Goal: Task Accomplishment & Management: Use online tool/utility

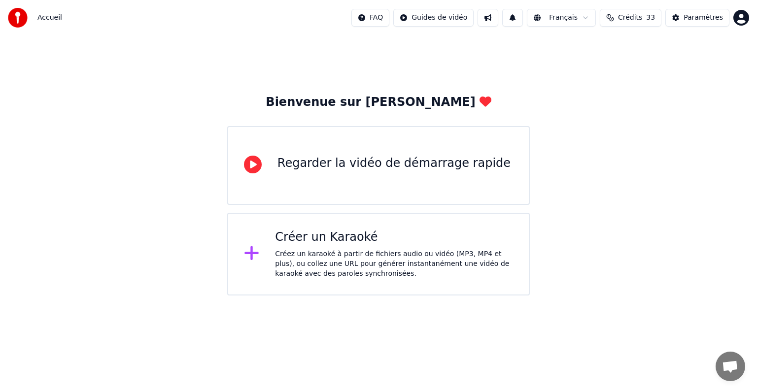
click at [353, 251] on div "Créez un karaoké à partir de fichiers audio ou vidéo (MP3, MP4 et plus), ou col…" at bounding box center [394, 264] width 238 height 30
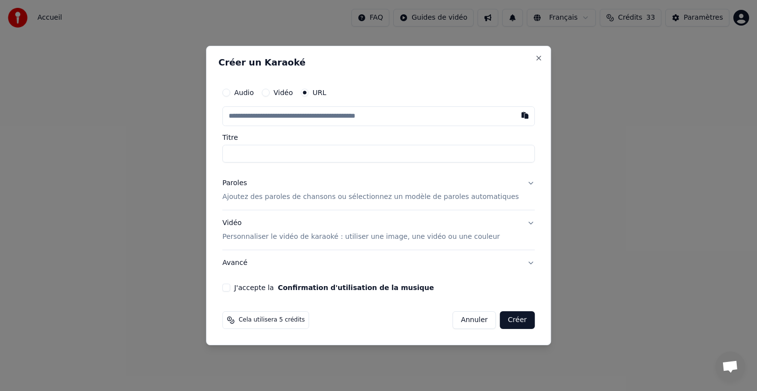
click at [459, 318] on button "Annuler" at bounding box center [473, 320] width 43 height 18
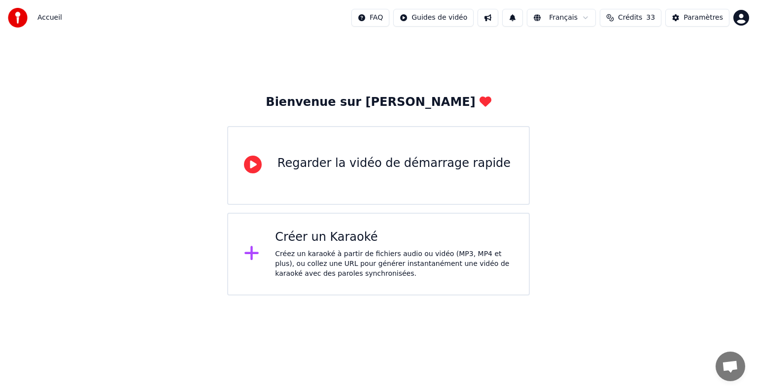
click at [440, 19] on html "Accueil FAQ Guides de vidéo Français Crédits 33 Paramètres Bienvenue sur Youka …" at bounding box center [378, 148] width 757 height 296
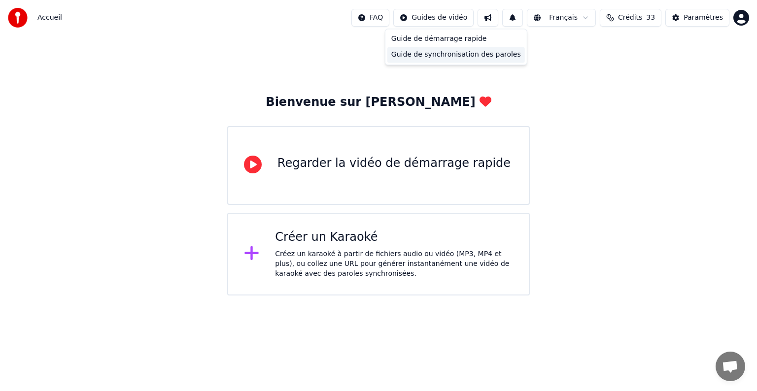
click at [457, 55] on div "Guide de synchronisation des paroles" at bounding box center [455, 55] width 137 height 16
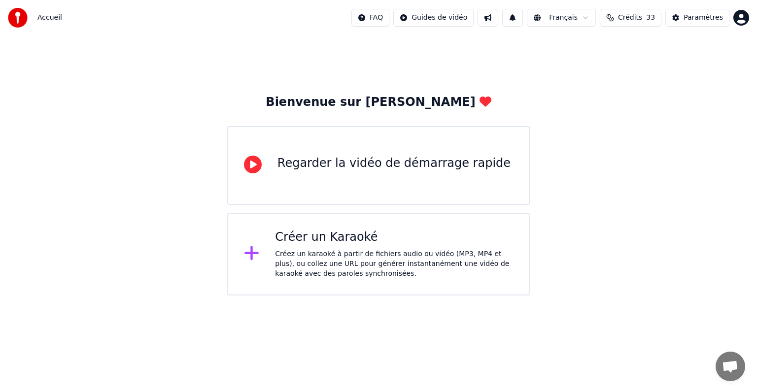
click at [455, 22] on html "Accueil FAQ Guides de vidéo Français Crédits 33 Paramètres Bienvenue sur Youka …" at bounding box center [378, 148] width 757 height 296
click at [455, 38] on div "Guide de démarrage rapide" at bounding box center [455, 39] width 137 height 16
click at [360, 268] on div "Créez un karaoké à partir de fichiers audio ou vidéo (MP3, MP4 et plus), ou col…" at bounding box center [394, 264] width 238 height 30
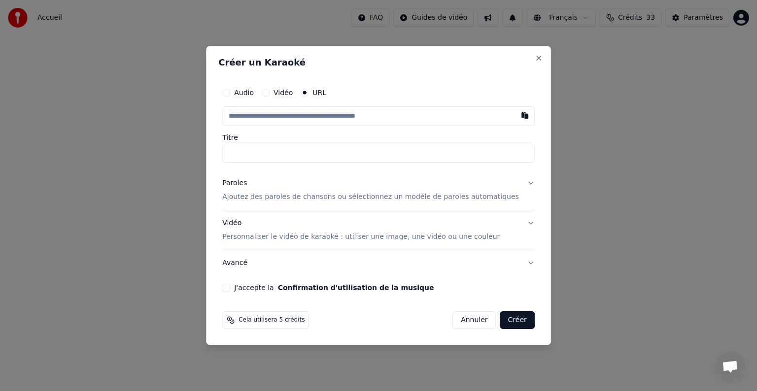
click at [359, 113] on input "text" at bounding box center [378, 116] width 312 height 20
type input "*"
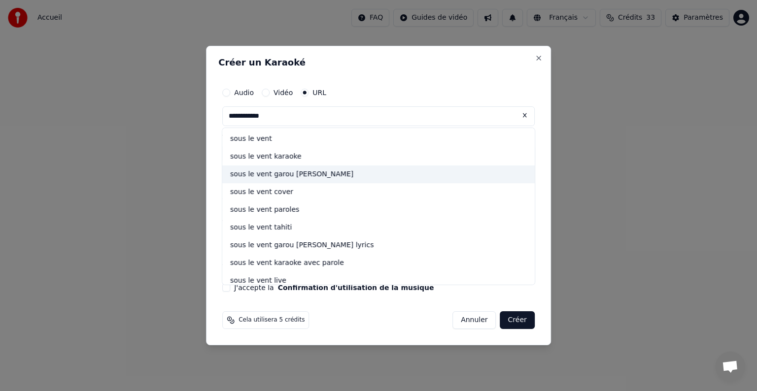
click at [311, 173] on div "sous le vent garou [PERSON_NAME]" at bounding box center [378, 174] width 312 height 18
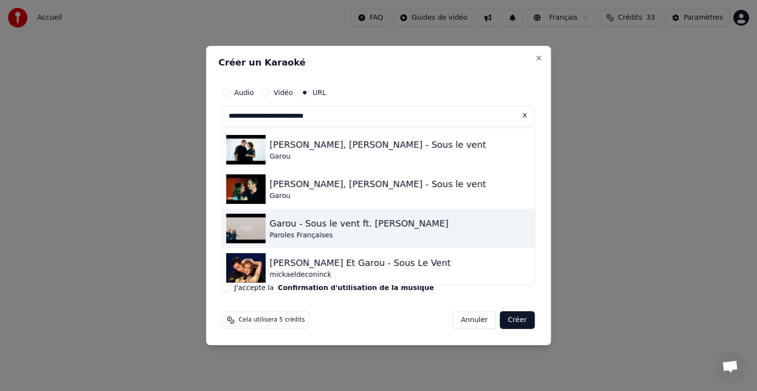
click at [380, 221] on div "Garou - Sous le vent ft. [PERSON_NAME]" at bounding box center [358, 224] width 179 height 14
type input "**********"
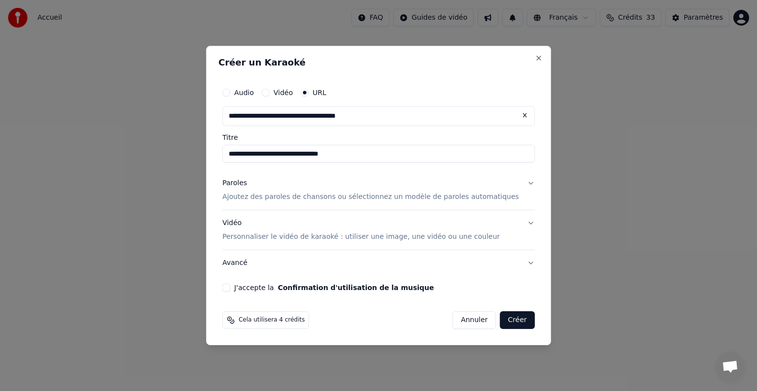
click at [321, 201] on p "Ajoutez des paroles de chansons ou sélectionnez un modèle de paroles automatiqu…" at bounding box center [370, 197] width 296 height 10
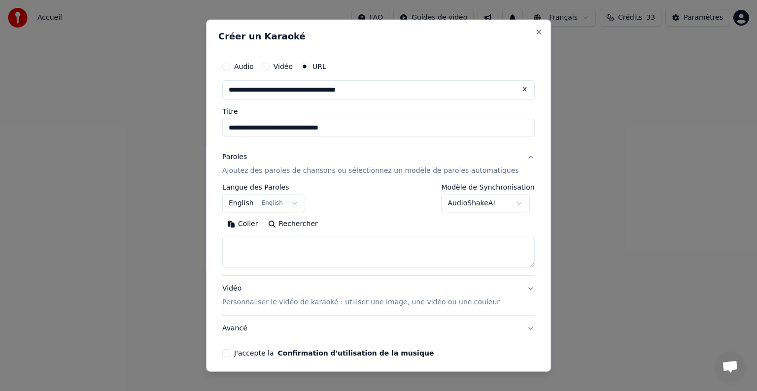
scroll to position [38, 0]
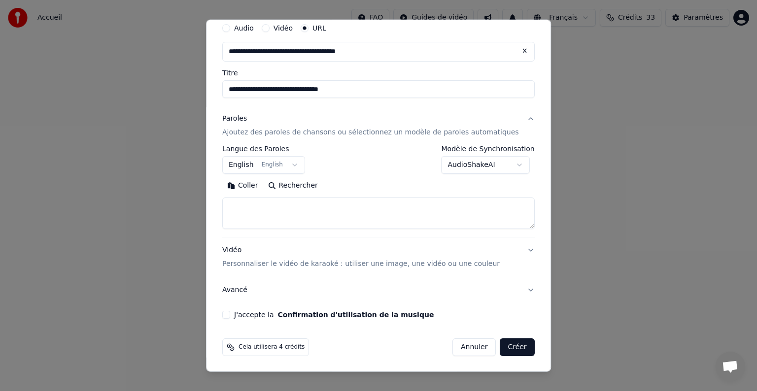
click at [250, 161] on button "English English" at bounding box center [263, 165] width 83 height 18
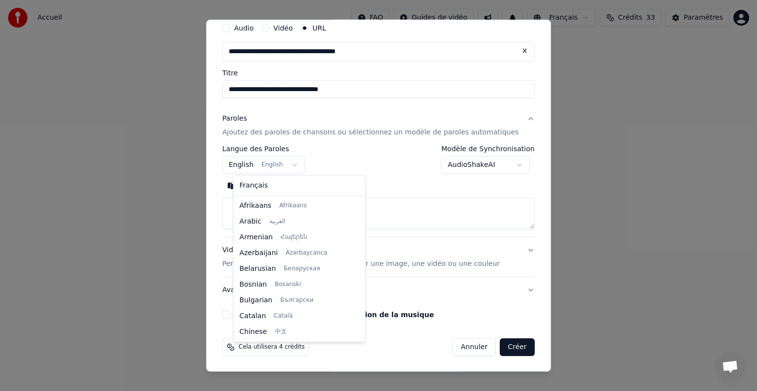
scroll to position [79, 0]
click at [294, 164] on body "**********" at bounding box center [378, 148] width 757 height 296
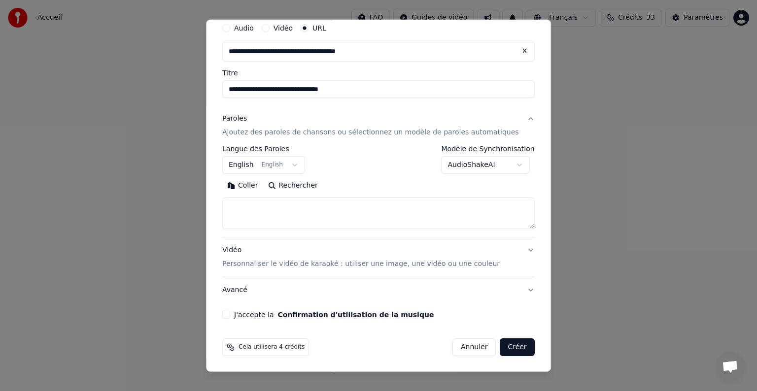
click at [294, 164] on button "English English" at bounding box center [263, 165] width 83 height 18
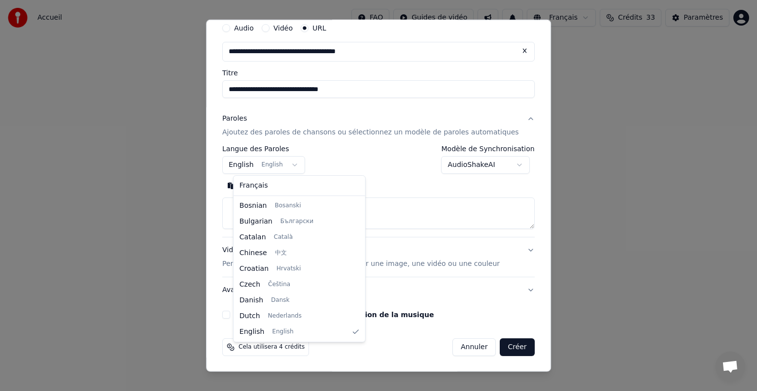
scroll to position [173, 0]
select select "**"
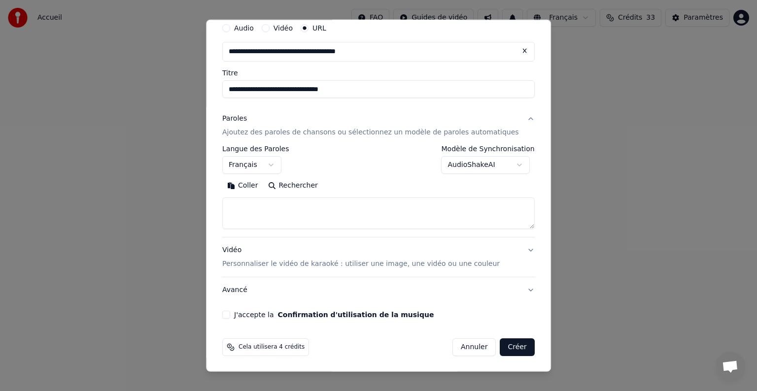
click at [345, 215] on textarea at bounding box center [378, 214] width 312 height 32
paste textarea "**********"
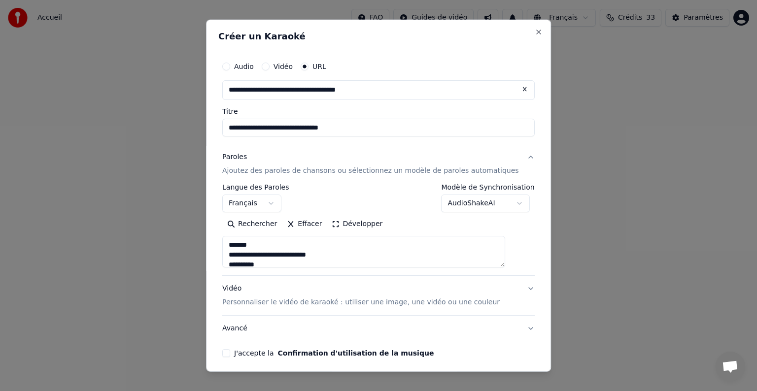
scroll to position [38, 0]
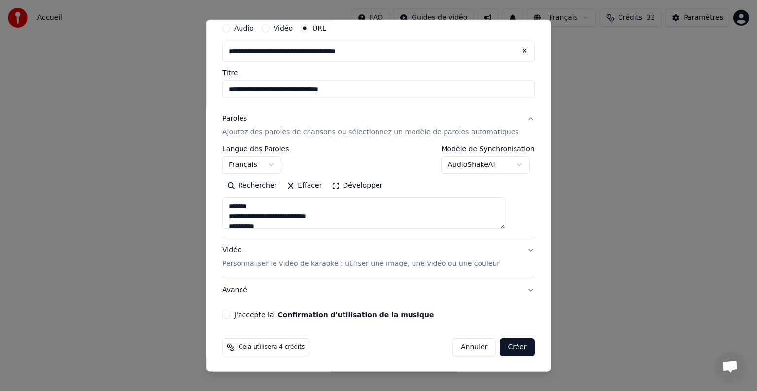
drag, startPoint x: 263, startPoint y: 205, endPoint x: 234, endPoint y: 199, distance: 30.1
click at [234, 199] on textarea at bounding box center [363, 214] width 283 height 32
click at [351, 185] on button "Développer" at bounding box center [357, 186] width 61 height 16
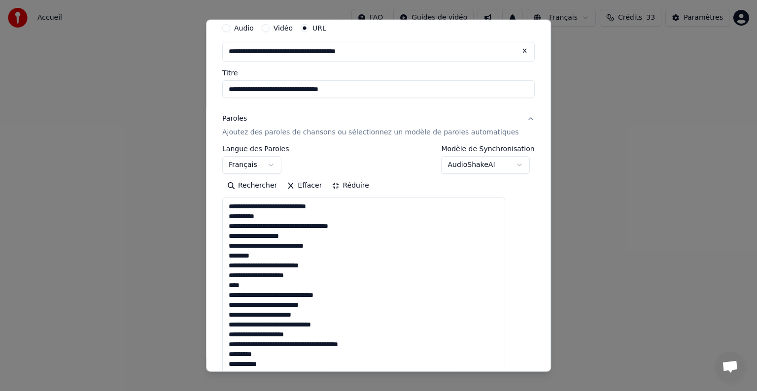
scroll to position [0, 0]
drag, startPoint x: 273, startPoint y: 352, endPoint x: 236, endPoint y: 349, distance: 37.1
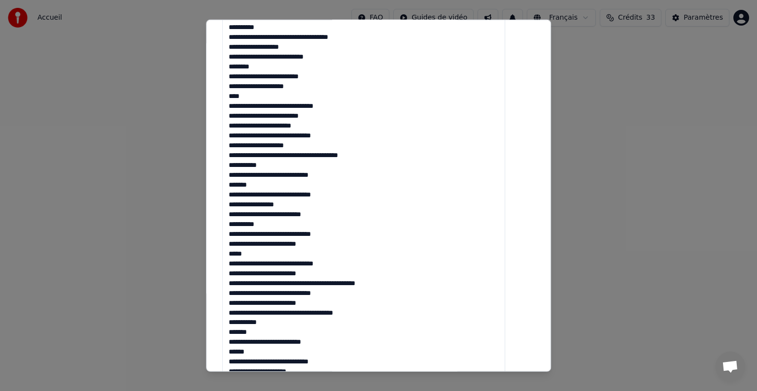
scroll to position [238, 0]
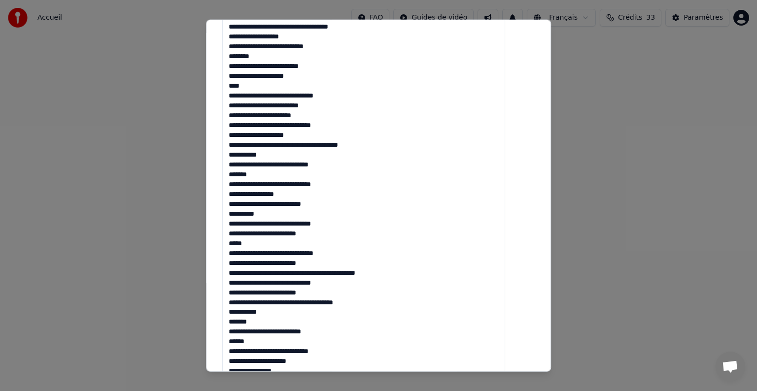
click at [268, 325] on textarea at bounding box center [363, 272] width 283 height 549
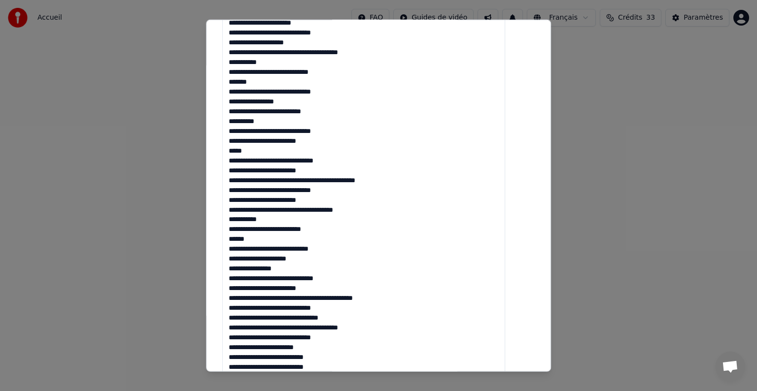
scroll to position [334, 0]
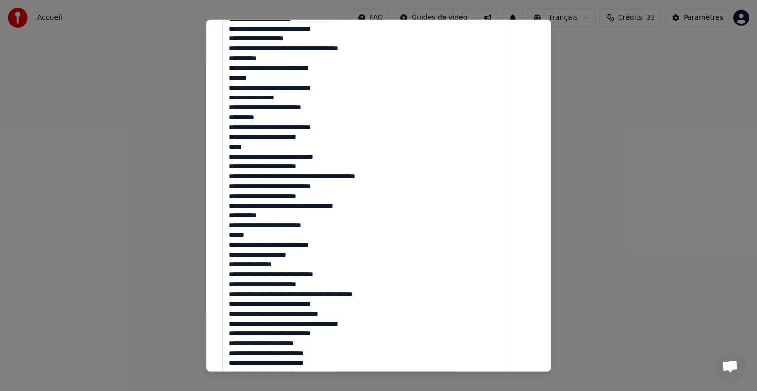
drag, startPoint x: 299, startPoint y: 264, endPoint x: 236, endPoint y: 261, distance: 63.1
click at [236, 261] on textarea at bounding box center [363, 175] width 283 height 549
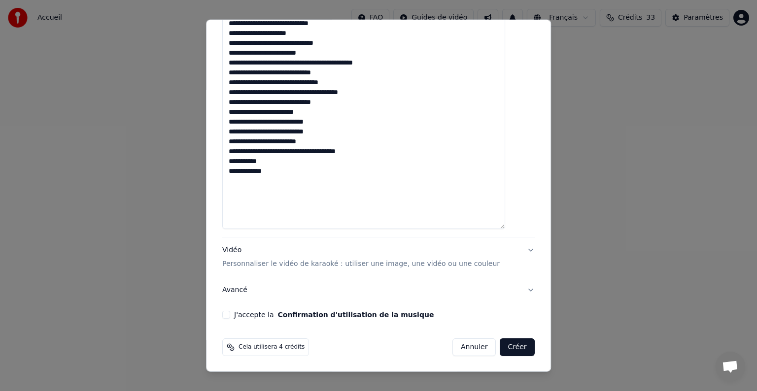
type textarea "**********"
click at [230, 311] on button "J'accepte la Confirmation d'utilisation de la musique" at bounding box center [226, 315] width 8 height 8
click at [511, 250] on button "Vidéo Personnaliser le vidéo de karaoké : utiliser une image, une vidéo ou une …" at bounding box center [378, 256] width 312 height 39
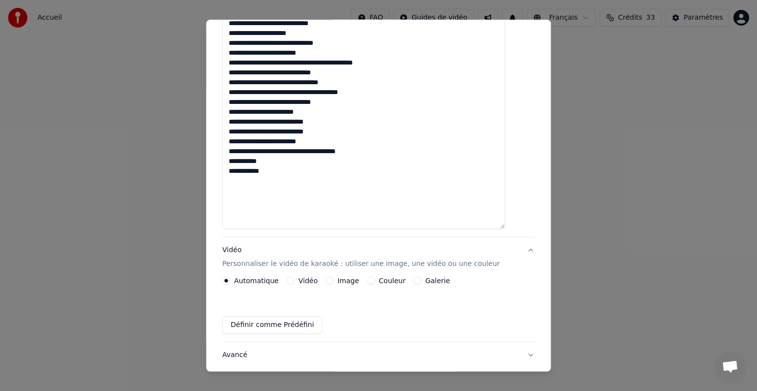
scroll to position [12, 0]
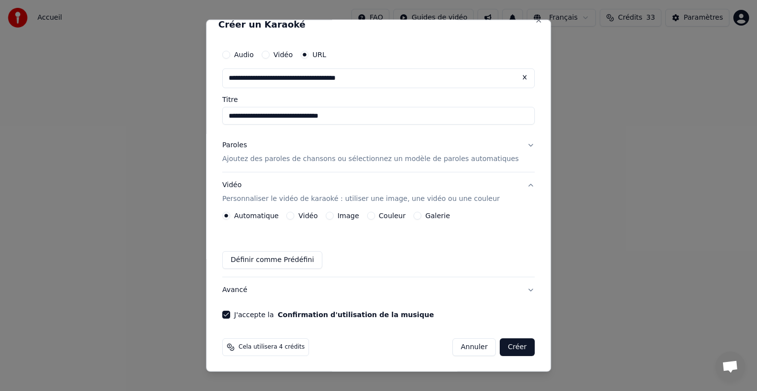
click at [375, 215] on button "Couleur" at bounding box center [371, 216] width 8 height 8
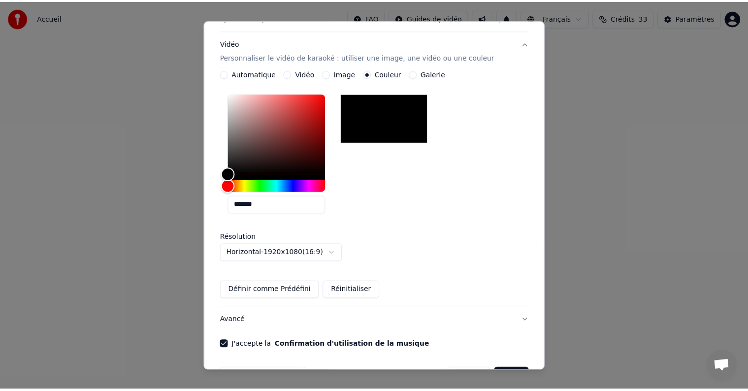
scroll to position [184, 0]
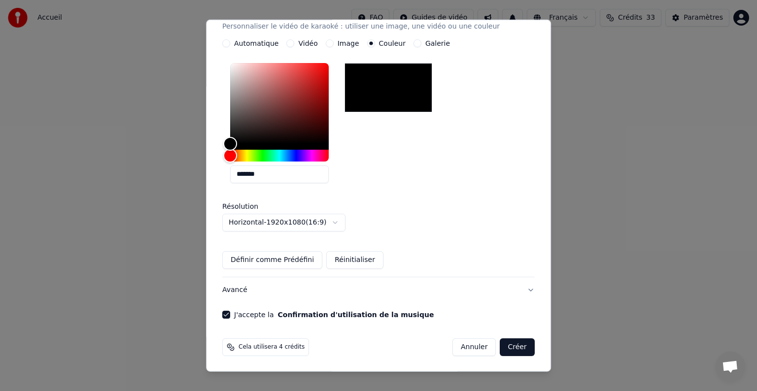
click at [500, 351] on button "Créer" at bounding box center [517, 347] width 34 height 18
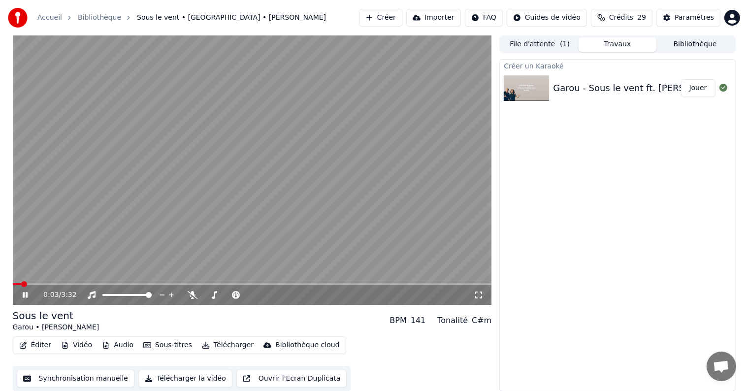
scroll to position [0, 0]
click at [118, 342] on button "Audio" at bounding box center [117, 345] width 39 height 14
click at [328, 175] on video at bounding box center [252, 169] width 479 height 269
click at [15, 283] on span at bounding box center [34, 284] width 43 height 2
click at [23, 291] on icon at bounding box center [25, 294] width 6 height 7
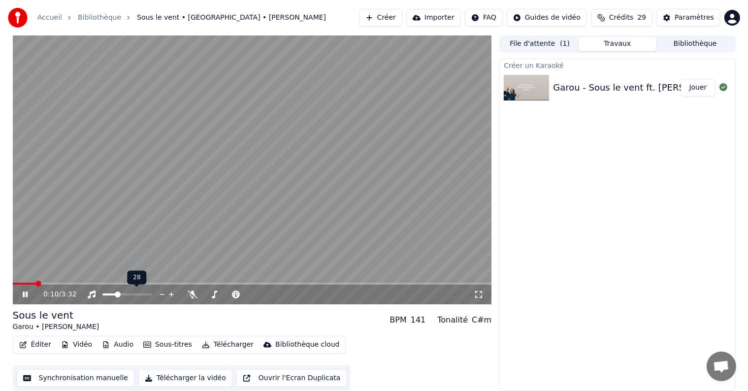
click at [116, 295] on span at bounding box center [118, 295] width 6 height 6
click at [107, 294] on span at bounding box center [110, 295] width 6 height 6
click at [191, 294] on icon at bounding box center [193, 295] width 10 height 8
click at [208, 293] on span at bounding box center [211, 295] width 6 height 6
click at [211, 293] on span at bounding box center [213, 295] width 6 height 6
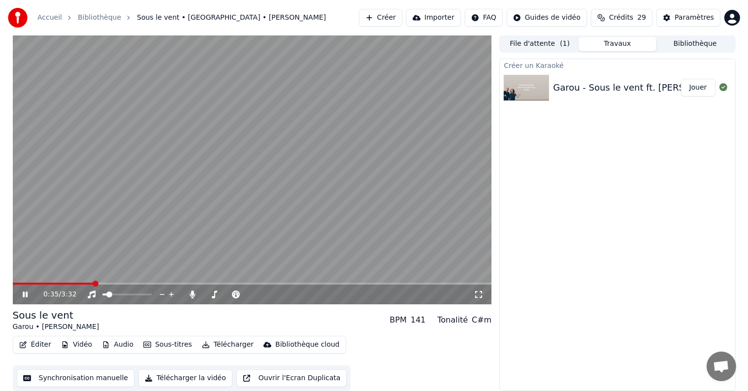
click at [26, 293] on icon at bounding box center [25, 295] width 5 height 6
click at [35, 343] on button "Éditer" at bounding box center [35, 345] width 40 height 14
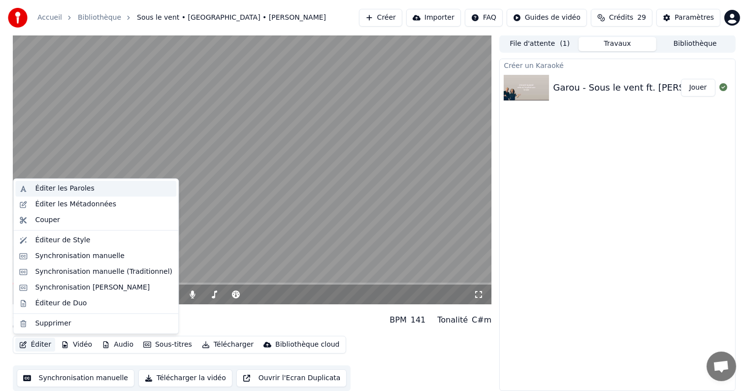
click at [99, 195] on div "Éditer les Paroles" at bounding box center [95, 189] width 161 height 16
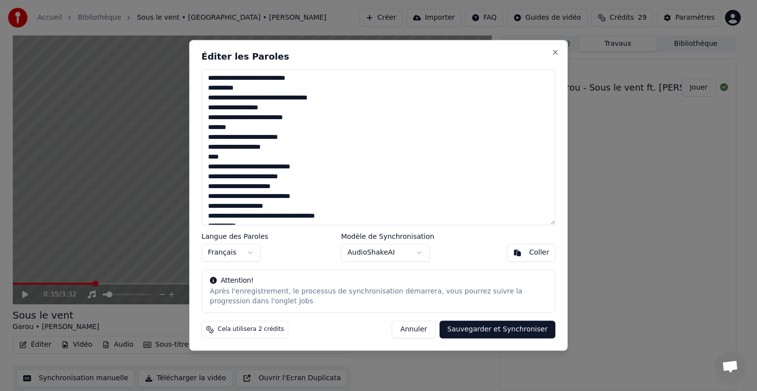
click at [435, 329] on button "Annuler" at bounding box center [413, 330] width 43 height 18
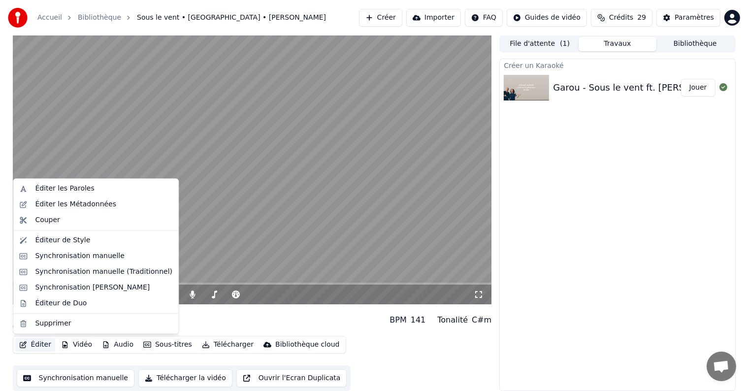
click at [46, 343] on button "Éditer" at bounding box center [35, 345] width 40 height 14
click at [98, 286] on div "Synchronisation [PERSON_NAME]" at bounding box center [92, 288] width 115 height 10
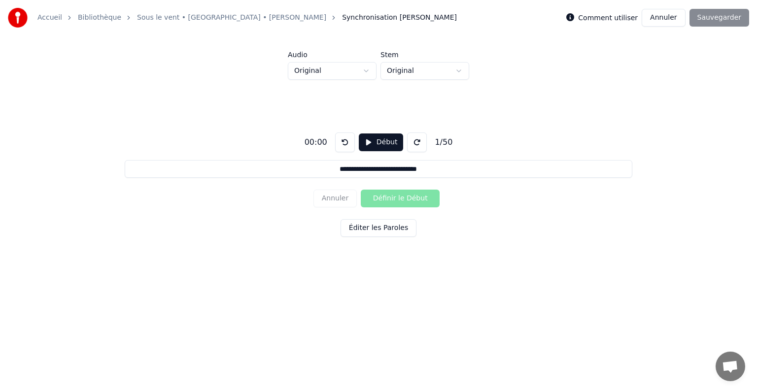
click at [677, 22] on button "Annuler" at bounding box center [662, 18] width 43 height 18
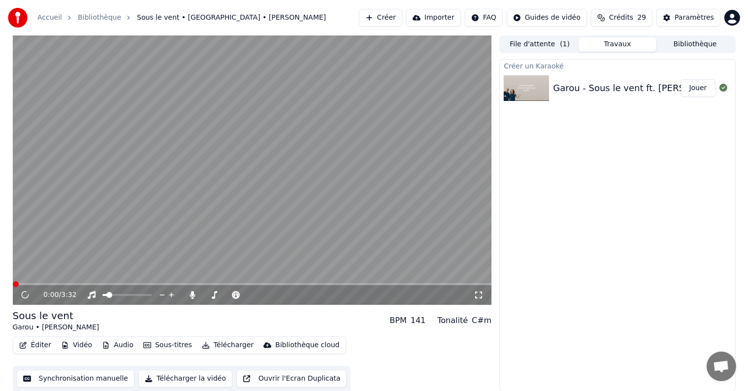
click at [34, 343] on button "Éditer" at bounding box center [35, 345] width 40 height 14
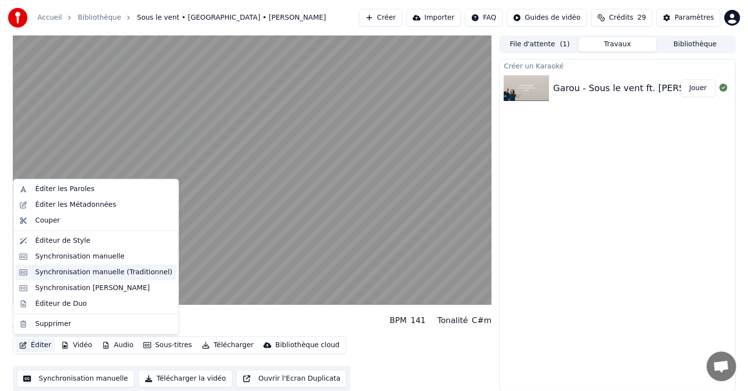
click at [90, 272] on div "Synchronisation manuelle (Traditionnel)" at bounding box center [103, 272] width 137 height 10
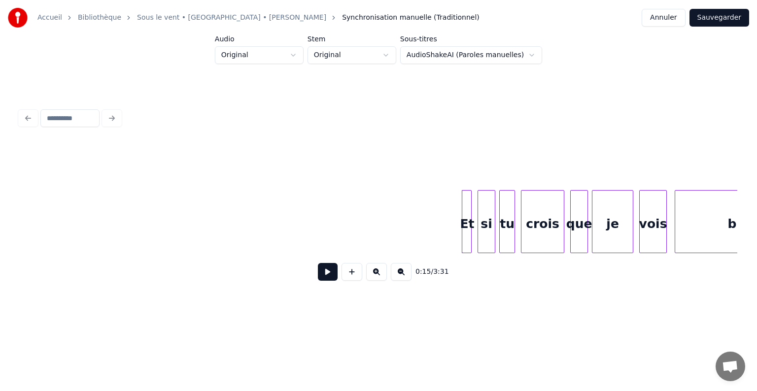
scroll to position [0, 1065]
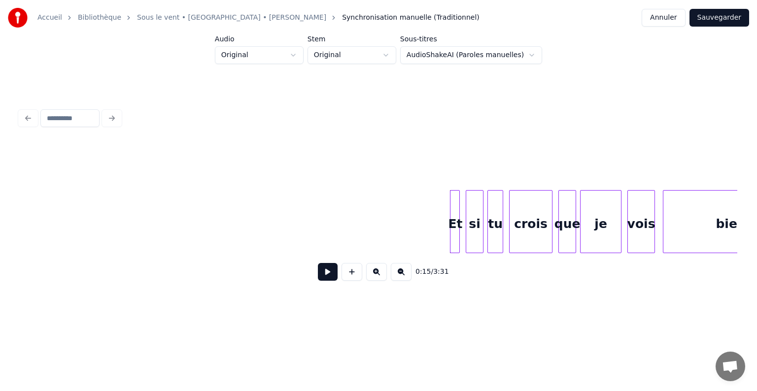
click at [326, 273] on button at bounding box center [328, 272] width 20 height 18
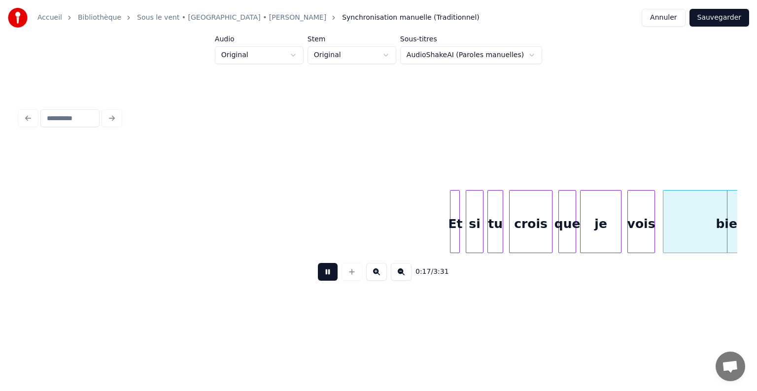
scroll to position [0, 1784]
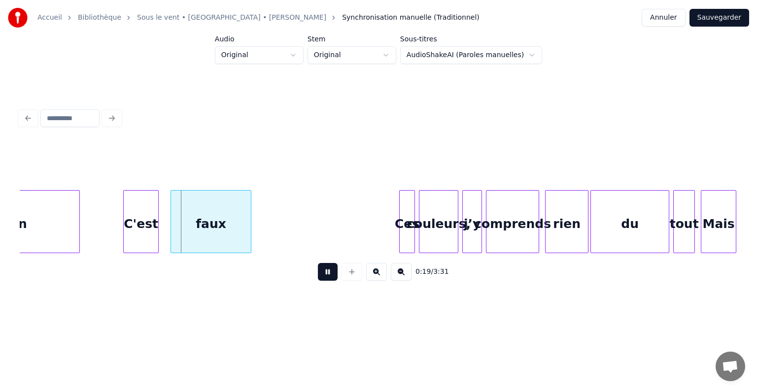
click at [334, 279] on button at bounding box center [328, 272] width 20 height 18
click at [321, 276] on button at bounding box center [328, 272] width 20 height 18
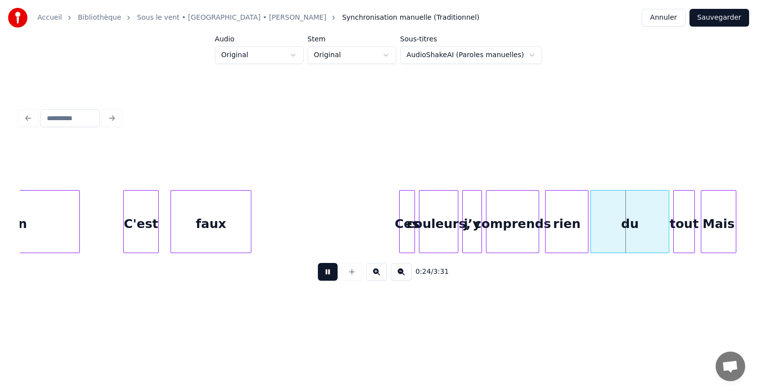
click at [331, 276] on button at bounding box center [328, 272] width 20 height 18
click at [575, 223] on div "rien" at bounding box center [566, 224] width 42 height 67
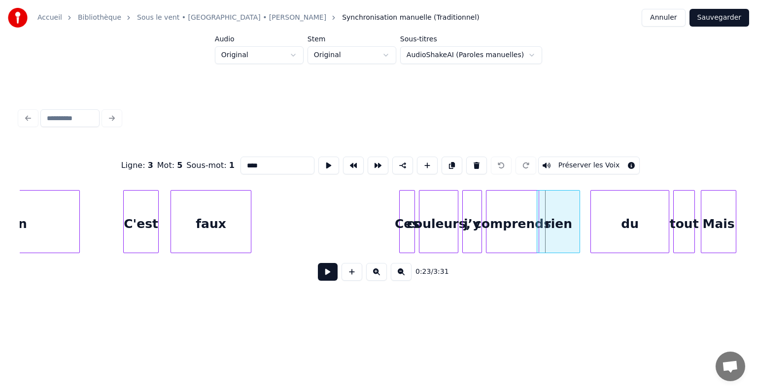
click at [567, 222] on div "rien" at bounding box center [558, 224] width 42 height 67
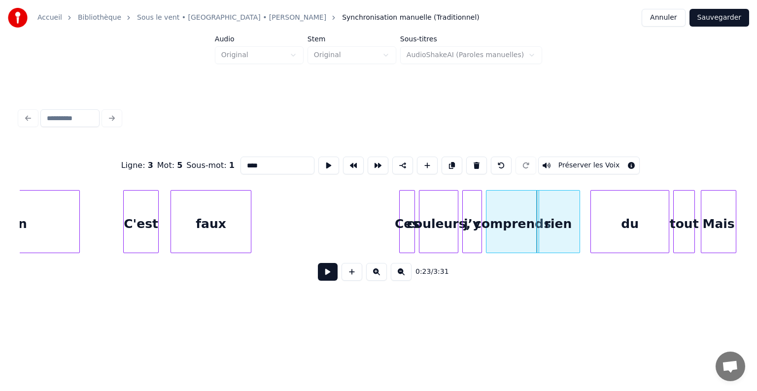
click at [512, 223] on div "comprends" at bounding box center [512, 224] width 52 height 67
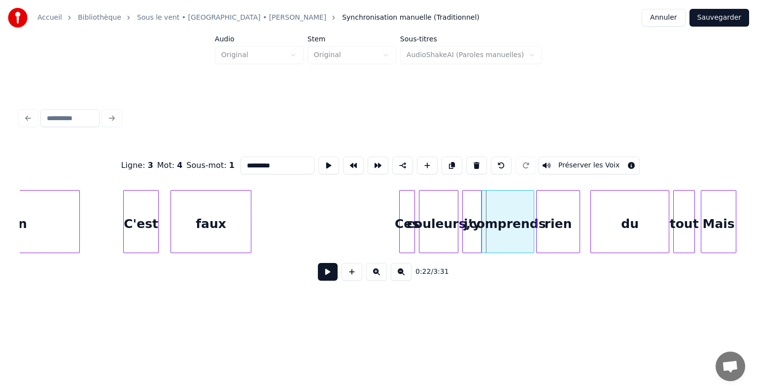
click at [518, 220] on div "comprends" at bounding box center [507, 224] width 52 height 67
click at [507, 221] on div "comprends" at bounding box center [515, 224] width 52 height 67
click at [505, 221] on div "comprends" at bounding box center [507, 224] width 52 height 67
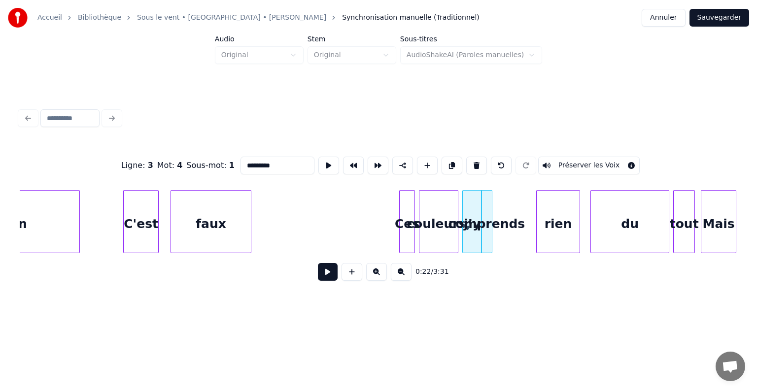
click at [490, 221] on div at bounding box center [490, 222] width 3 height 62
click at [490, 223] on div "comprends" at bounding box center [495, 224] width 10 height 67
click at [553, 223] on div "rien" at bounding box center [557, 224] width 42 height 67
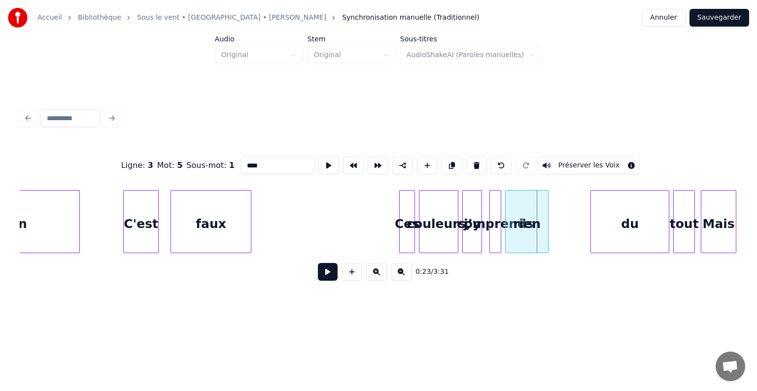
click at [530, 220] on div "rien" at bounding box center [526, 224] width 42 height 67
click at [634, 221] on div "du" at bounding box center [630, 224] width 78 height 67
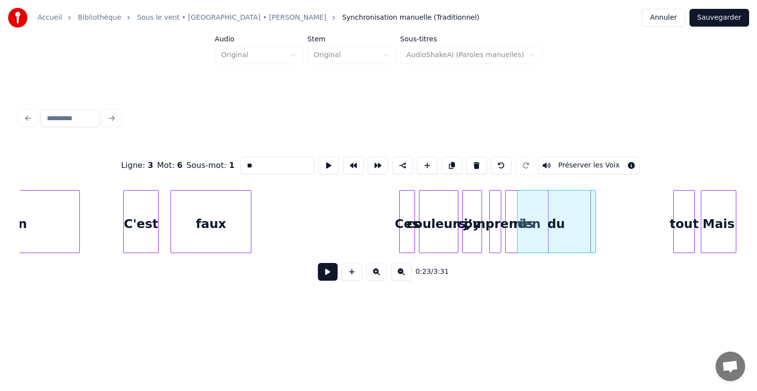
click at [574, 219] on div "du" at bounding box center [556, 224] width 78 height 67
click at [683, 222] on div "tout" at bounding box center [683, 224] width 21 height 67
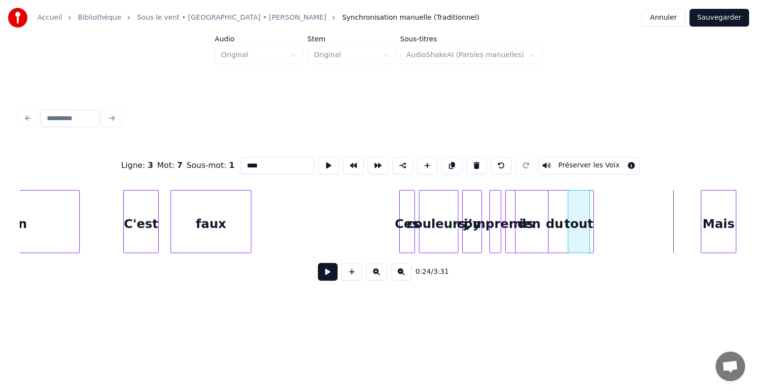
click at [581, 220] on div "tout" at bounding box center [578, 224] width 21 height 67
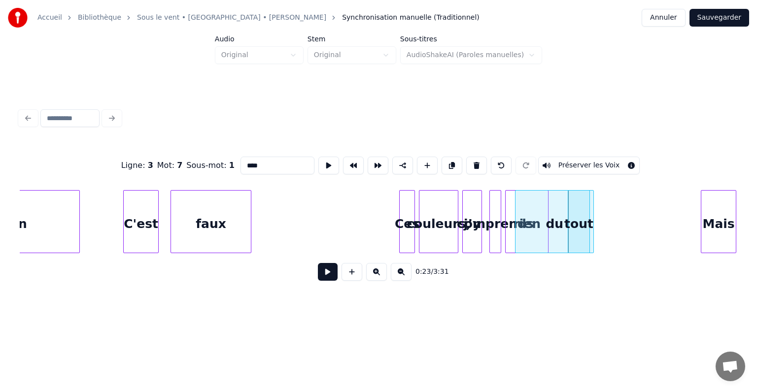
click at [715, 220] on div "Mais" at bounding box center [718, 224] width 34 height 67
type input "****"
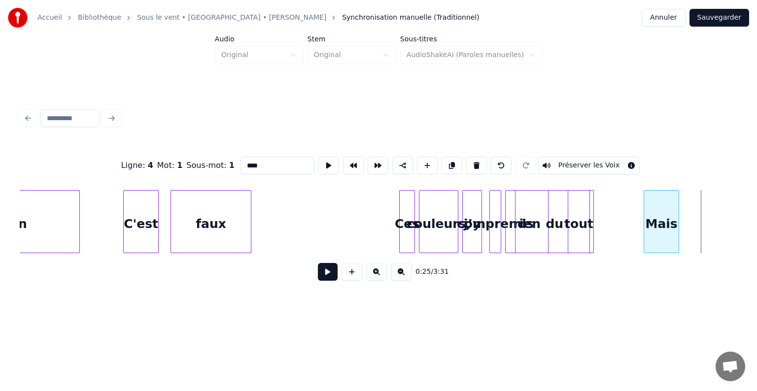
click at [667, 223] on div "Mais" at bounding box center [661, 224] width 34 height 67
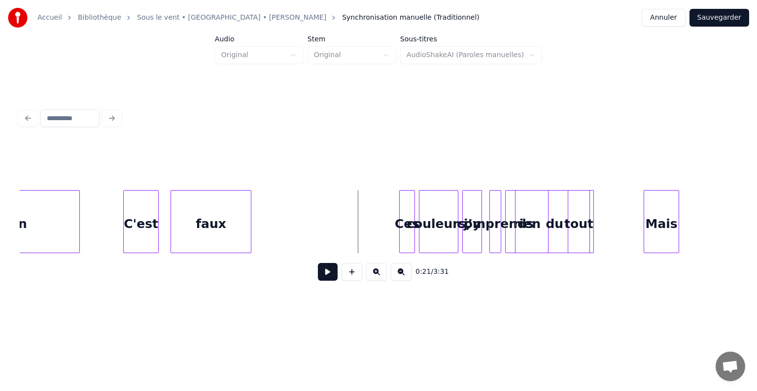
click at [330, 269] on button at bounding box center [328, 272] width 20 height 18
click at [334, 278] on button at bounding box center [328, 272] width 20 height 18
click at [712, 224] on div "Mais" at bounding box center [710, 224] width 34 height 67
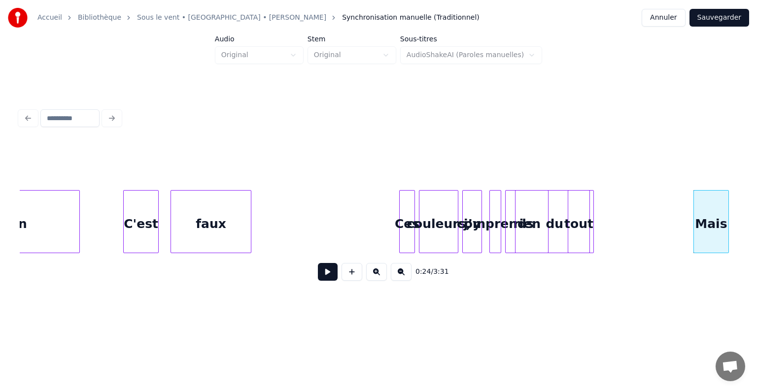
click at [327, 272] on button at bounding box center [328, 272] width 20 height 18
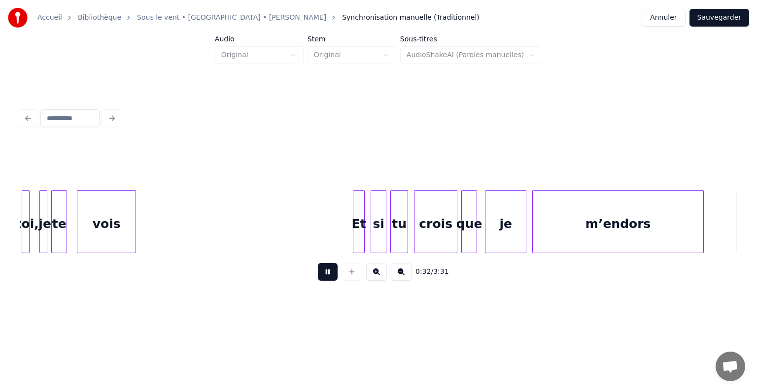
scroll to position [0, 3219]
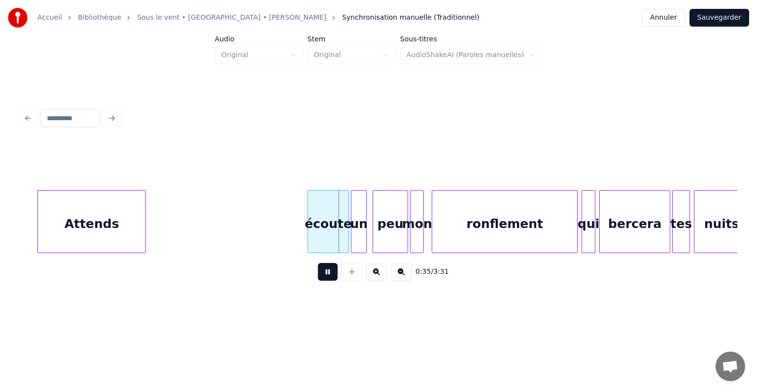
click at [327, 272] on button at bounding box center [328, 272] width 20 height 18
click at [261, 115] on div at bounding box center [378, 118] width 725 height 22
click at [274, 148] on div at bounding box center [378, 165] width 717 height 49
click at [664, 19] on button "Annuler" at bounding box center [662, 18] width 43 height 18
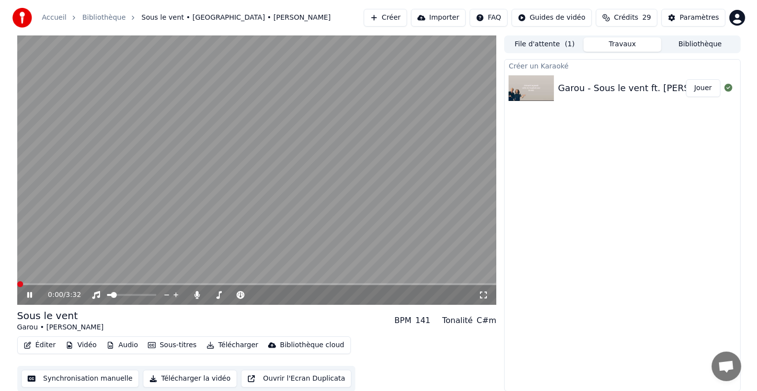
scroll to position [0, 0]
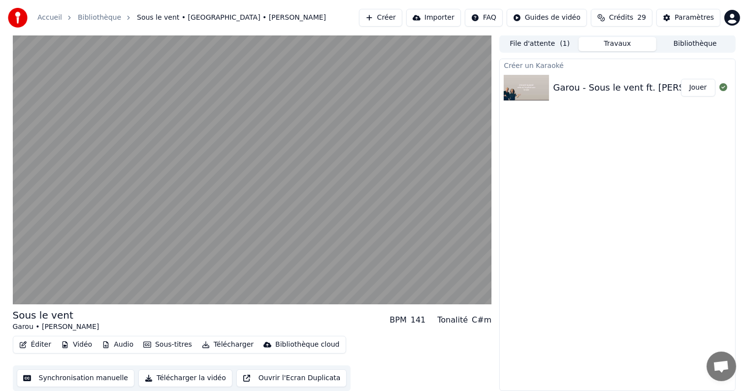
click at [32, 344] on button "Éditer" at bounding box center [35, 345] width 40 height 14
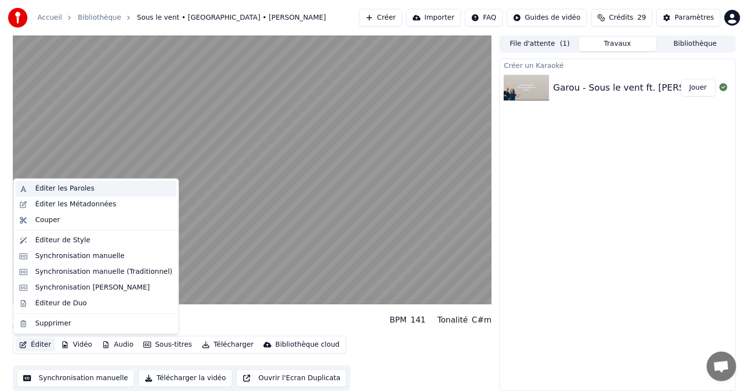
click at [67, 187] on div "Éditer les Paroles" at bounding box center [64, 189] width 59 height 10
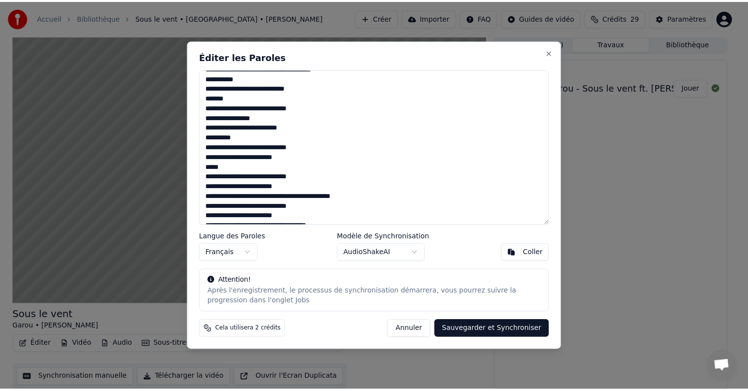
scroll to position [0, 0]
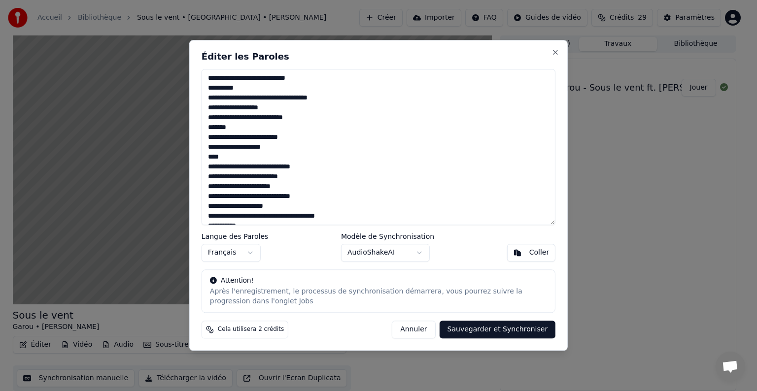
click at [425, 256] on button "AudioShakeAI" at bounding box center [385, 253] width 89 height 18
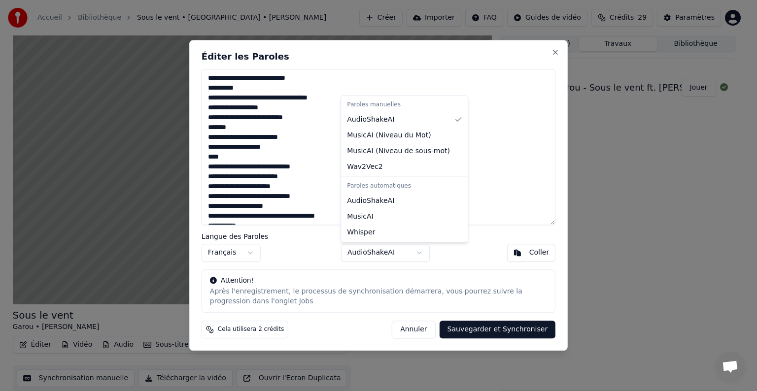
click at [423, 254] on div at bounding box center [378, 195] width 757 height 391
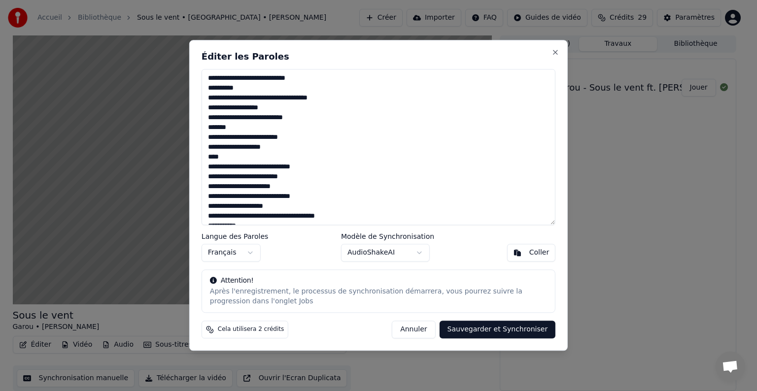
click at [432, 330] on button "Annuler" at bounding box center [413, 330] width 43 height 18
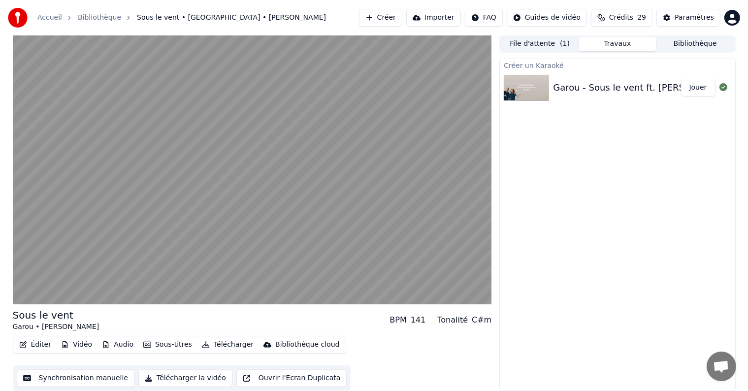
click at [38, 344] on button "Éditer" at bounding box center [35, 345] width 40 height 14
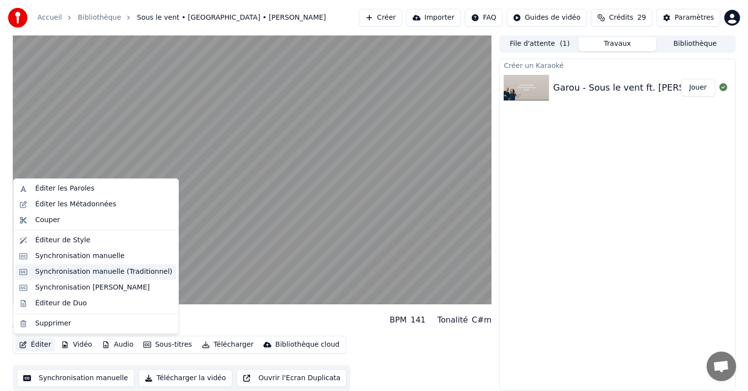
click at [109, 272] on div "Synchronisation manuelle (Traditionnel)" at bounding box center [103, 272] width 137 height 10
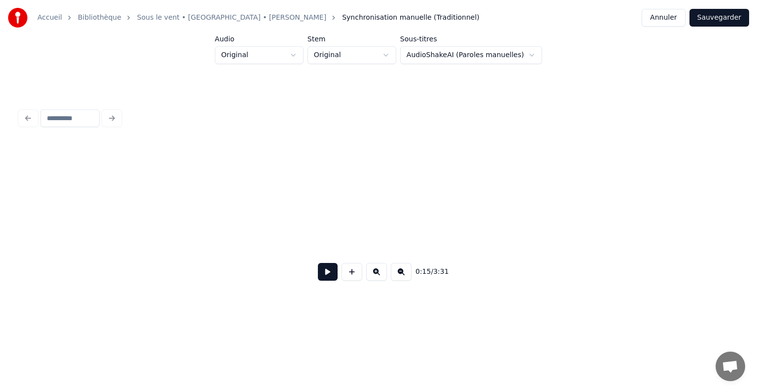
scroll to position [0, 1495]
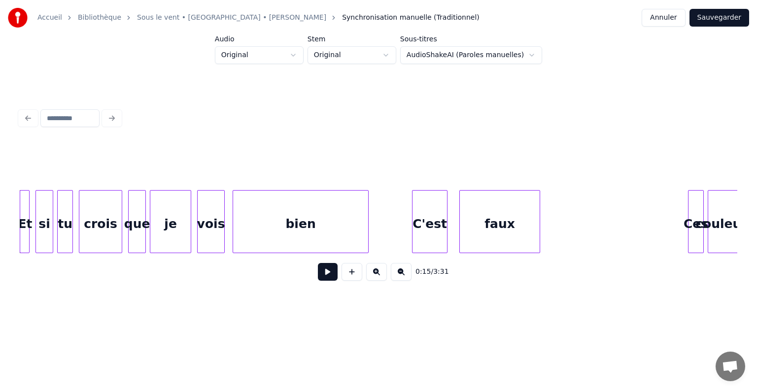
click at [321, 279] on button at bounding box center [328, 272] width 20 height 18
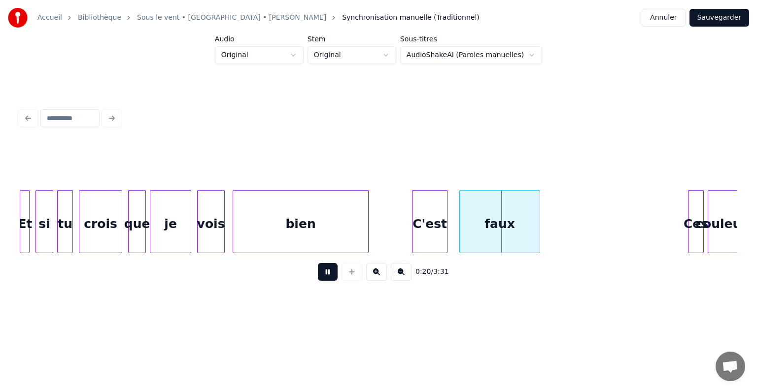
click at [418, 330] on html "Accueil Bibliothèque Sous le vent • [GEOGRAPHIC_DATA] • [PERSON_NAME] Synchroni…" at bounding box center [378, 165] width 757 height 330
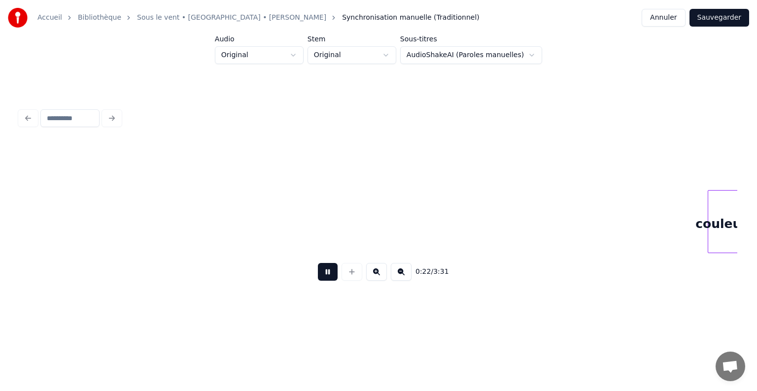
scroll to position [0, 2212]
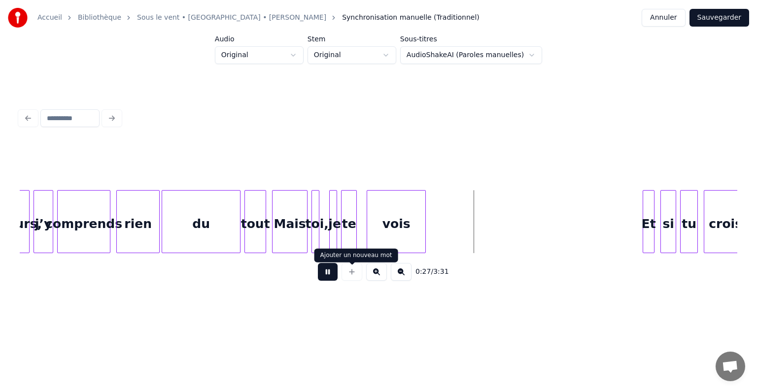
click at [323, 274] on button at bounding box center [328, 272] width 20 height 18
click at [212, 224] on div "du" at bounding box center [201, 224] width 78 height 67
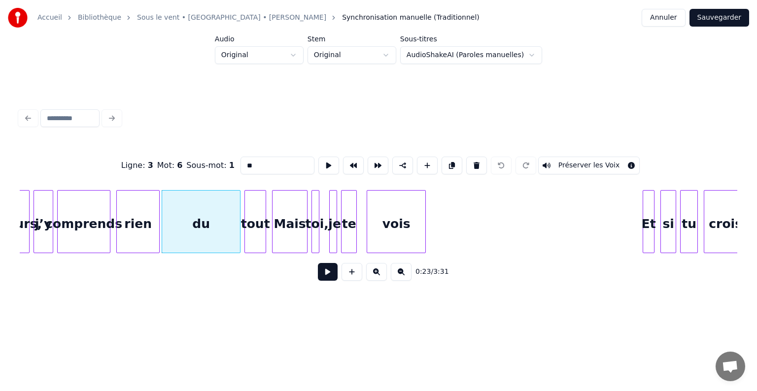
click at [107, 223] on div at bounding box center [108, 222] width 3 height 62
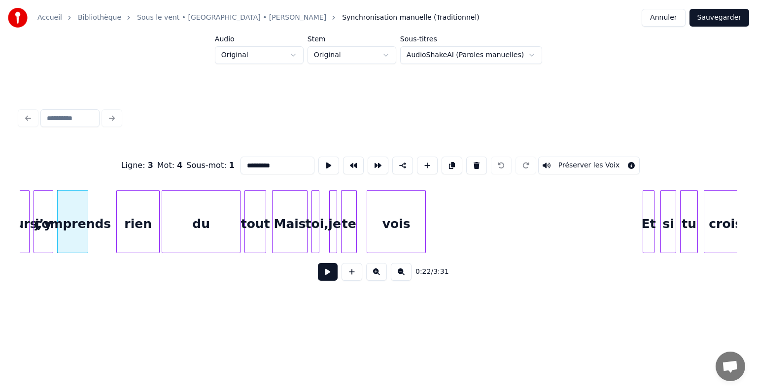
click at [85, 219] on div at bounding box center [86, 222] width 3 height 62
click at [149, 219] on div "rien" at bounding box center [138, 224] width 42 height 67
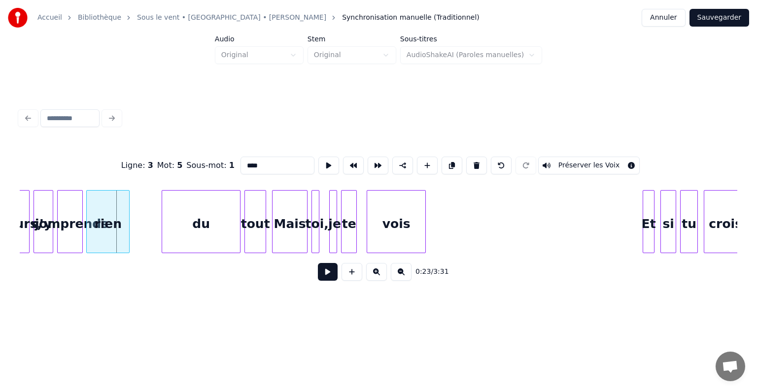
click at [117, 204] on div "rien" at bounding box center [108, 224] width 42 height 67
click at [185, 209] on div "du" at bounding box center [201, 224] width 78 height 67
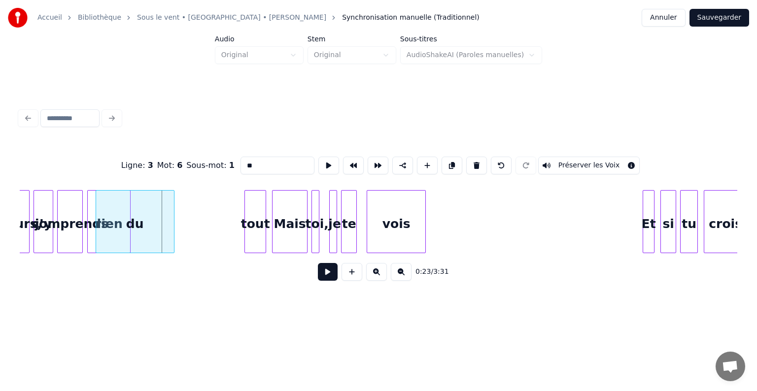
click at [163, 211] on div "du" at bounding box center [135, 224] width 78 height 67
click at [124, 204] on div "du" at bounding box center [135, 224] width 78 height 67
click at [105, 209] on div at bounding box center [105, 222] width 3 height 62
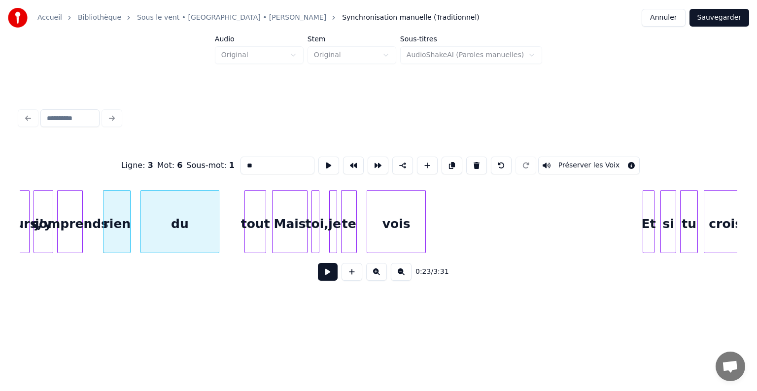
click at [197, 215] on div "du" at bounding box center [180, 224] width 78 height 67
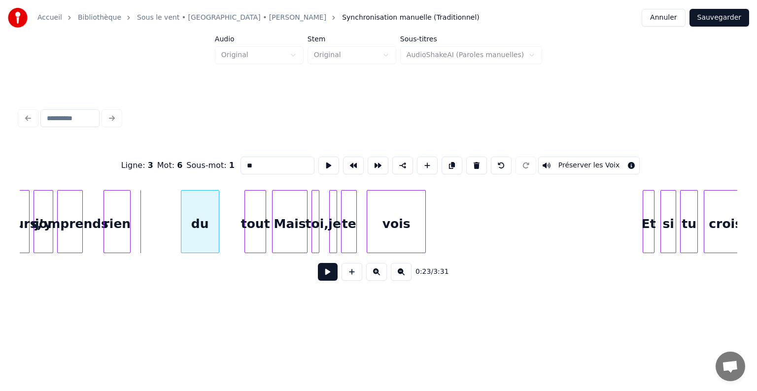
click at [181, 211] on div at bounding box center [182, 222] width 3 height 62
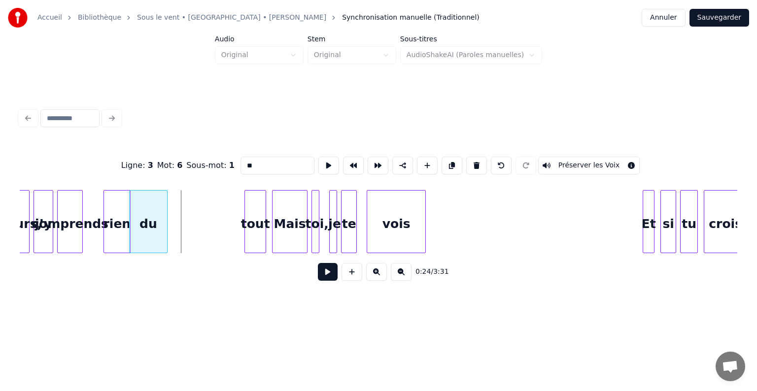
click at [146, 204] on div "du" at bounding box center [148, 224] width 37 height 67
click at [257, 211] on div "tout" at bounding box center [255, 224] width 21 height 67
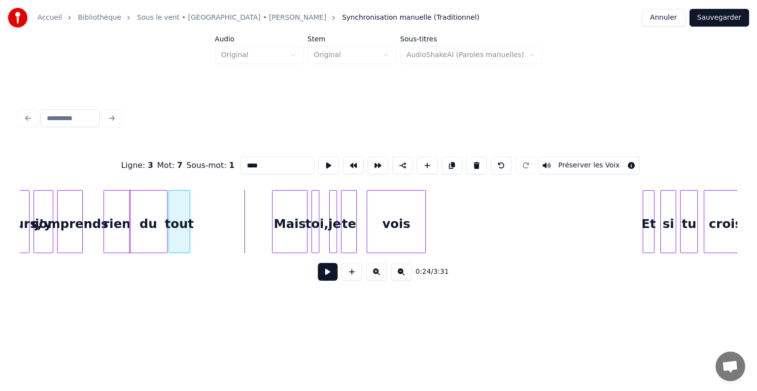
click at [183, 202] on div "tout" at bounding box center [179, 224] width 21 height 67
click at [247, 216] on div "Mais" at bounding box center [247, 224] width 34 height 67
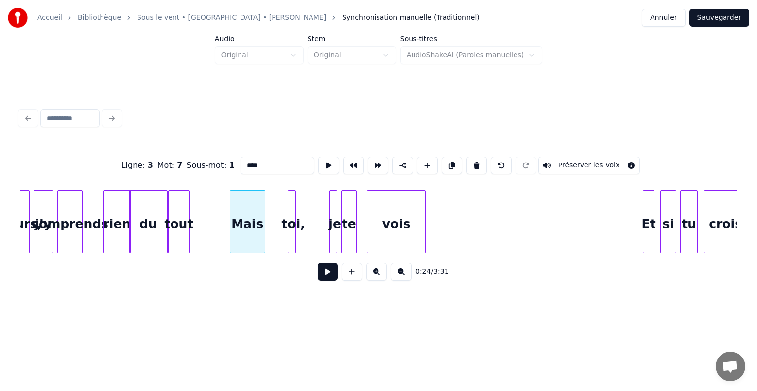
click at [288, 205] on div "toi," at bounding box center [293, 224] width 10 height 67
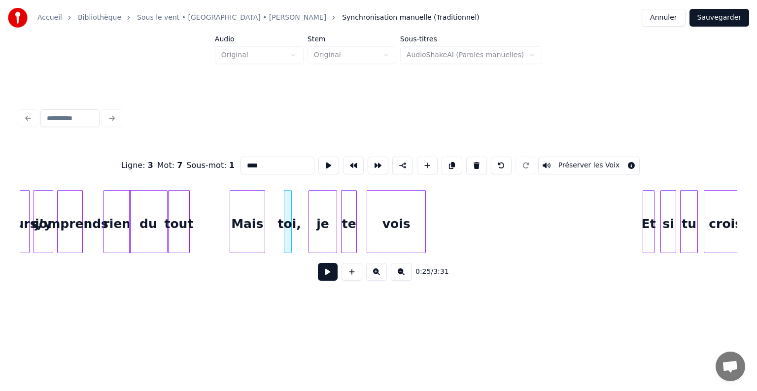
click at [312, 204] on div at bounding box center [310, 222] width 3 height 62
click at [309, 205] on div "je" at bounding box center [311, 224] width 24 height 67
click at [345, 207] on div "te" at bounding box center [348, 224] width 15 height 67
type input "**"
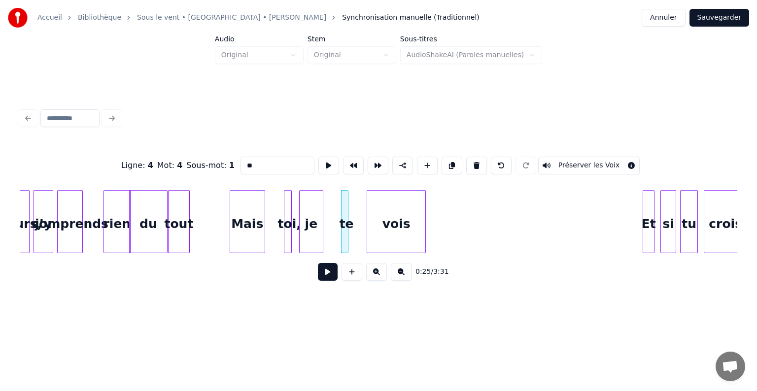
click at [345, 203] on div at bounding box center [346, 222] width 3 height 62
click at [344, 204] on div at bounding box center [344, 222] width 3 height 62
click at [355, 204] on div at bounding box center [356, 222] width 3 height 62
click at [335, 198] on div "te" at bounding box center [343, 224] width 16 height 67
click at [333, 276] on button at bounding box center [328, 272] width 20 height 18
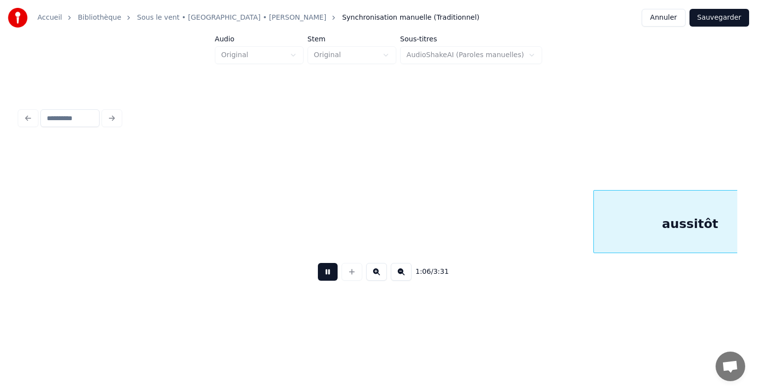
scroll to position [0, 6517]
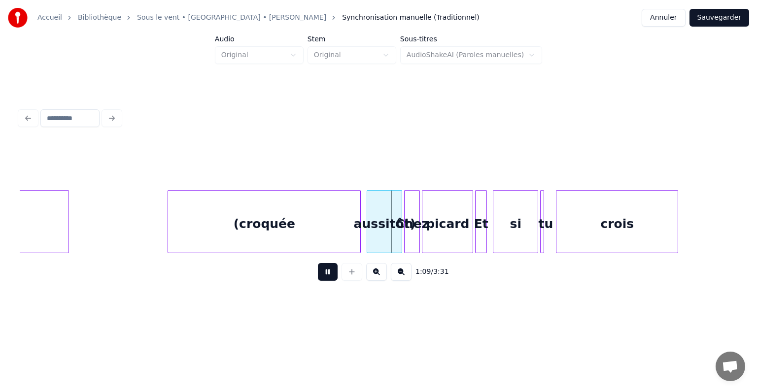
click at [326, 274] on button at bounding box center [328, 272] width 20 height 18
click at [297, 222] on div "(croquée" at bounding box center [264, 224] width 192 height 67
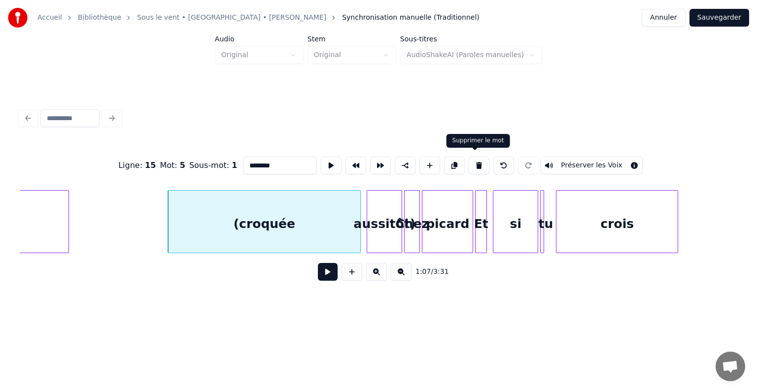
click at [479, 163] on button at bounding box center [478, 166] width 21 height 18
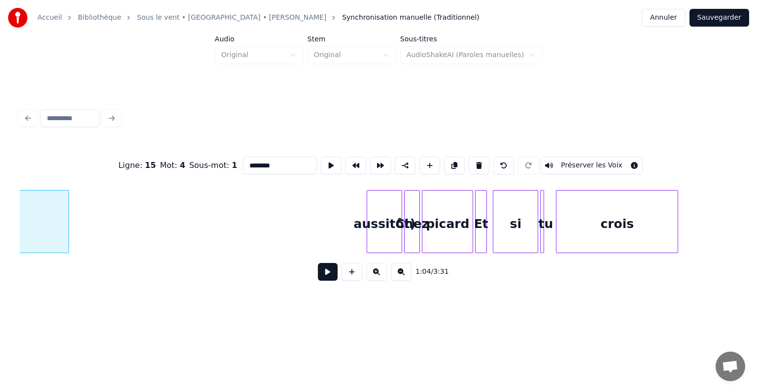
scroll to position [0, 6373]
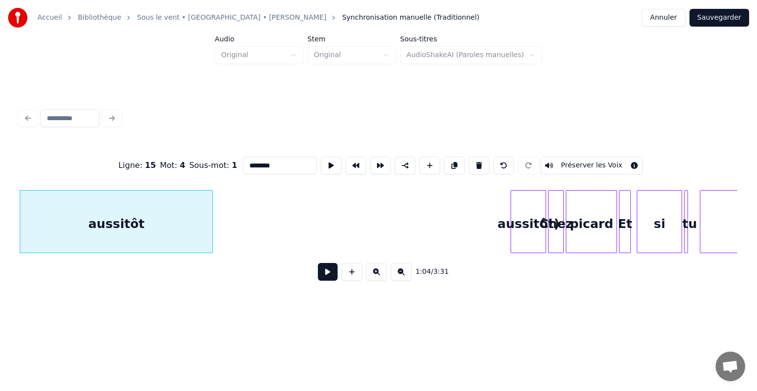
click at [529, 215] on div "aussitôt)" at bounding box center [528, 224] width 34 height 67
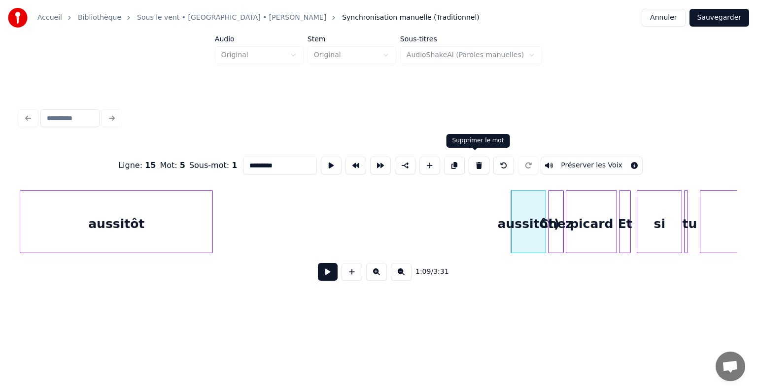
click at [469, 160] on button at bounding box center [478, 166] width 21 height 18
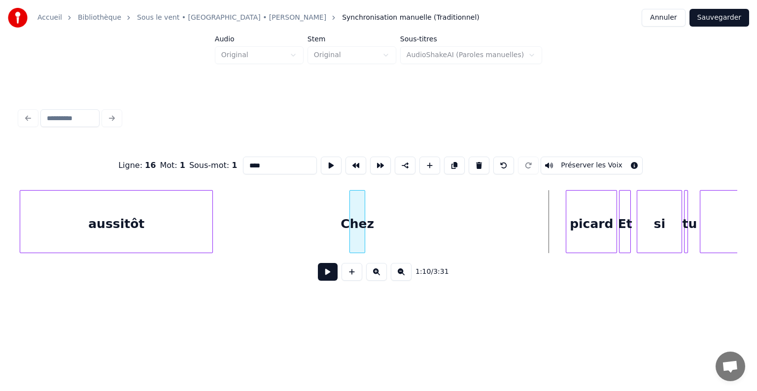
click at [357, 199] on div "Chez" at bounding box center [357, 224] width 15 height 67
click at [585, 205] on div "picard" at bounding box center [591, 224] width 50 height 67
type input "******"
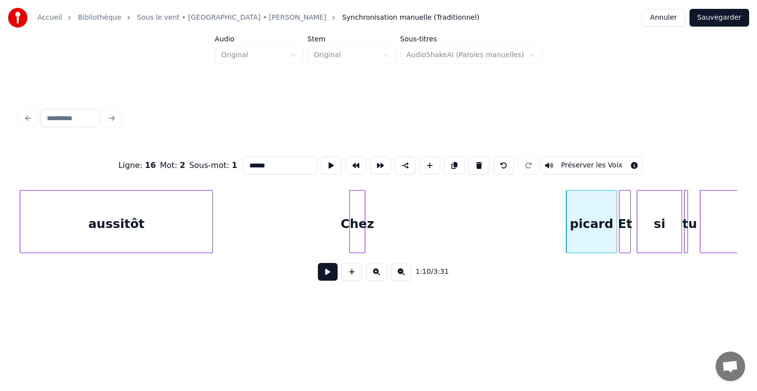
click at [601, 205] on div "picard" at bounding box center [591, 224] width 50 height 67
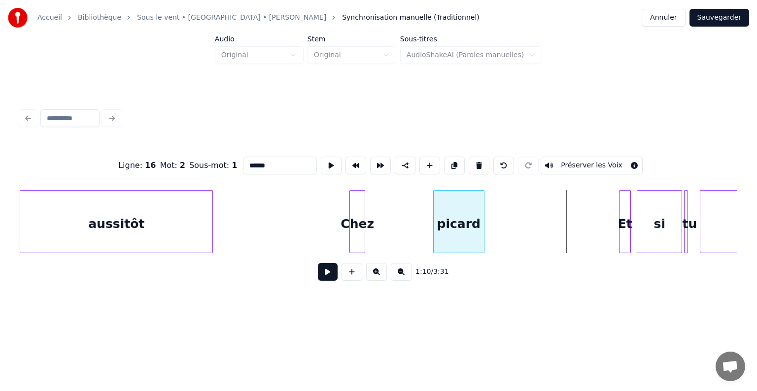
click at [469, 197] on div "picard" at bounding box center [458, 224] width 50 height 67
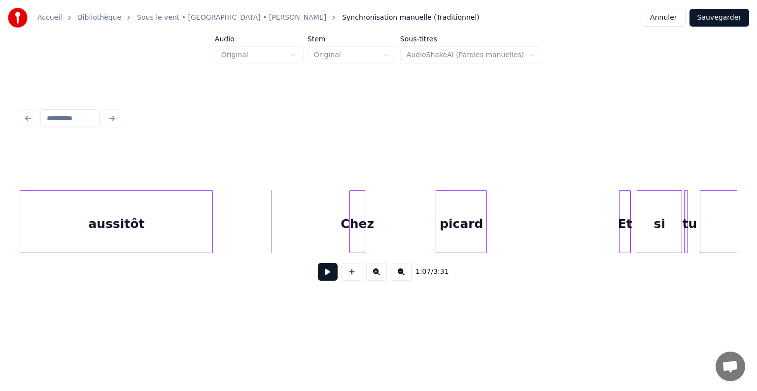
click at [324, 274] on button at bounding box center [328, 272] width 20 height 18
click at [328, 276] on button at bounding box center [328, 272] width 20 height 18
click at [528, 191] on div "Et" at bounding box center [529, 224] width 11 height 67
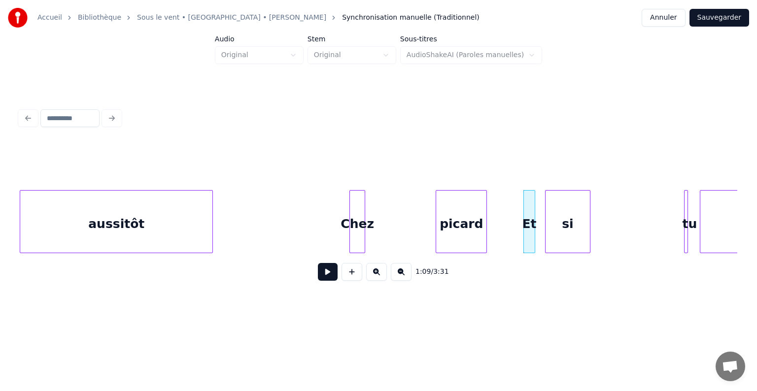
click at [574, 195] on div "si" at bounding box center [567, 224] width 44 height 67
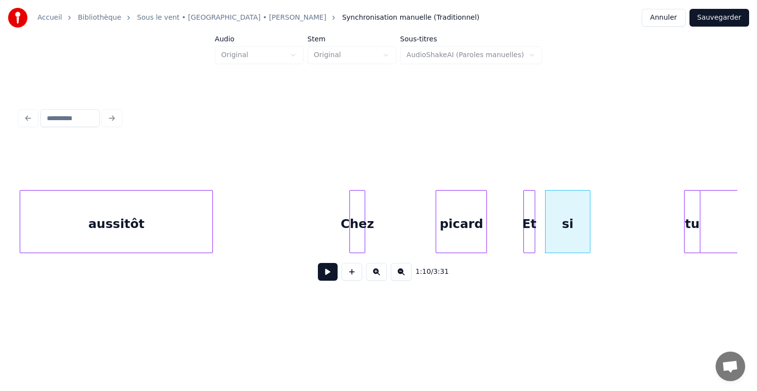
click at [698, 198] on div at bounding box center [697, 222] width 3 height 62
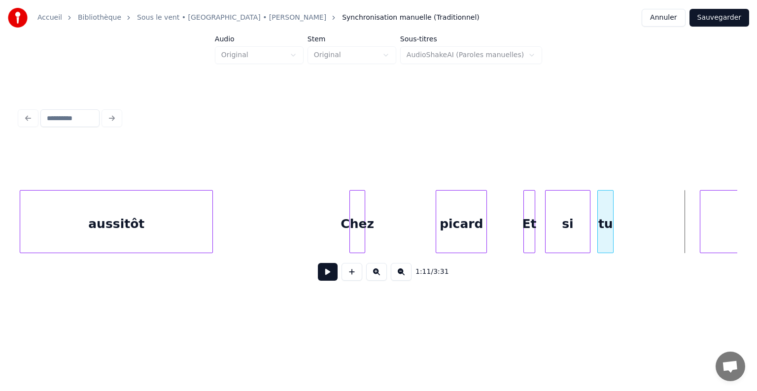
click at [603, 196] on div "tu" at bounding box center [604, 224] width 15 height 67
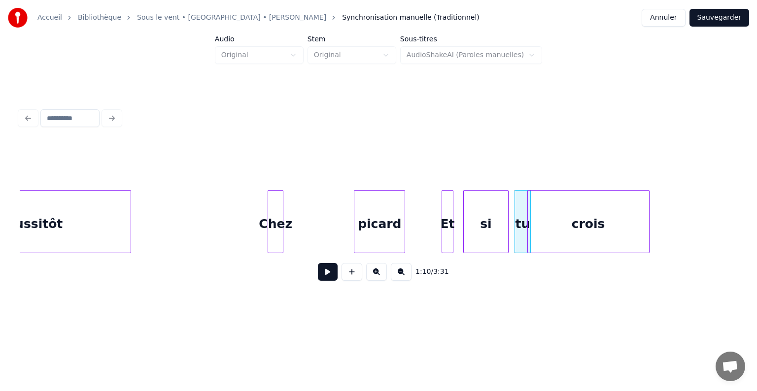
click at [615, 203] on div "crois" at bounding box center [587, 224] width 121 height 67
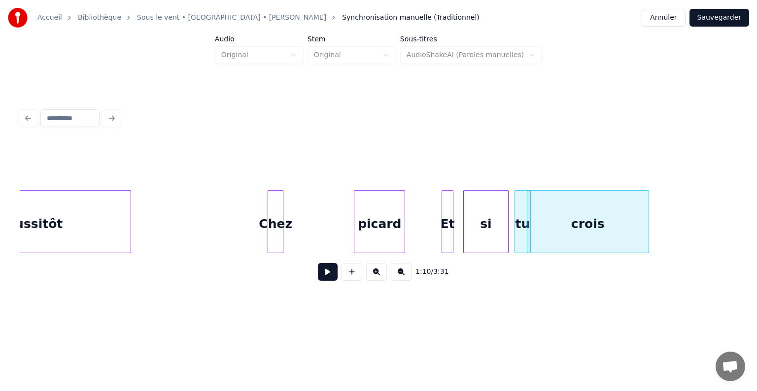
click at [608, 208] on div "crois" at bounding box center [587, 224] width 121 height 67
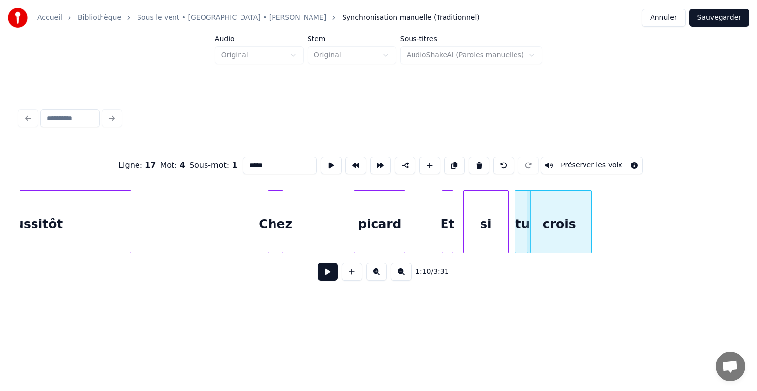
click at [588, 199] on div at bounding box center [589, 222] width 3 height 62
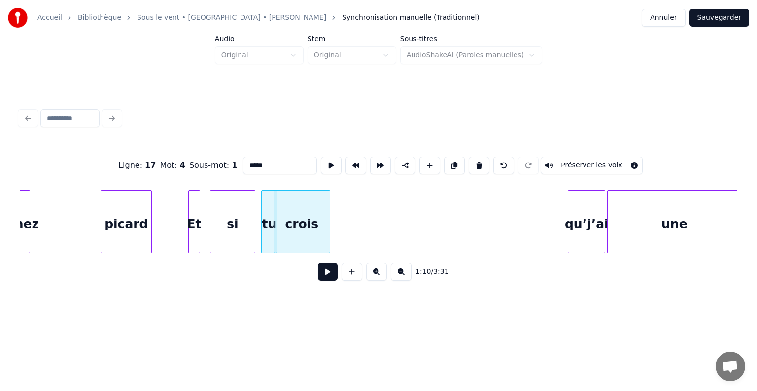
scroll to position [0, 6711]
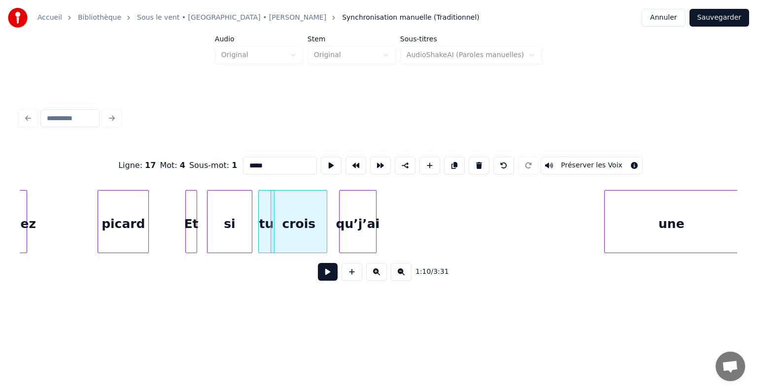
click at [367, 204] on div "qu’j’ai" at bounding box center [357, 224] width 36 height 67
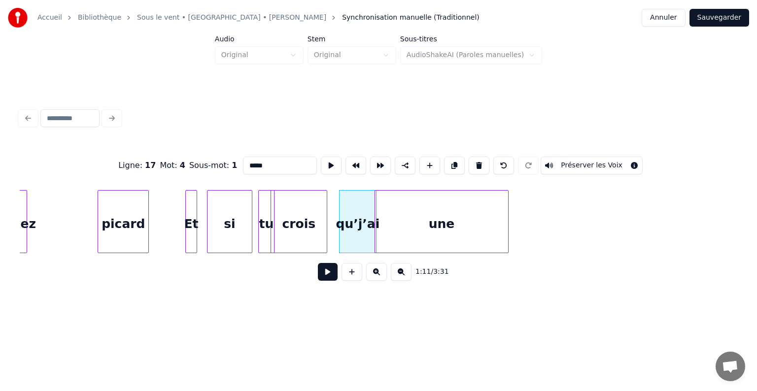
click at [443, 203] on div "une" at bounding box center [441, 224] width 133 height 67
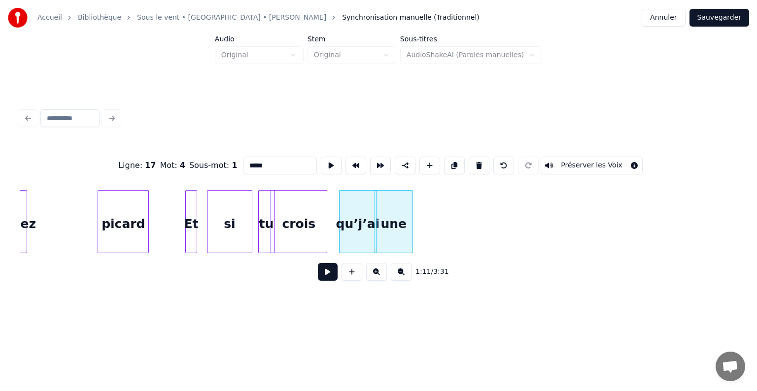
click at [410, 195] on div at bounding box center [410, 222] width 3 height 62
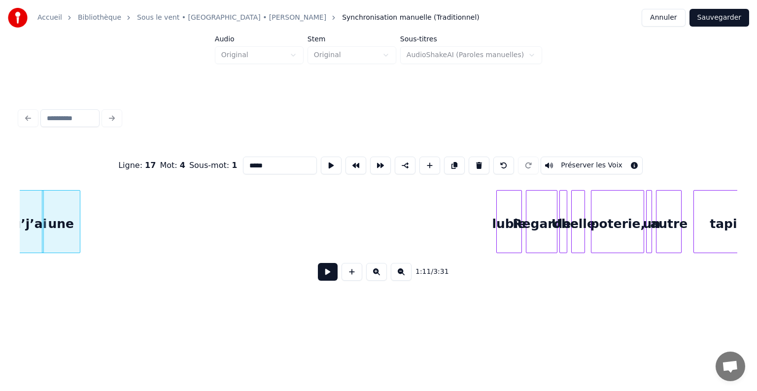
scroll to position [0, 7046]
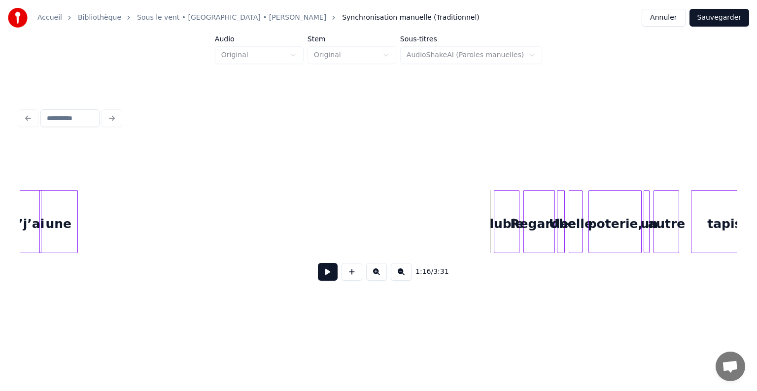
click at [503, 205] on div "lubie" at bounding box center [506, 224] width 25 height 67
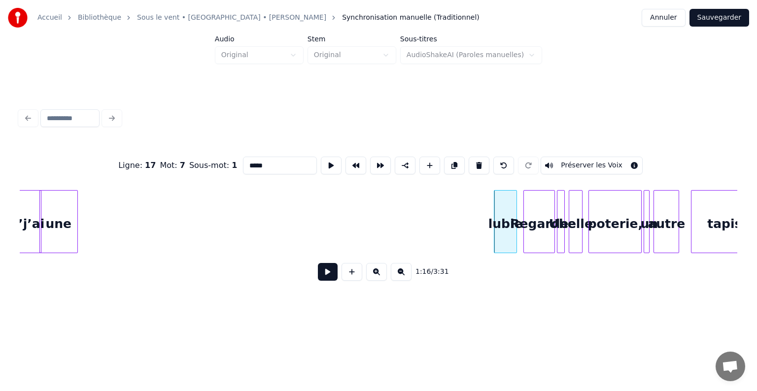
click at [513, 203] on div at bounding box center [514, 222] width 3 height 62
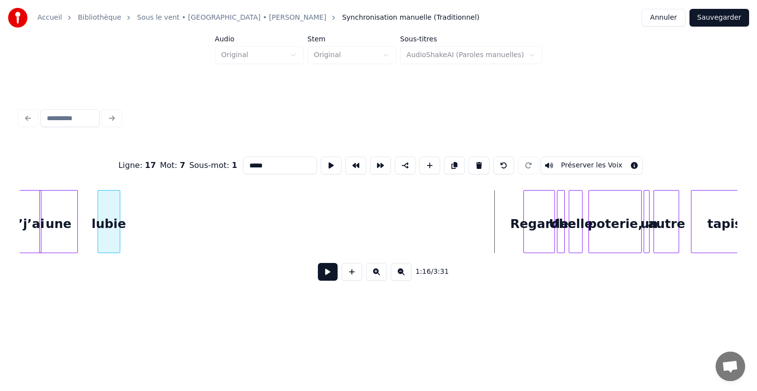
click at [105, 192] on div "lubie" at bounding box center [109, 224] width 22 height 67
click at [539, 204] on div "Regarde" at bounding box center [539, 224] width 31 height 67
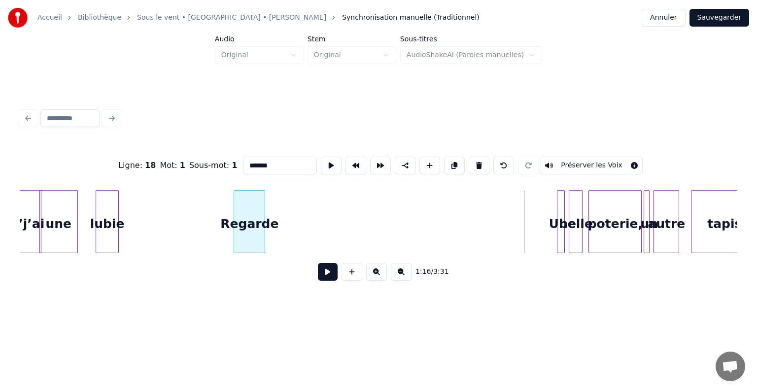
click at [248, 191] on div "Regarde" at bounding box center [249, 224] width 31 height 67
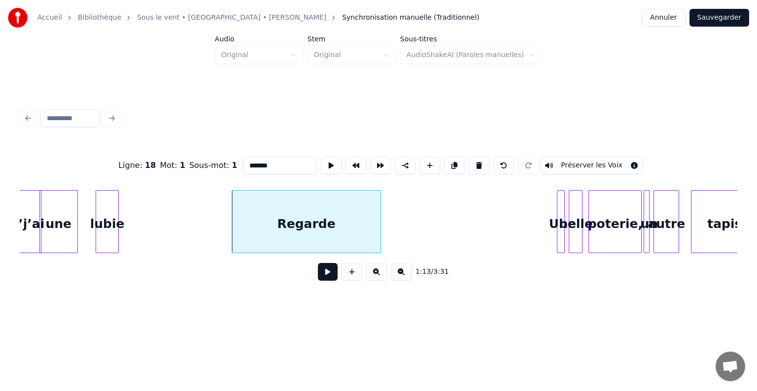
click at [380, 200] on div at bounding box center [378, 222] width 3 height 62
click at [561, 207] on div at bounding box center [562, 222] width 3 height 62
type input "***"
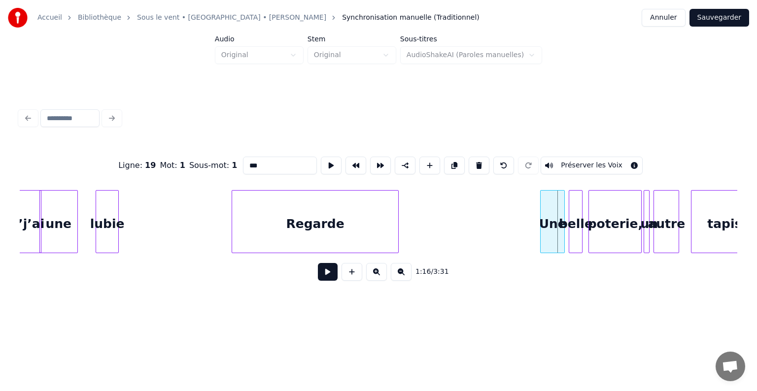
click at [542, 197] on div at bounding box center [541, 222] width 3 height 62
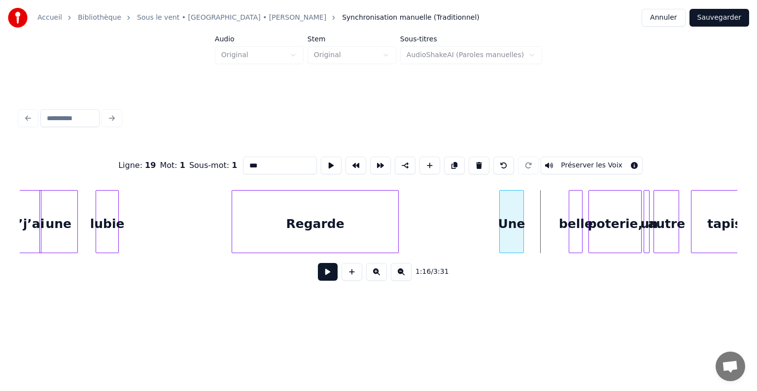
click at [514, 195] on div "Une" at bounding box center [511, 224] width 24 height 67
click at [554, 197] on div "belle" at bounding box center [552, 224] width 13 height 67
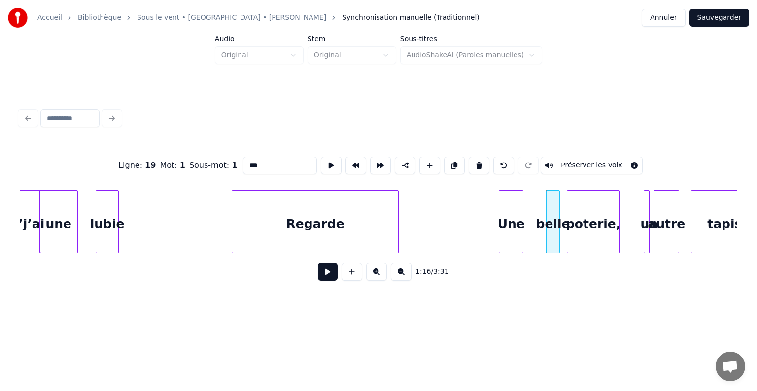
click at [585, 197] on div "poterie," at bounding box center [593, 224] width 52 height 67
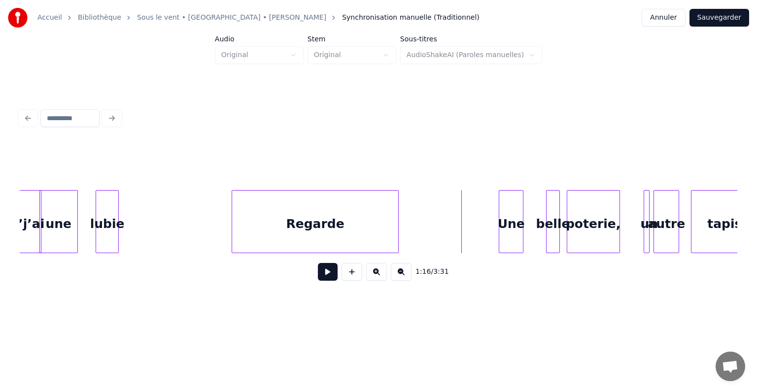
click at [331, 271] on button at bounding box center [328, 272] width 20 height 18
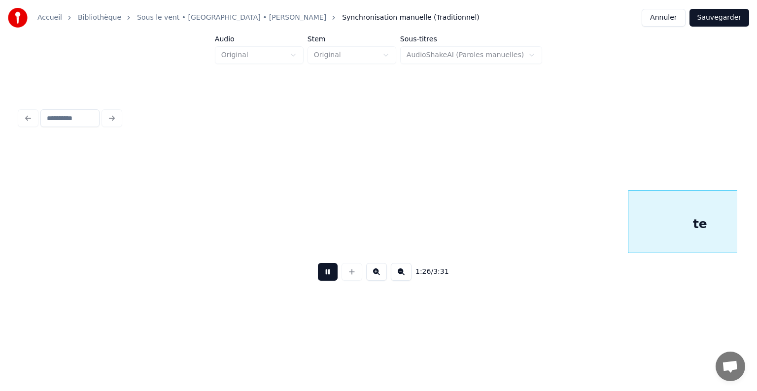
scroll to position [0, 8480]
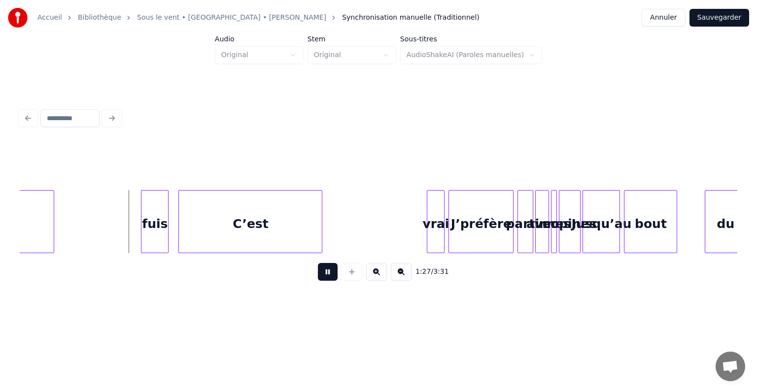
click at [331, 271] on button at bounding box center [328, 272] width 20 height 18
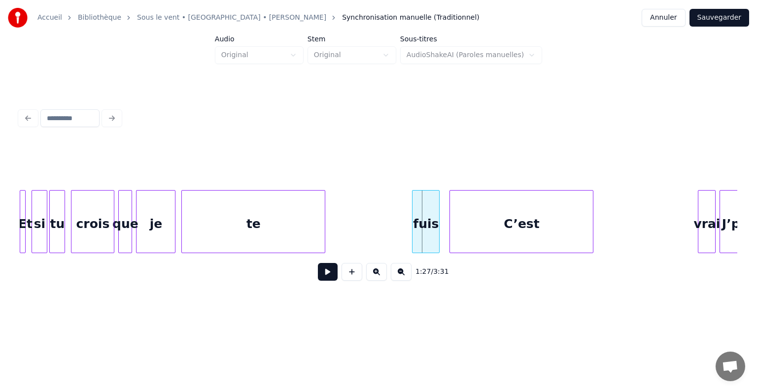
scroll to position [0, 8204]
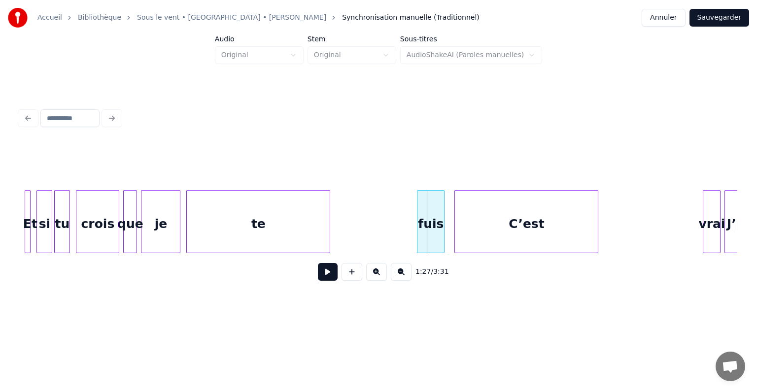
click at [253, 215] on div "te" at bounding box center [258, 224] width 143 height 67
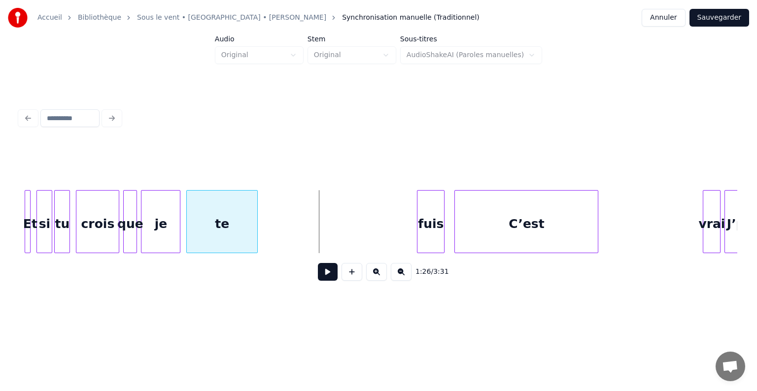
click at [254, 215] on div at bounding box center [255, 222] width 3 height 62
click at [292, 199] on div "fuis" at bounding box center [282, 224] width 27 height 67
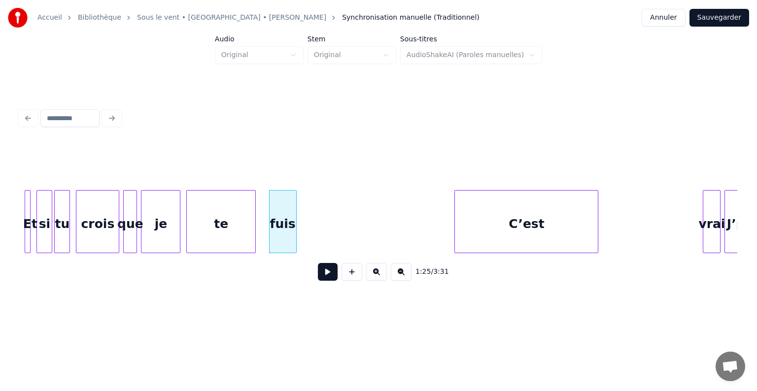
click at [539, 208] on div "C’est" at bounding box center [526, 224] width 143 height 67
click at [563, 209] on div "C’est" at bounding box center [526, 224] width 143 height 67
click at [591, 207] on div "C’est" at bounding box center [526, 224] width 143 height 67
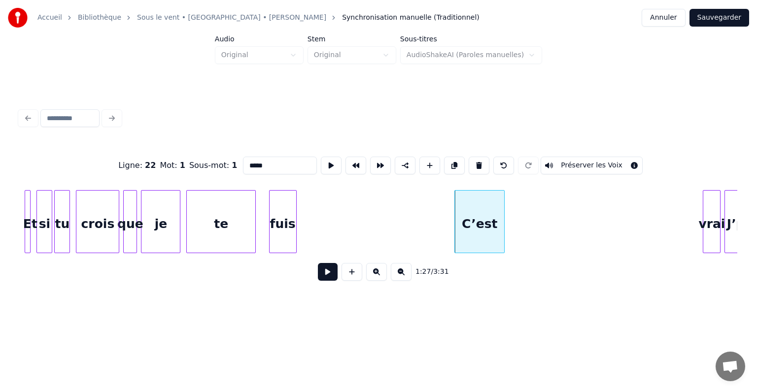
click at [501, 206] on div at bounding box center [502, 222] width 3 height 62
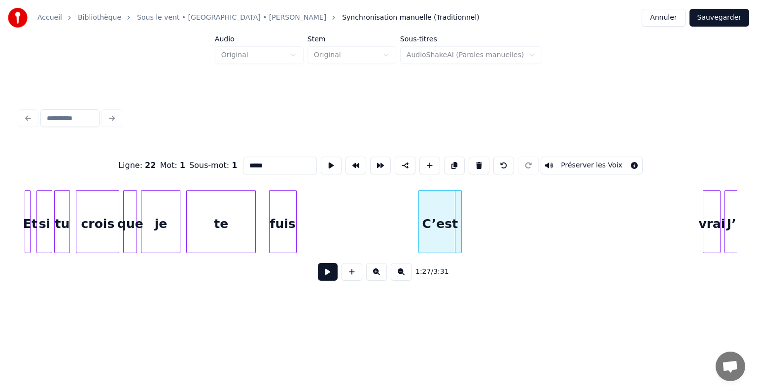
click at [451, 203] on div "C’est" at bounding box center [440, 224] width 42 height 67
click at [713, 218] on div "vrai" at bounding box center [711, 224] width 17 height 67
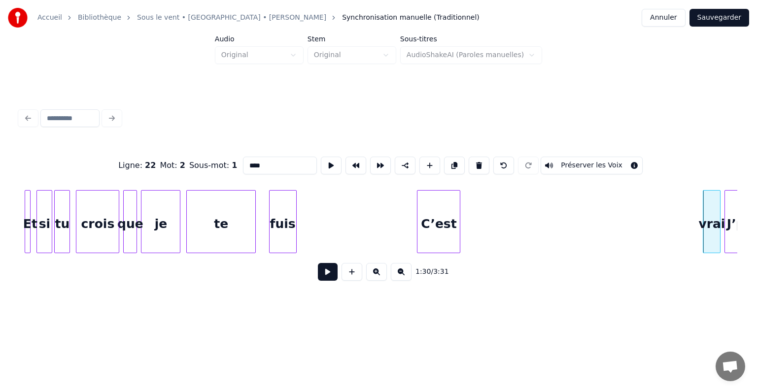
type input "****"
click at [483, 202] on div "vrai" at bounding box center [483, 224] width 17 height 67
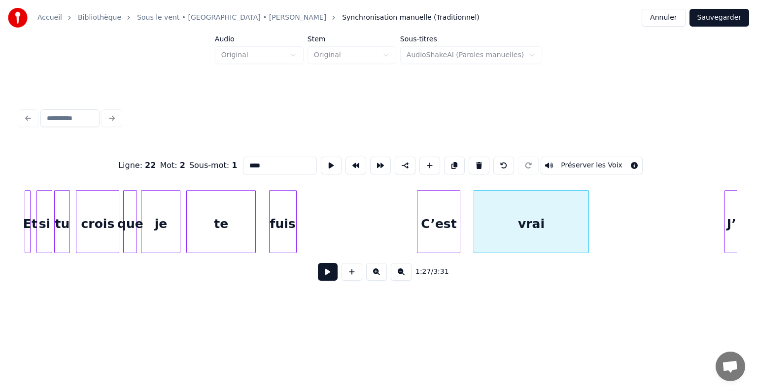
click at [588, 204] on div at bounding box center [586, 222] width 3 height 62
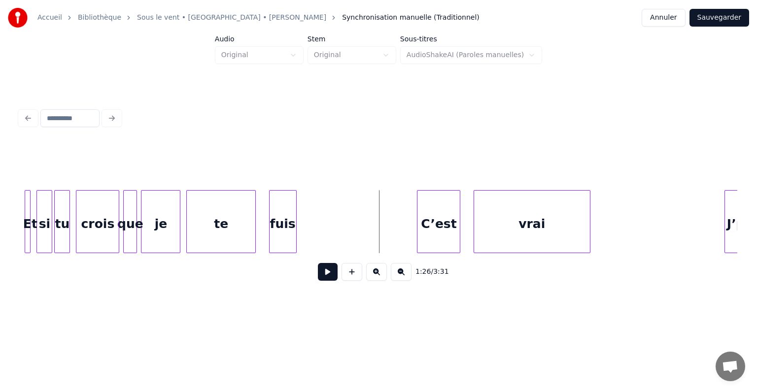
click at [333, 275] on button at bounding box center [328, 272] width 20 height 18
click at [331, 279] on button at bounding box center [328, 272] width 20 height 18
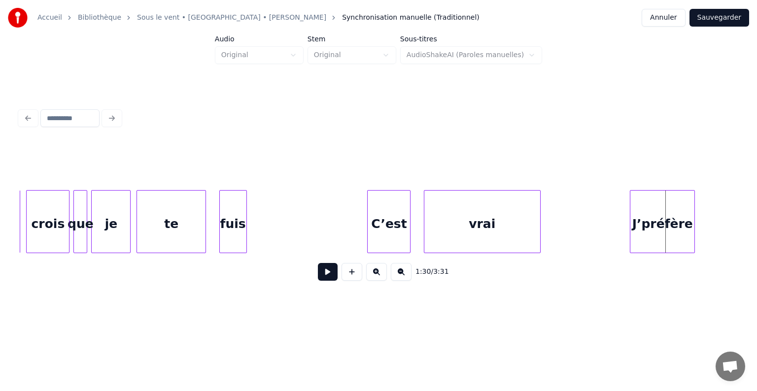
click at [690, 199] on div "J’préfère" at bounding box center [662, 224] width 64 height 67
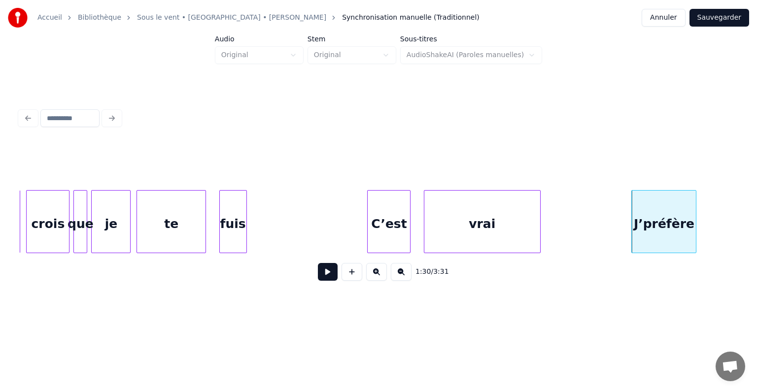
click at [324, 276] on button at bounding box center [328, 272] width 20 height 18
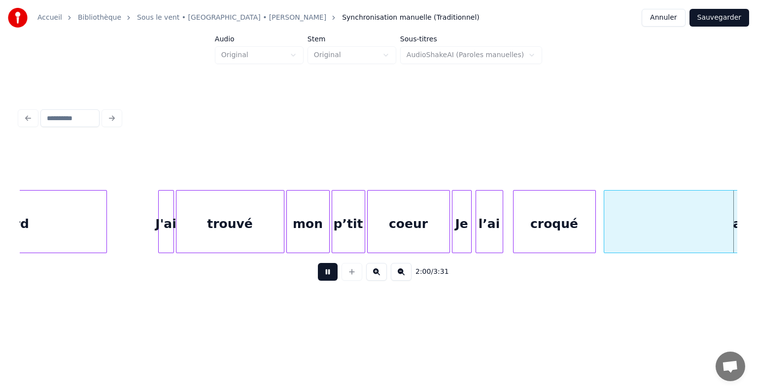
scroll to position [0, 11840]
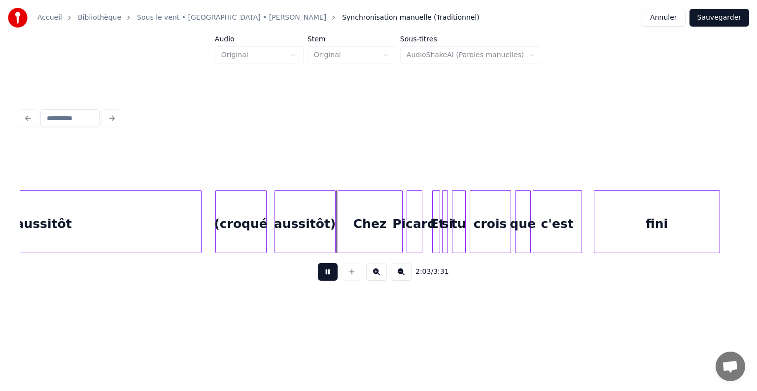
click at [329, 274] on button at bounding box center [328, 272] width 20 height 18
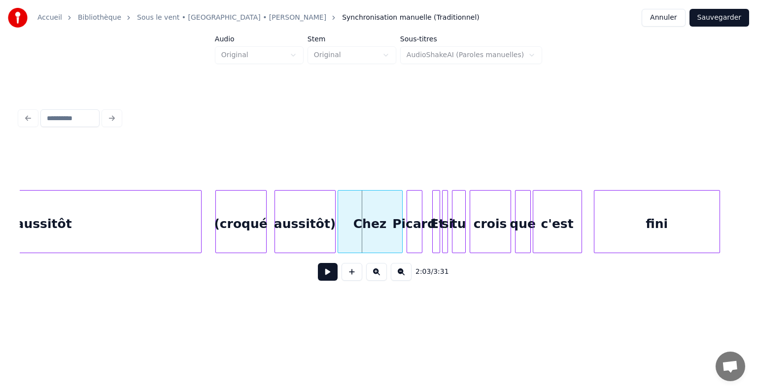
click at [255, 223] on div "(croqué" at bounding box center [241, 224] width 50 height 67
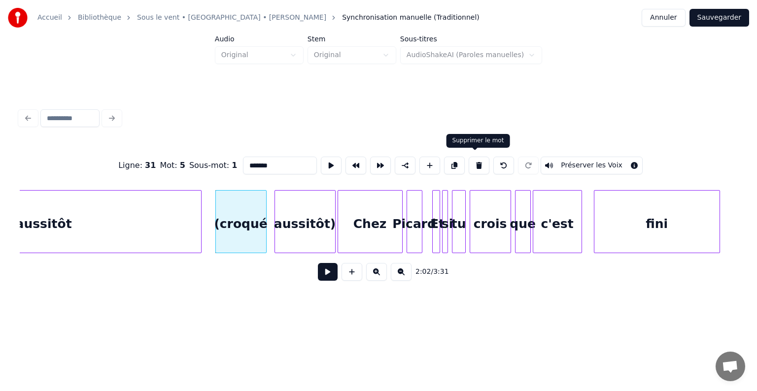
click at [470, 162] on button at bounding box center [478, 166] width 21 height 18
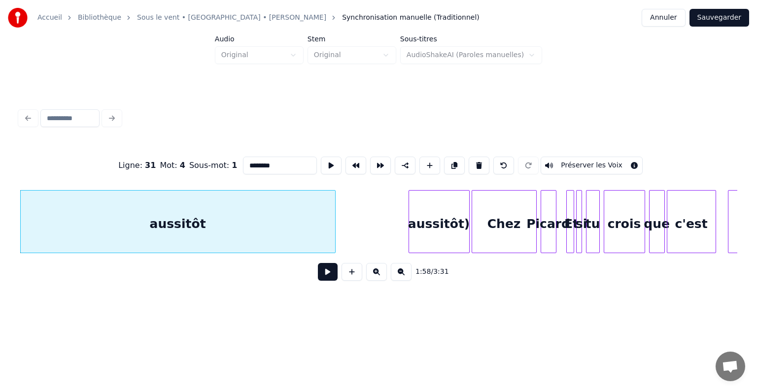
click at [451, 225] on div "aussitôt)" at bounding box center [439, 224] width 60 height 67
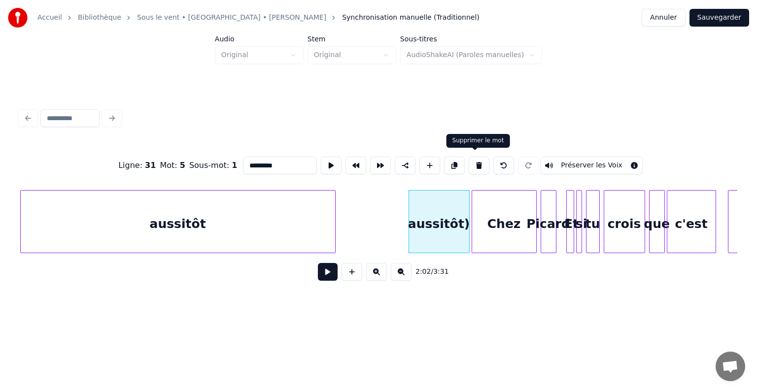
click at [473, 160] on button at bounding box center [478, 166] width 21 height 18
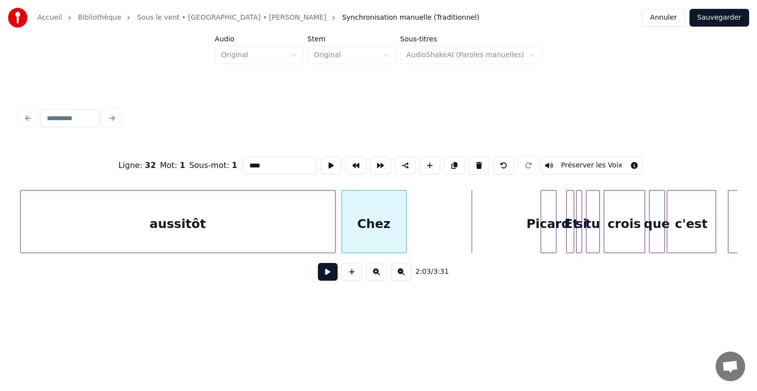
click at [371, 209] on div "Chez" at bounding box center [374, 224] width 64 height 67
click at [433, 200] on div "Picard" at bounding box center [430, 224] width 15 height 67
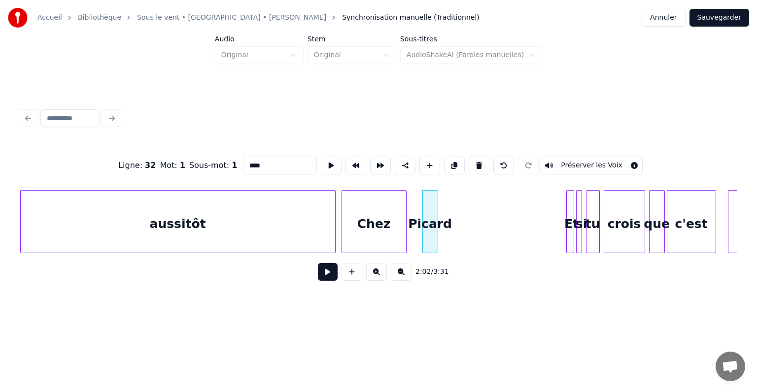
click at [262, 224] on div "aussitôt" at bounding box center [178, 224] width 314 height 67
type input "********"
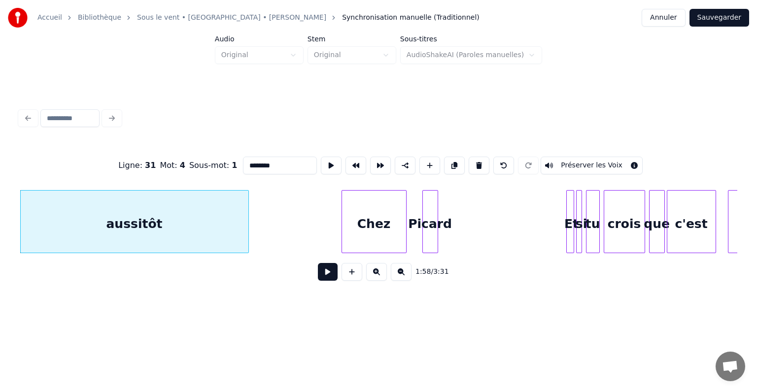
click at [245, 210] on div at bounding box center [246, 222] width 3 height 62
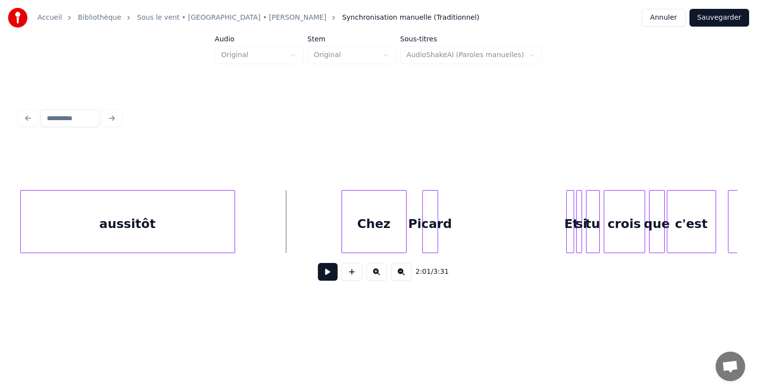
click at [327, 270] on button at bounding box center [328, 272] width 20 height 18
click at [328, 270] on button at bounding box center [328, 272] width 20 height 18
click at [427, 214] on div "Picard" at bounding box center [430, 224] width 15 height 67
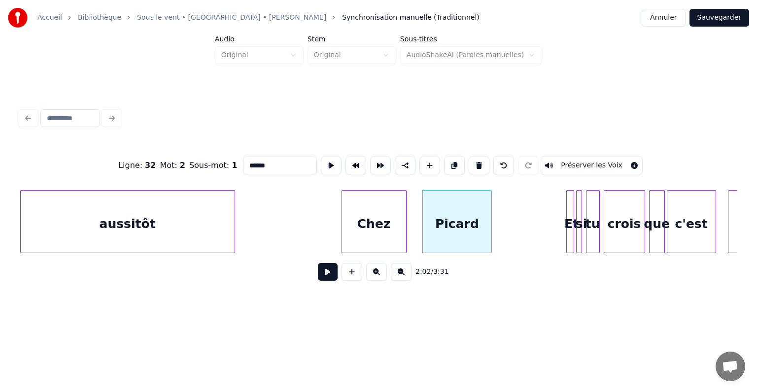
click at [491, 210] on div at bounding box center [489, 222] width 3 height 62
click at [542, 203] on div "Et" at bounding box center [544, 224] width 10 height 67
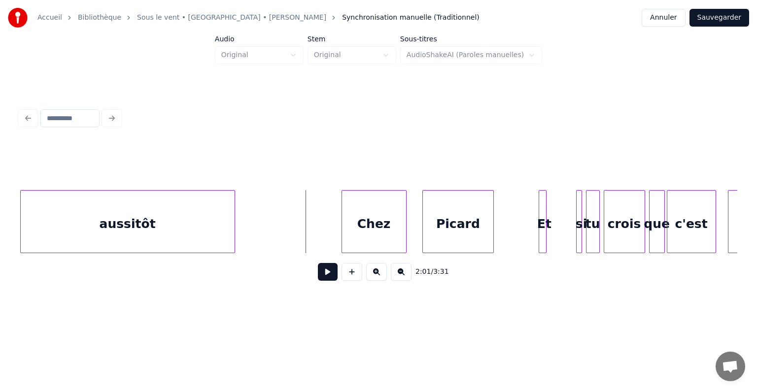
click at [331, 268] on button at bounding box center [328, 272] width 20 height 18
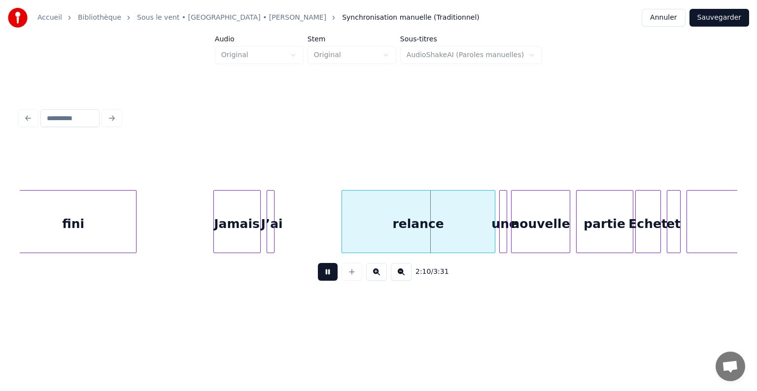
click at [331, 270] on button at bounding box center [328, 272] width 20 height 18
click at [405, 212] on div "relance" at bounding box center [418, 224] width 153 height 67
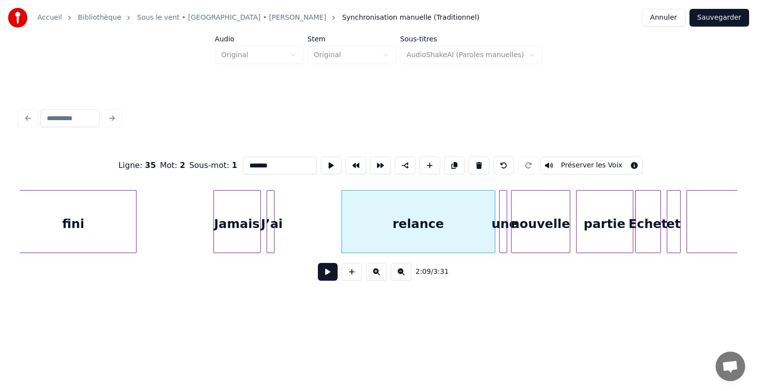
click at [341, 215] on div "relance" at bounding box center [418, 221] width 154 height 63
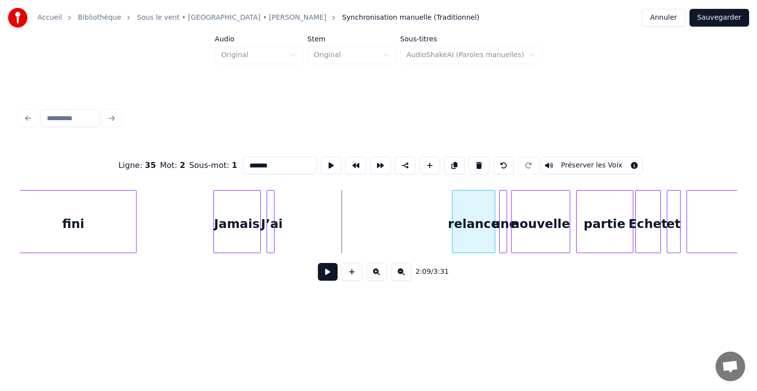
click at [453, 221] on div at bounding box center [453, 222] width 3 height 62
click at [275, 208] on div "J’ai" at bounding box center [272, 224] width 10 height 67
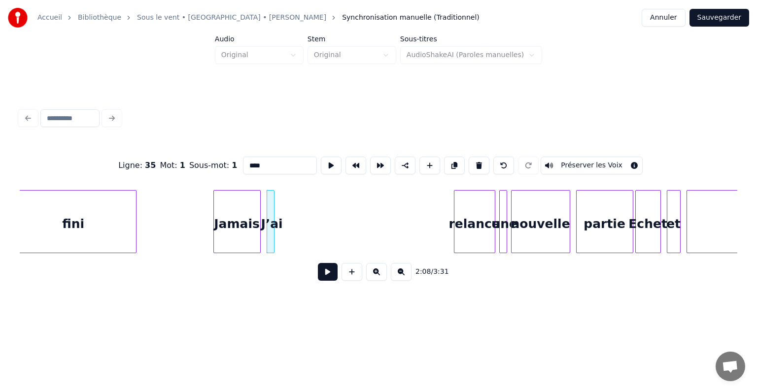
click at [268, 203] on div at bounding box center [268, 222] width 3 height 62
click at [274, 195] on div at bounding box center [272, 222] width 3 height 62
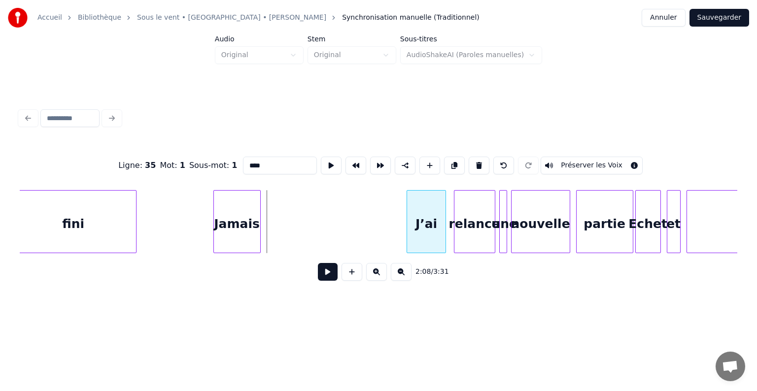
click at [429, 199] on div "J’ai" at bounding box center [426, 224] width 38 height 67
click at [239, 204] on div "Jamais" at bounding box center [237, 224] width 46 height 67
type input "******"
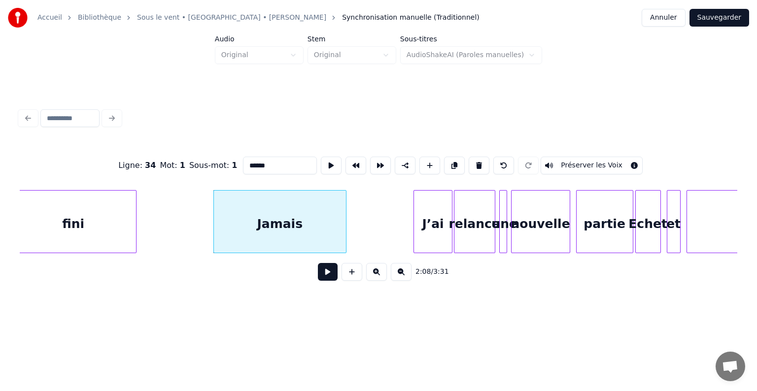
click at [345, 212] on div at bounding box center [344, 222] width 3 height 62
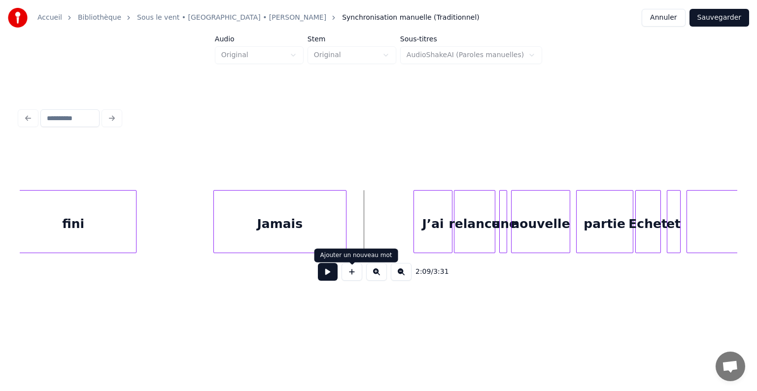
click at [327, 280] on button at bounding box center [328, 272] width 20 height 18
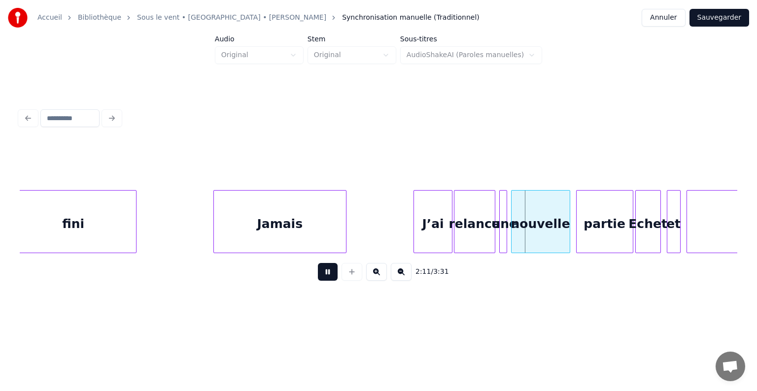
click at [327, 280] on button at bounding box center [328, 272] width 20 height 18
click at [339, 275] on div "2:11 / 3:31" at bounding box center [378, 272] width 701 height 22
click at [329, 278] on button at bounding box center [328, 272] width 20 height 18
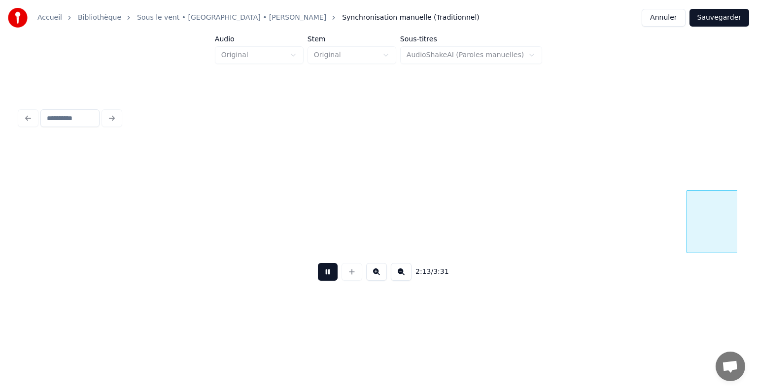
scroll to position [0, 13141]
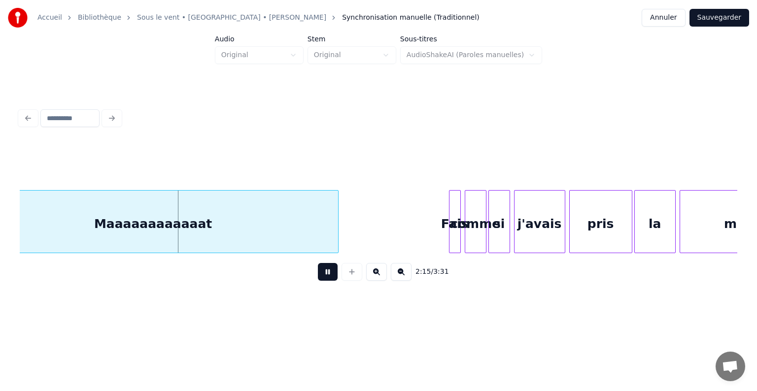
click at [329, 278] on button at bounding box center [328, 272] width 20 height 18
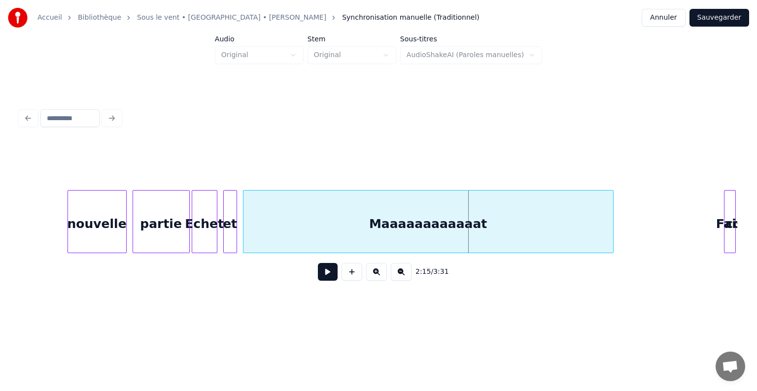
scroll to position [0, 12831]
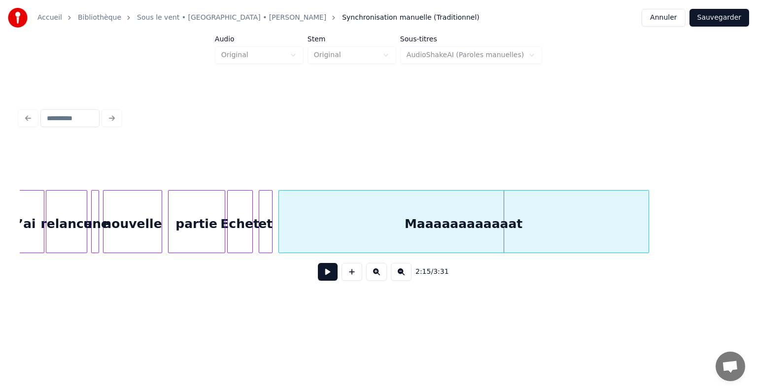
click at [374, 216] on div "Maaaaaaaaaaaat" at bounding box center [463, 224] width 369 height 67
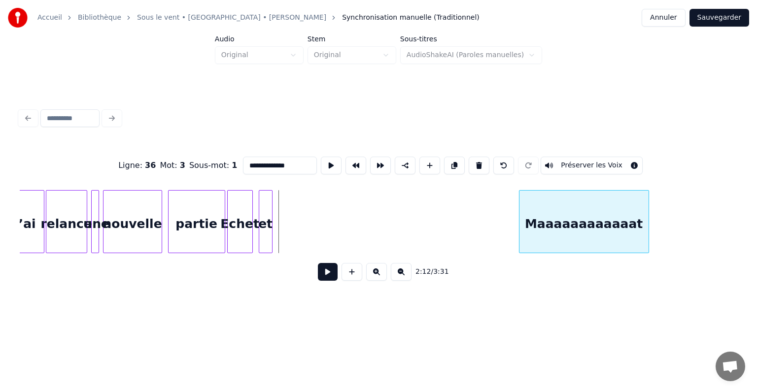
click at [519, 217] on div at bounding box center [520, 222] width 3 height 62
click at [500, 210] on div "et" at bounding box center [502, 224] width 13 height 67
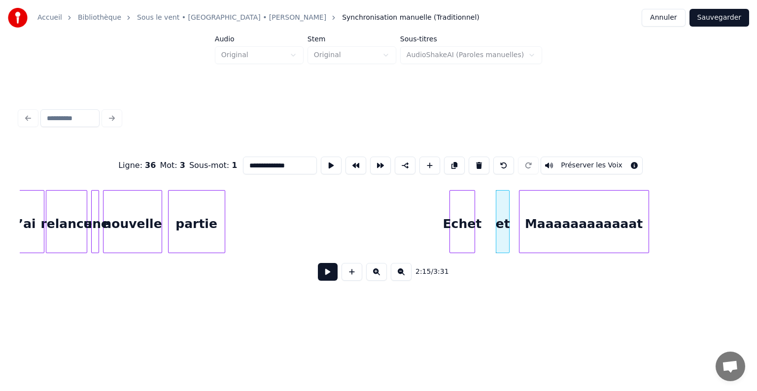
click at [461, 209] on div "Echet" at bounding box center [462, 224] width 25 height 67
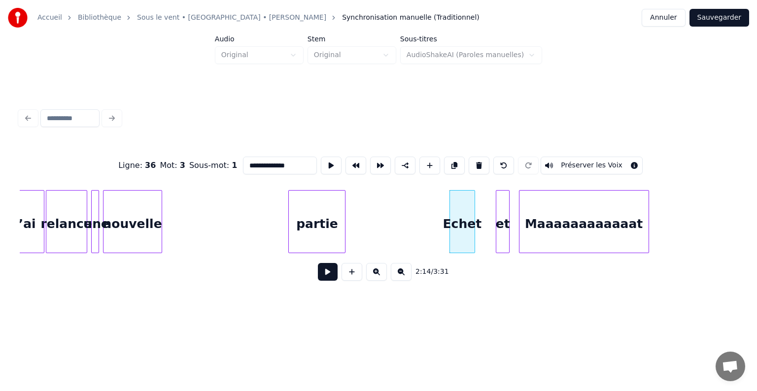
click at [311, 210] on div "partie" at bounding box center [317, 224] width 56 height 67
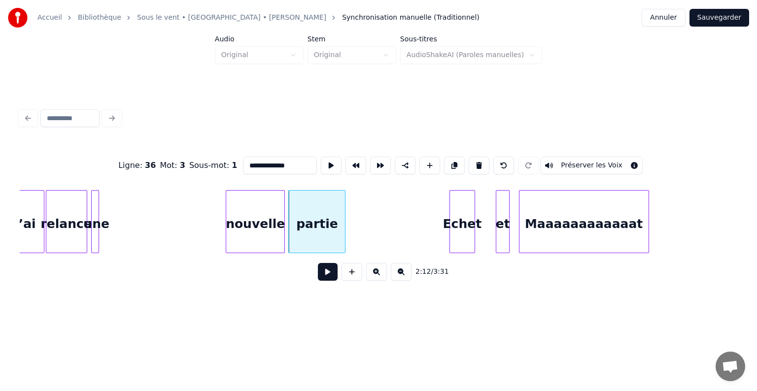
click at [274, 211] on div "nouvelle" at bounding box center [255, 224] width 58 height 67
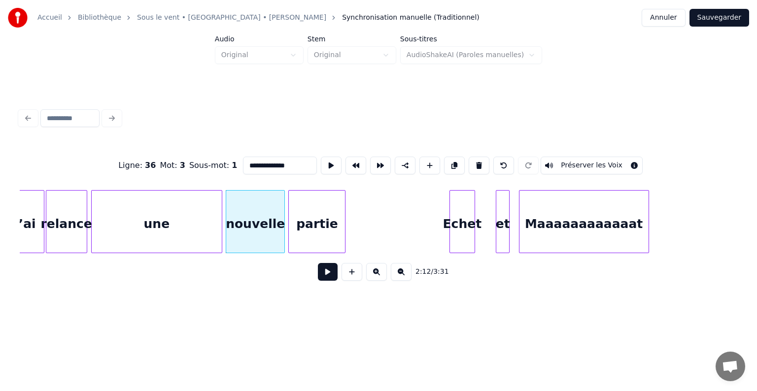
click at [219, 207] on div at bounding box center [220, 222] width 3 height 62
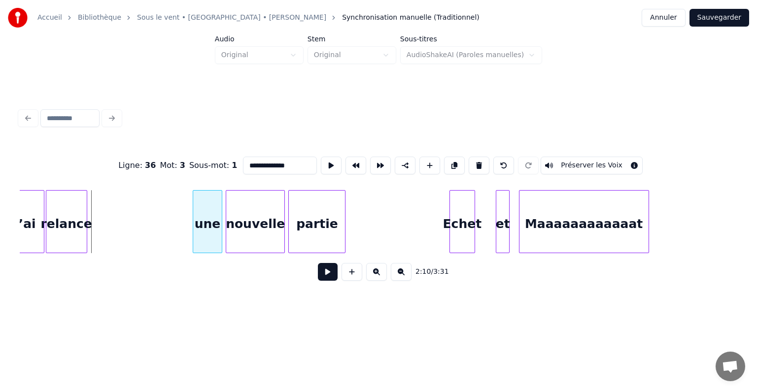
click at [196, 212] on div at bounding box center [194, 222] width 3 height 62
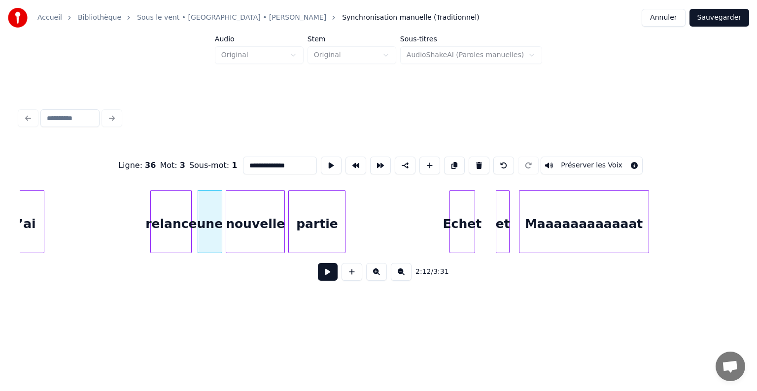
click at [175, 205] on div "relance" at bounding box center [171, 224] width 40 height 67
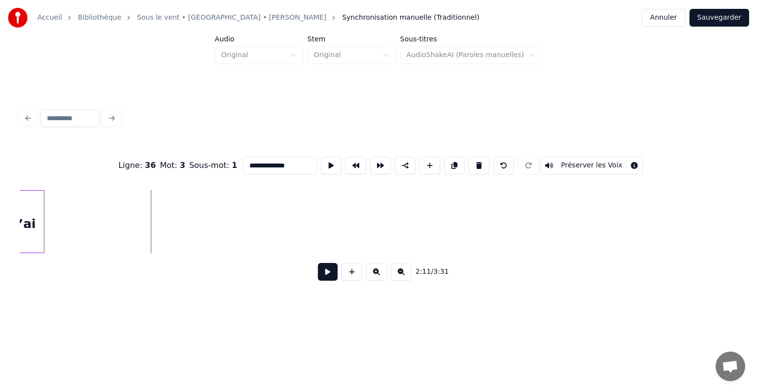
scroll to position [0, 12204]
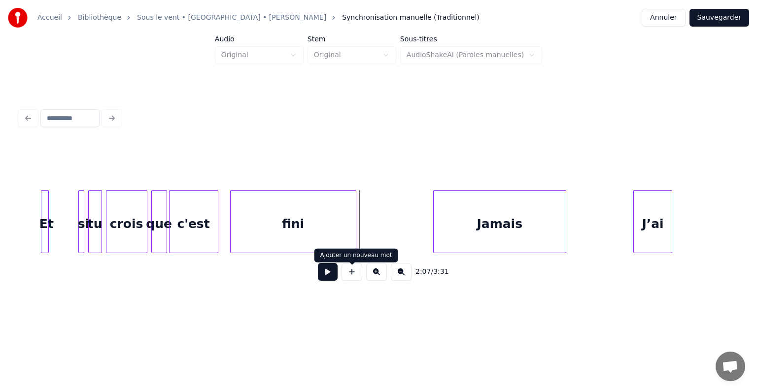
click at [330, 274] on button at bounding box center [328, 272] width 20 height 18
click at [331, 277] on button at bounding box center [328, 272] width 20 height 18
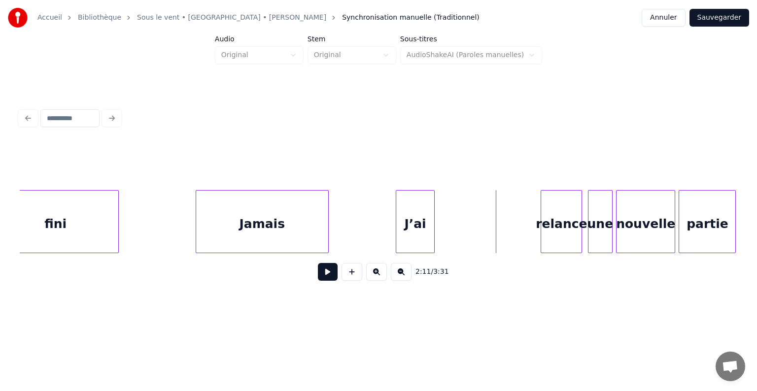
scroll to position [0, 12460]
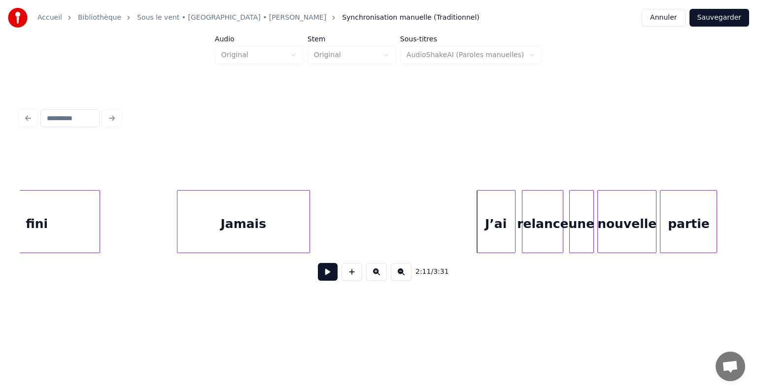
click at [483, 200] on div "J’ai" at bounding box center [496, 224] width 38 height 67
click at [325, 272] on button at bounding box center [328, 272] width 20 height 18
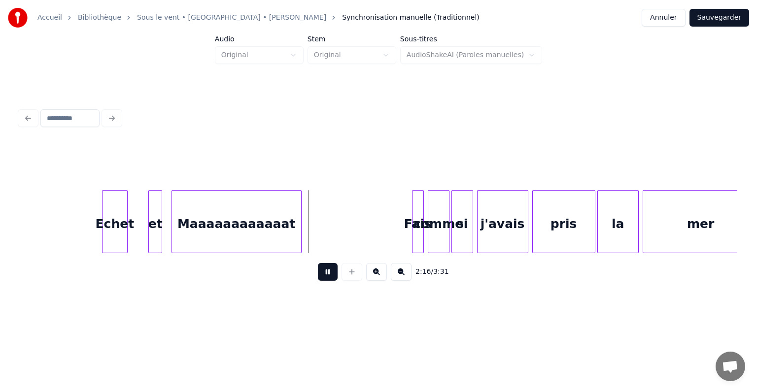
click at [329, 275] on button at bounding box center [328, 272] width 20 height 18
click at [329, 278] on button at bounding box center [328, 272] width 20 height 18
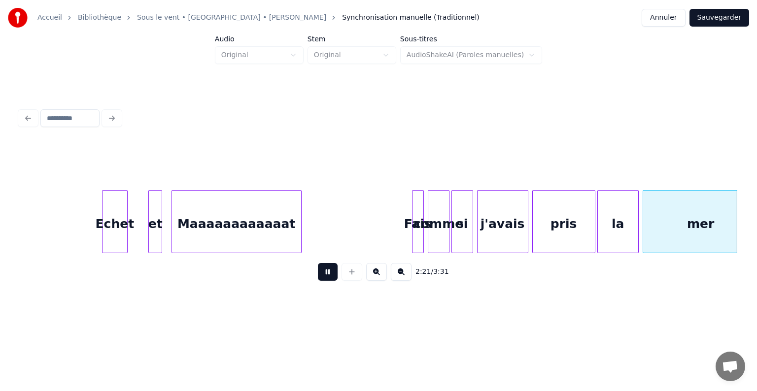
scroll to position [0, 13895]
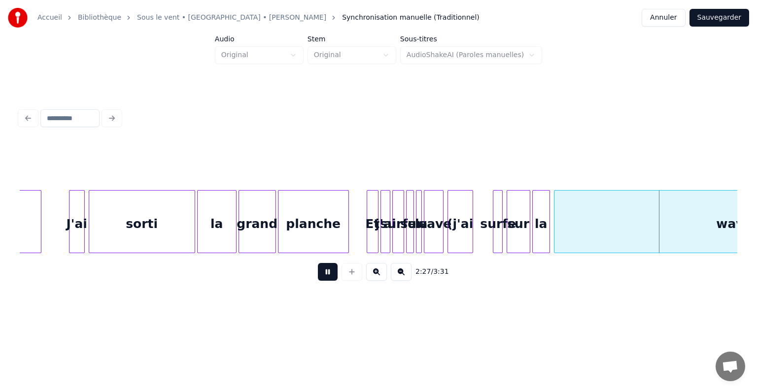
click at [329, 277] on button at bounding box center [328, 272] width 20 height 18
click at [459, 242] on div "(j'ai" at bounding box center [460, 224] width 25 height 67
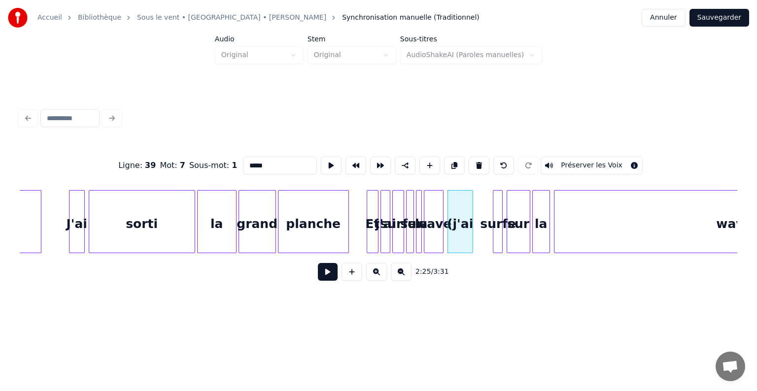
click at [496, 229] on div "surfe" at bounding box center [498, 224] width 10 height 67
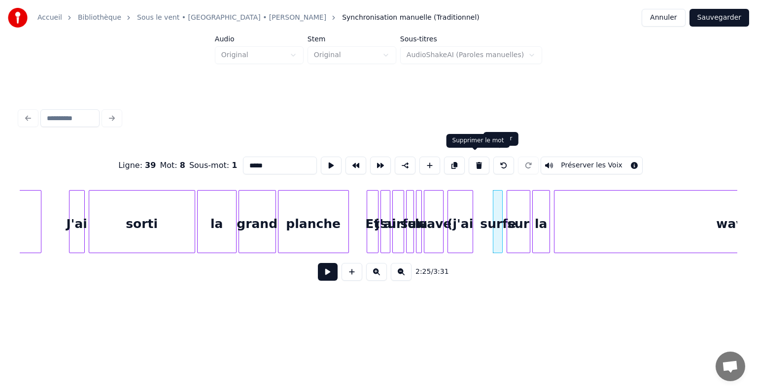
click at [477, 162] on button at bounding box center [478, 166] width 21 height 18
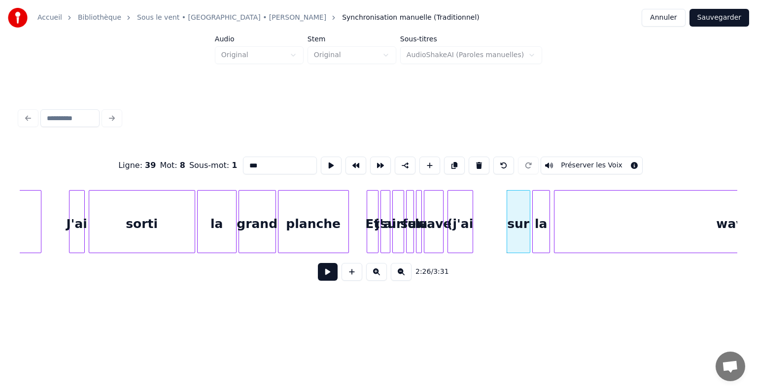
click at [462, 195] on div "(j'ai" at bounding box center [460, 224] width 25 height 67
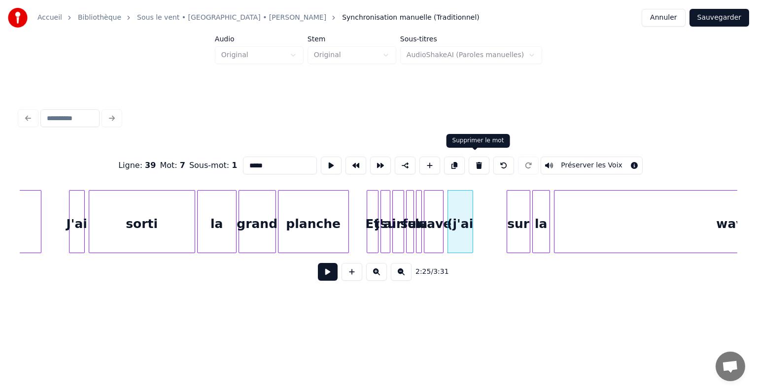
click at [481, 163] on button at bounding box center [478, 166] width 21 height 18
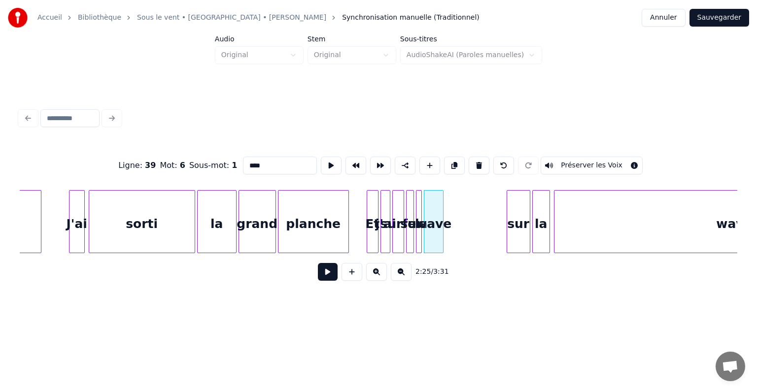
click at [516, 208] on div "sur" at bounding box center [518, 224] width 23 height 67
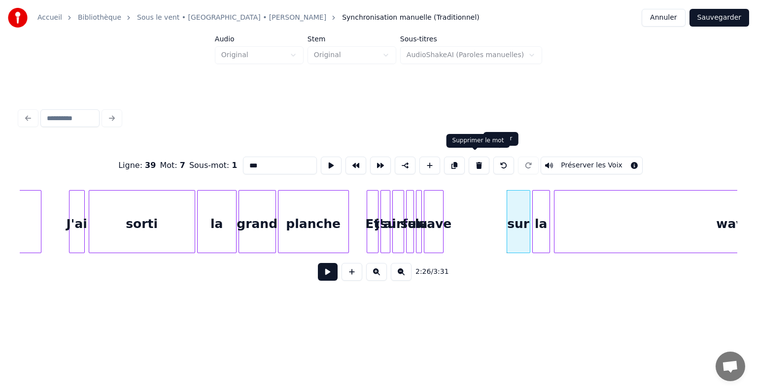
click at [469, 160] on button at bounding box center [478, 166] width 21 height 18
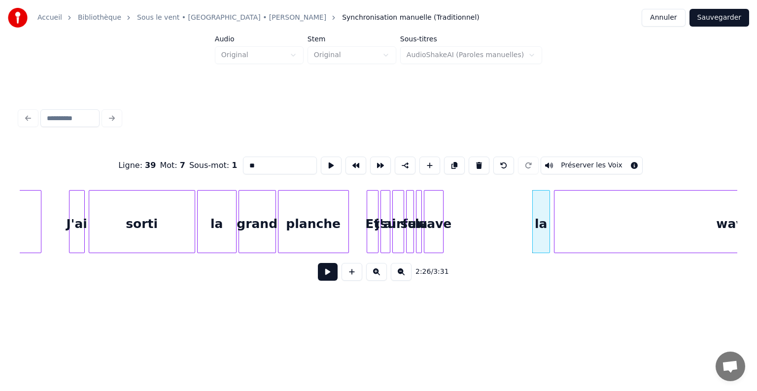
click at [535, 204] on div "la" at bounding box center [540, 224] width 17 height 67
click at [479, 161] on button at bounding box center [478, 166] width 21 height 18
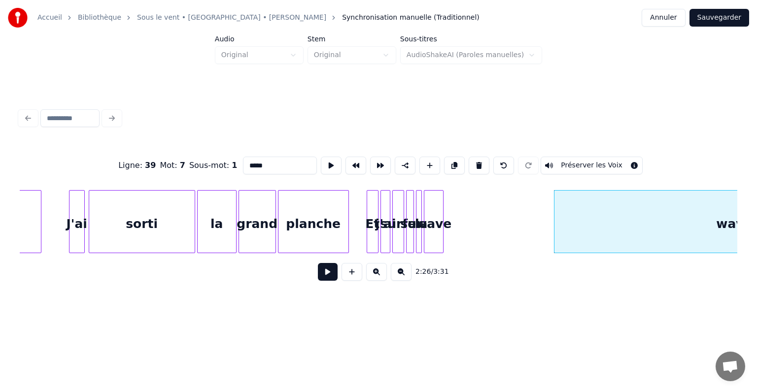
click at [433, 200] on div "wave" at bounding box center [433, 224] width 19 height 67
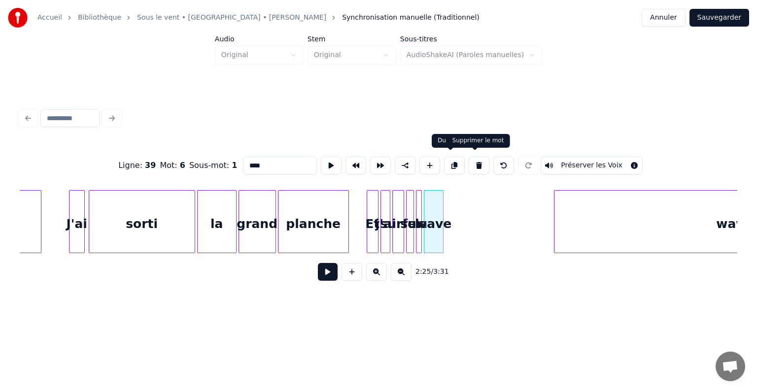
click at [475, 160] on button at bounding box center [478, 166] width 21 height 18
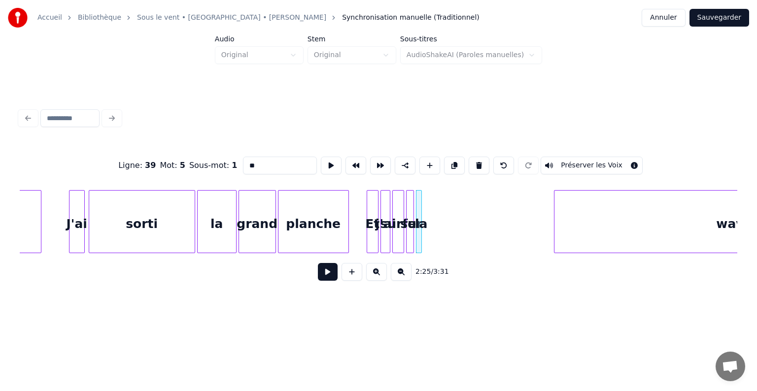
click at [423, 206] on div "la" at bounding box center [421, 224] width 10 height 67
click at [422, 205] on div at bounding box center [420, 222] width 3 height 62
click at [527, 198] on div "la" at bounding box center [527, 224] width 21 height 67
click at [412, 203] on div at bounding box center [411, 222] width 3 height 62
click at [421, 203] on div at bounding box center [419, 222] width 3 height 62
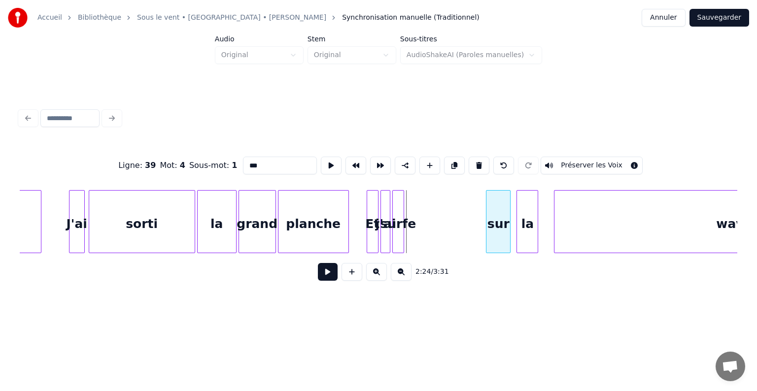
click at [492, 200] on div "sur" at bounding box center [498, 224] width 24 height 67
click at [398, 206] on div "surfe" at bounding box center [398, 224] width 11 height 67
click at [403, 205] on div "surfe" at bounding box center [398, 221] width 12 height 63
click at [403, 203] on div at bounding box center [401, 222] width 3 height 62
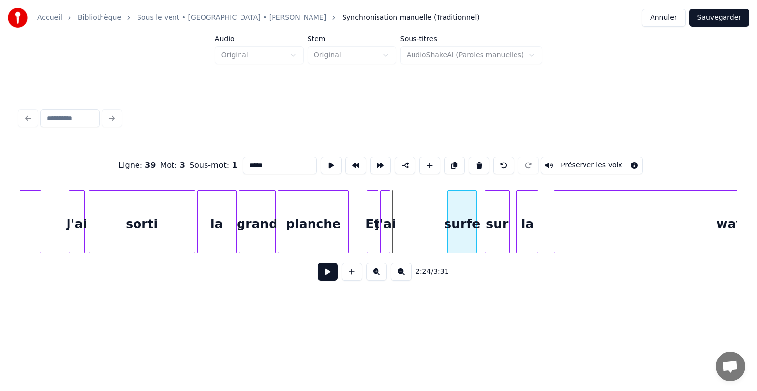
click at [462, 199] on div "surfe" at bounding box center [462, 224] width 28 height 67
click at [387, 201] on div at bounding box center [388, 222] width 3 height 62
type input "****"
click at [390, 199] on div "j'ai" at bounding box center [386, 224] width 10 height 67
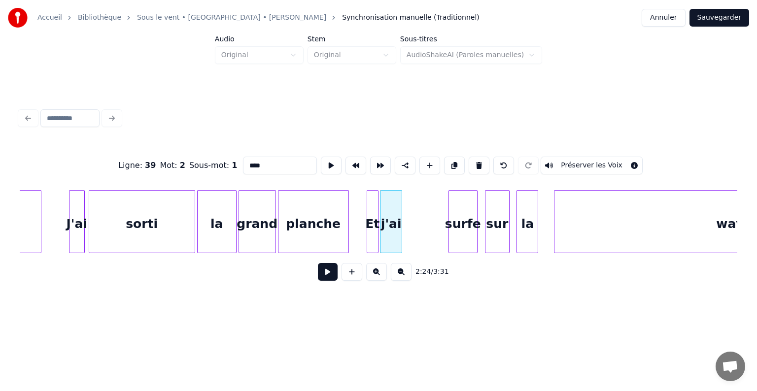
click at [400, 199] on div at bounding box center [399, 222] width 3 height 62
click at [406, 197] on div "j'ai" at bounding box center [396, 224] width 22 height 67
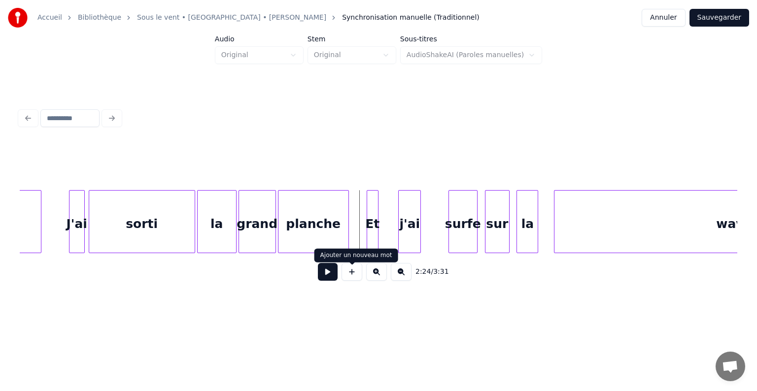
click at [330, 281] on button at bounding box center [328, 272] width 20 height 18
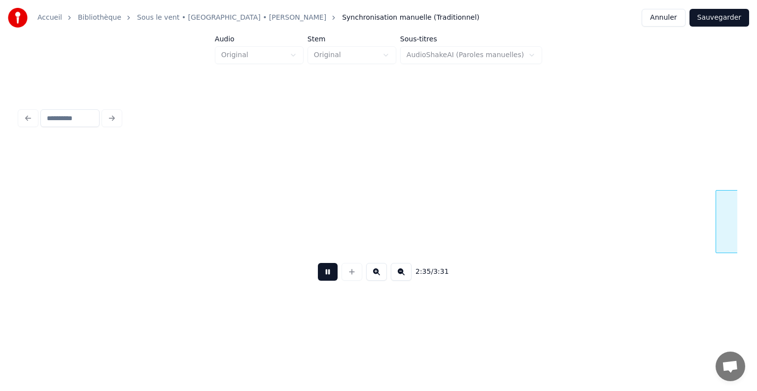
scroll to position [0, 15330]
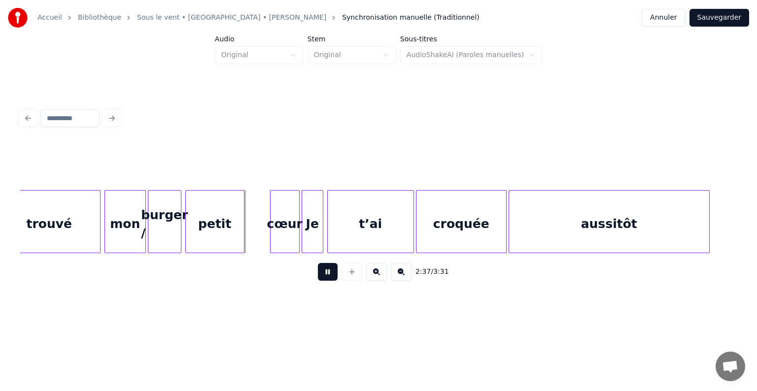
click at [327, 276] on button at bounding box center [328, 272] width 20 height 18
click at [230, 223] on div "petit" at bounding box center [215, 224] width 58 height 67
click at [89, 211] on div "trouvé" at bounding box center [49, 224] width 101 height 67
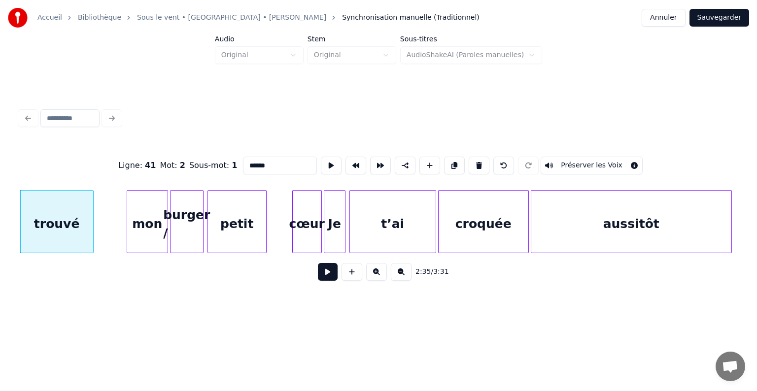
click at [90, 207] on div at bounding box center [91, 222] width 3 height 62
click at [105, 206] on div "mon" at bounding box center [109, 224] width 40 height 67
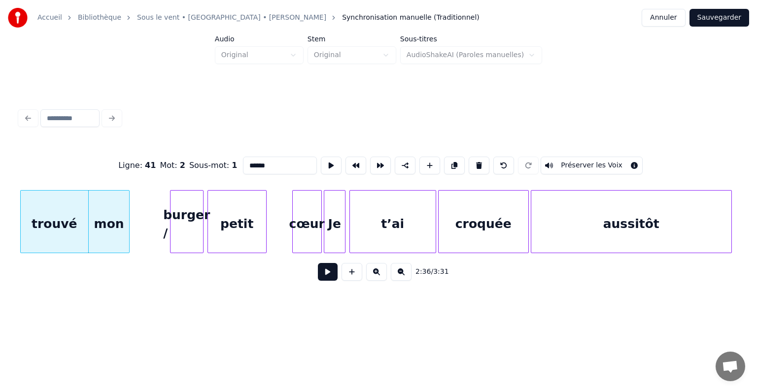
click at [193, 199] on div "burger /" at bounding box center [186, 224] width 33 height 67
type input "********"
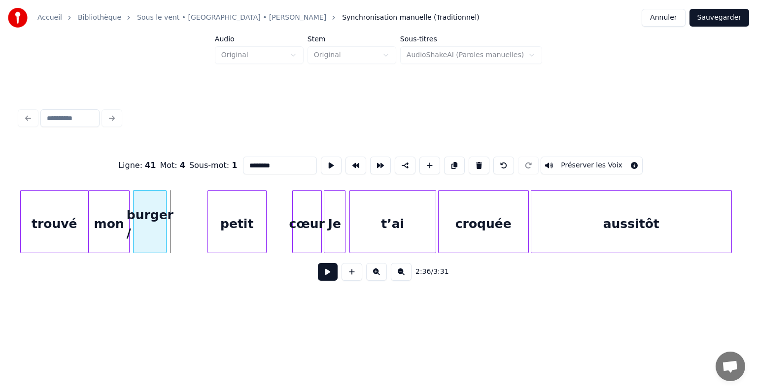
click at [157, 198] on div "burger /" at bounding box center [149, 224] width 33 height 67
click at [189, 199] on div "petit" at bounding box center [198, 224] width 58 height 67
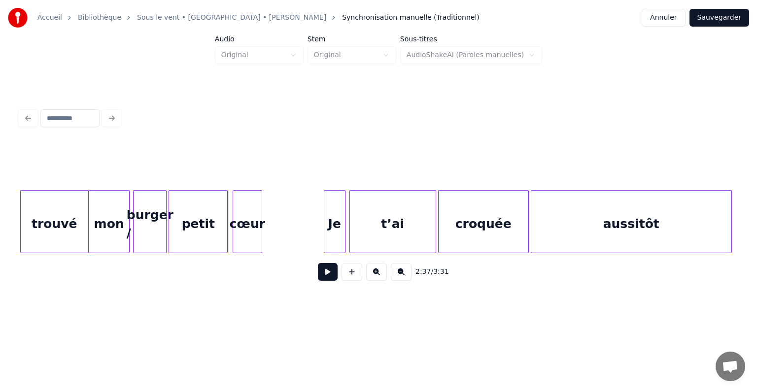
click at [246, 201] on div "cœur" at bounding box center [247, 224] width 29 height 67
click at [328, 273] on button at bounding box center [328, 272] width 20 height 18
click at [329, 278] on button at bounding box center [328, 272] width 20 height 18
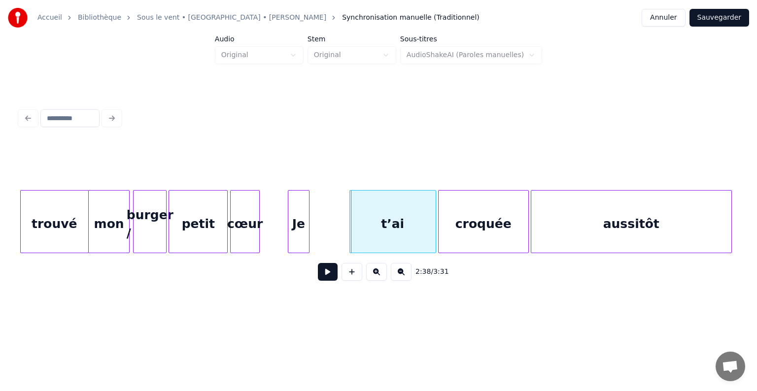
click at [300, 192] on div "Je" at bounding box center [298, 224] width 21 height 67
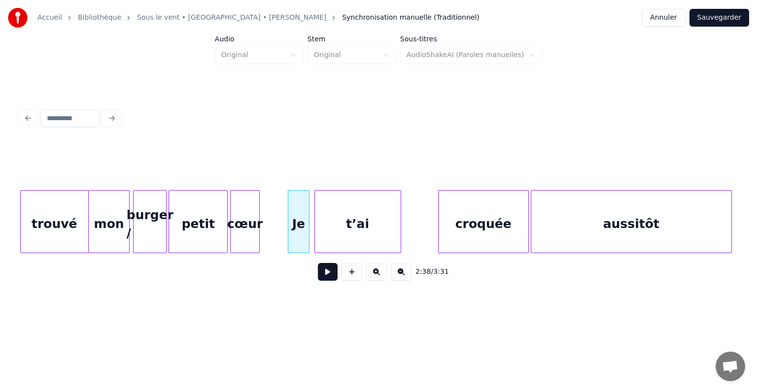
click at [336, 199] on div "t’ai" at bounding box center [358, 224] width 86 height 67
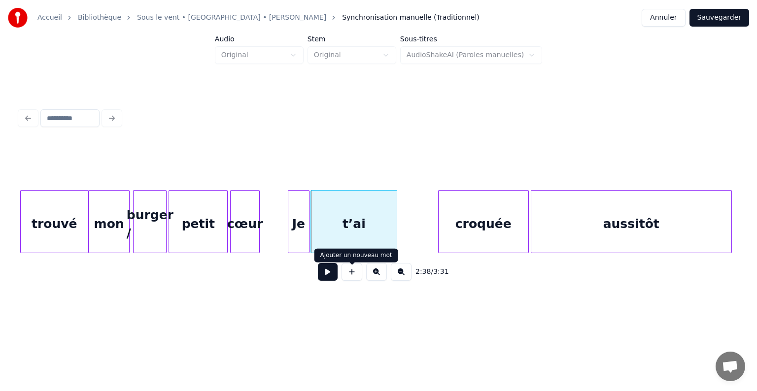
click at [324, 280] on button at bounding box center [328, 272] width 20 height 18
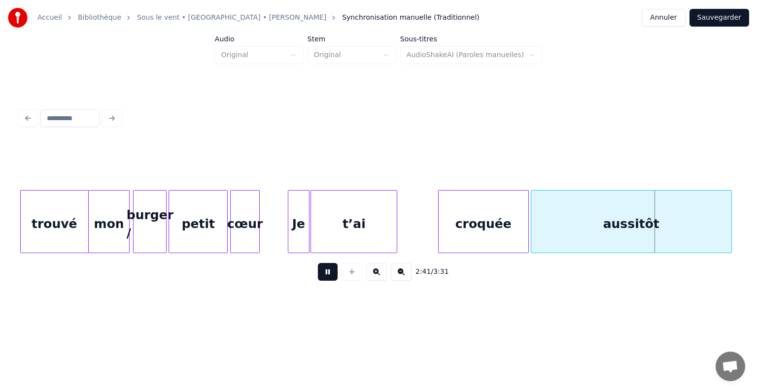
click at [324, 280] on button at bounding box center [328, 272] width 20 height 18
click at [416, 202] on div "croquée" at bounding box center [444, 224] width 90 height 67
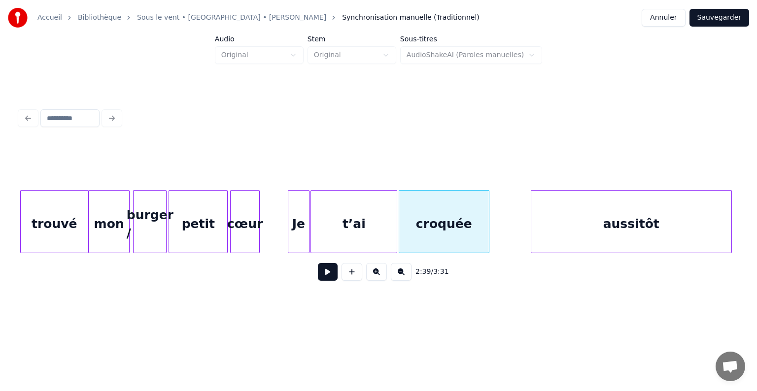
click at [571, 207] on div "aussitôt" at bounding box center [631, 224] width 200 height 67
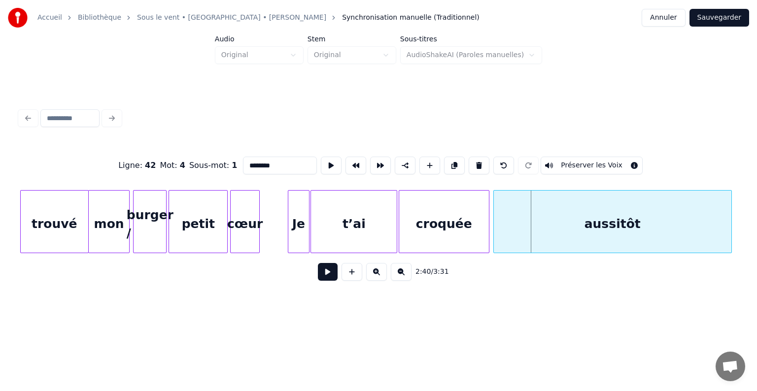
click at [494, 212] on div at bounding box center [495, 222] width 3 height 62
click at [321, 277] on button at bounding box center [328, 272] width 20 height 18
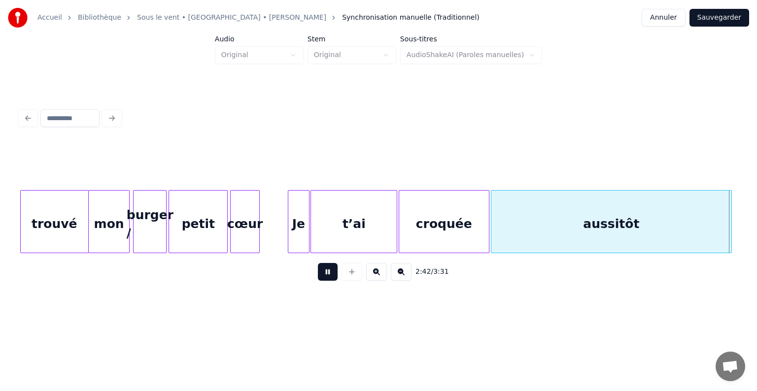
scroll to position [0, 16025]
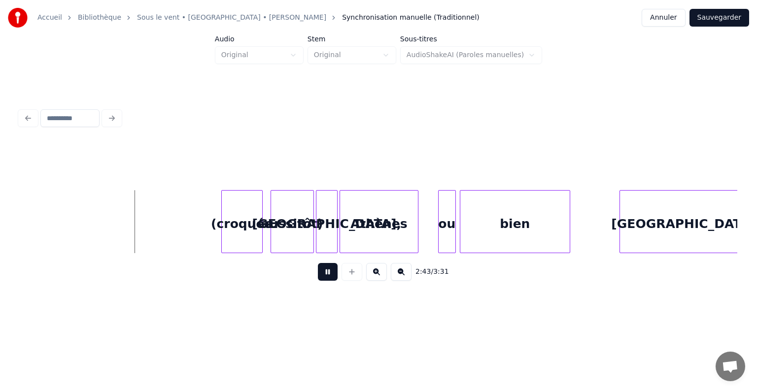
click at [321, 277] on button at bounding box center [328, 272] width 20 height 18
click at [252, 208] on div "(croquée" at bounding box center [242, 224] width 40 height 67
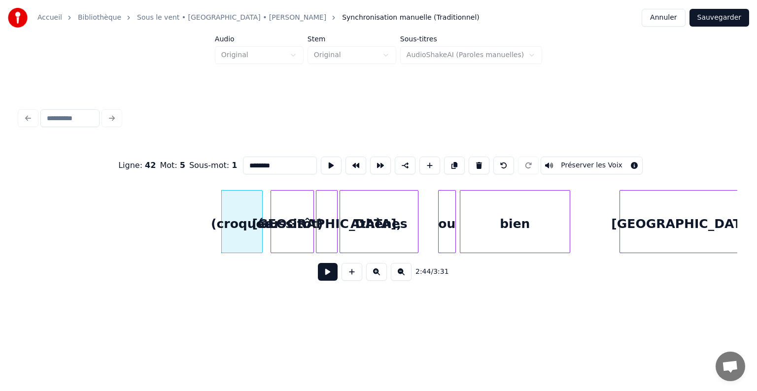
click at [288, 207] on div "aussitôt)" at bounding box center [292, 224] width 42 height 67
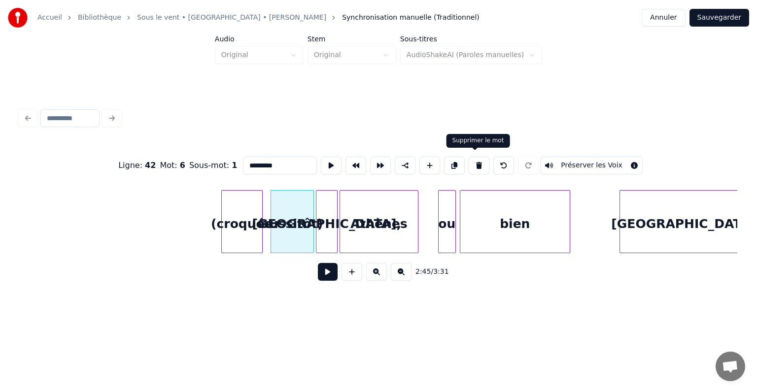
click at [476, 163] on button at bounding box center [478, 166] width 21 height 18
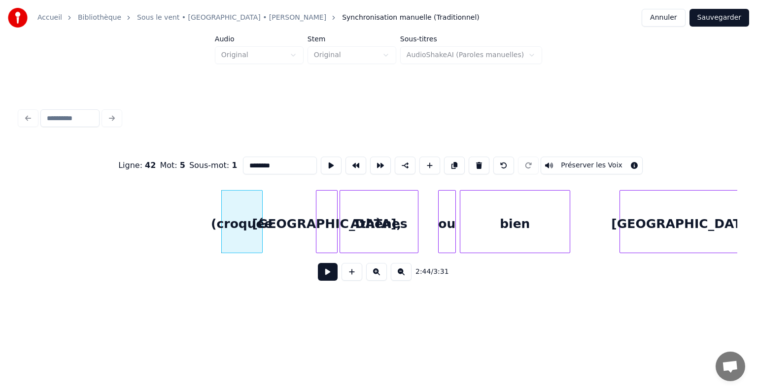
click at [246, 211] on div "(croquée" at bounding box center [242, 224] width 40 height 67
click at [475, 160] on button at bounding box center [478, 166] width 21 height 18
type input "******"
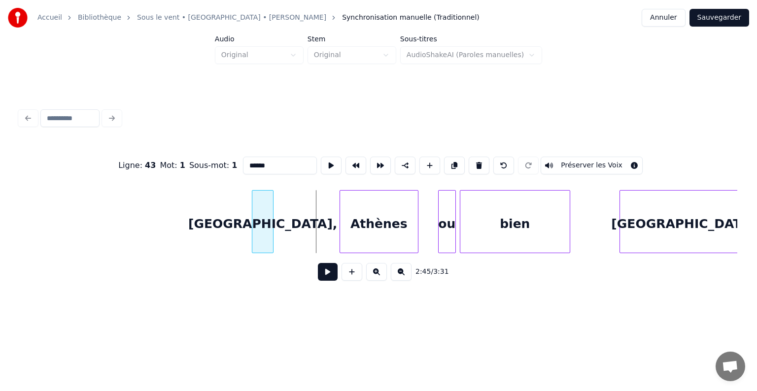
click at [264, 214] on div "[GEOGRAPHIC_DATA]," at bounding box center [262, 224] width 21 height 67
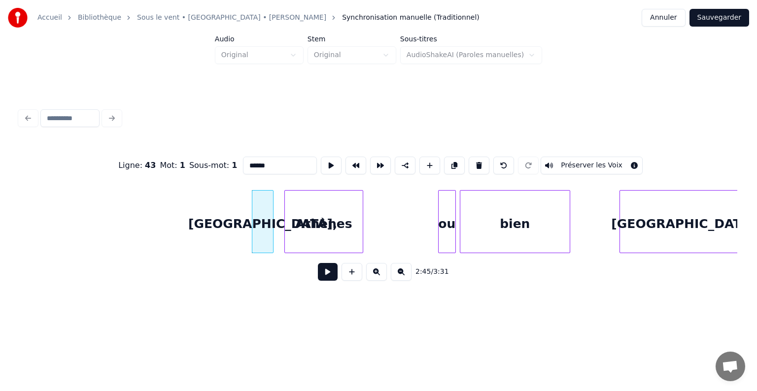
click at [325, 200] on div "Athènes" at bounding box center [324, 224] width 78 height 67
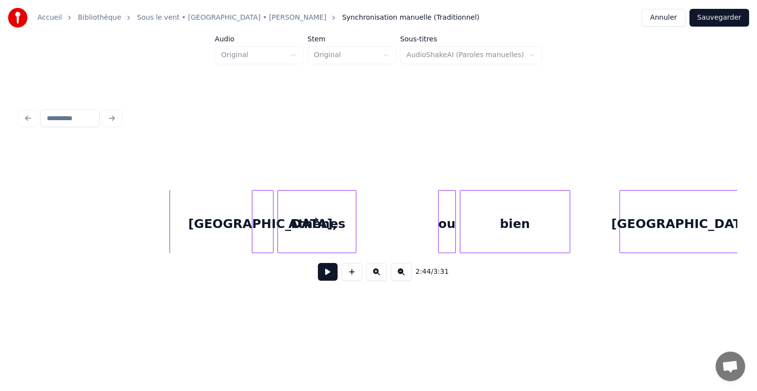
click at [327, 272] on button at bounding box center [328, 272] width 20 height 18
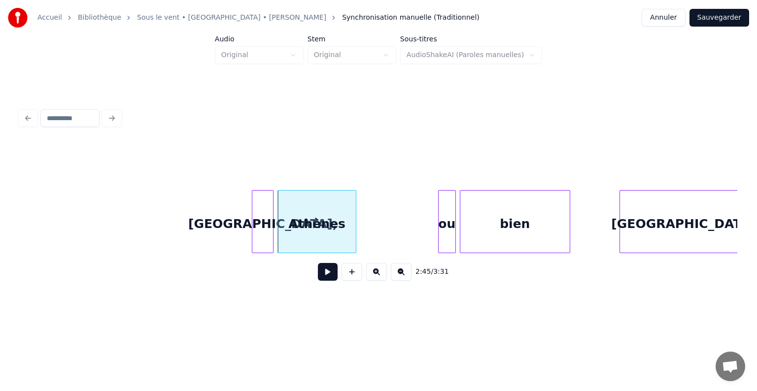
click at [327, 272] on button at bounding box center [328, 272] width 20 height 18
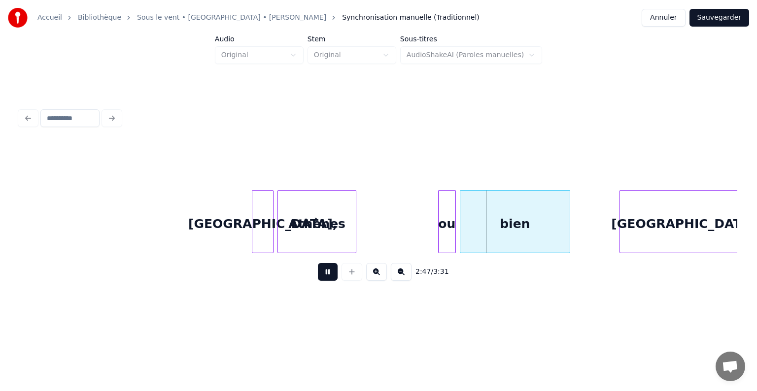
click at [327, 272] on button at bounding box center [328, 272] width 20 height 18
click at [343, 204] on div "Athènes" at bounding box center [317, 224] width 78 height 67
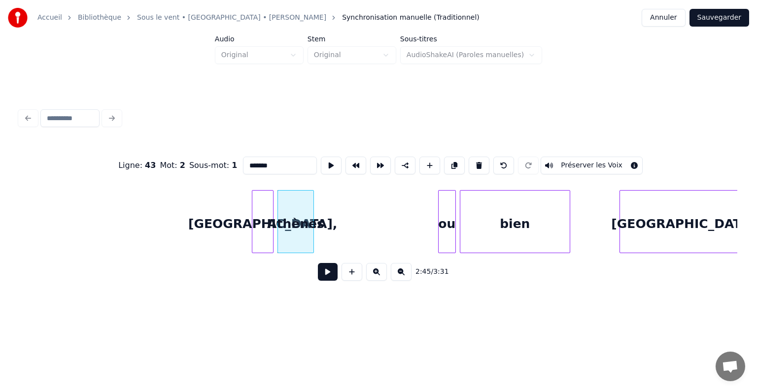
click at [310, 206] on div at bounding box center [311, 222] width 3 height 62
click at [327, 202] on div "ou" at bounding box center [329, 224] width 17 height 67
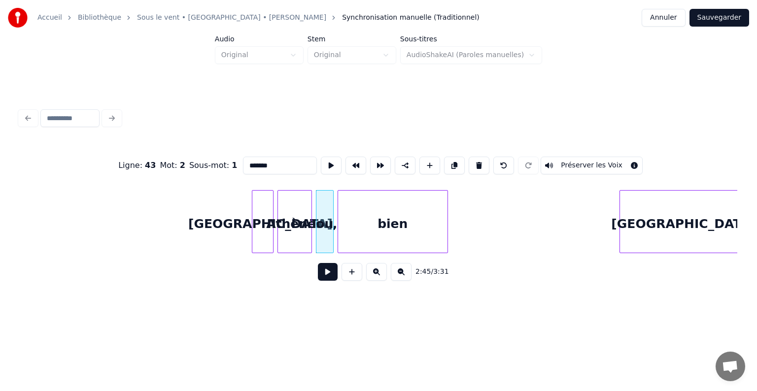
click at [400, 211] on div "bien" at bounding box center [392, 224] width 109 height 67
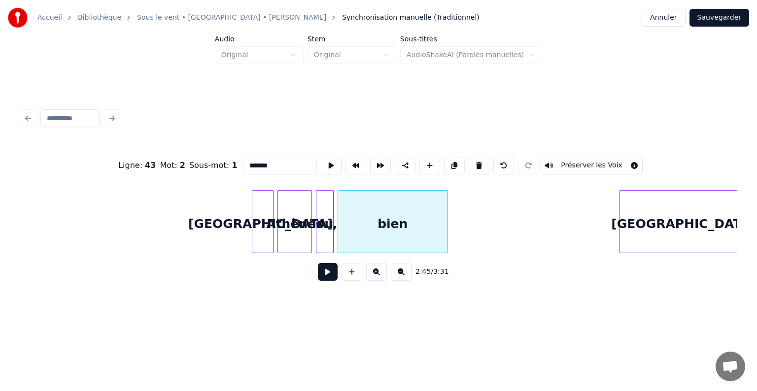
click at [444, 210] on div "bien" at bounding box center [392, 221] width 110 height 63
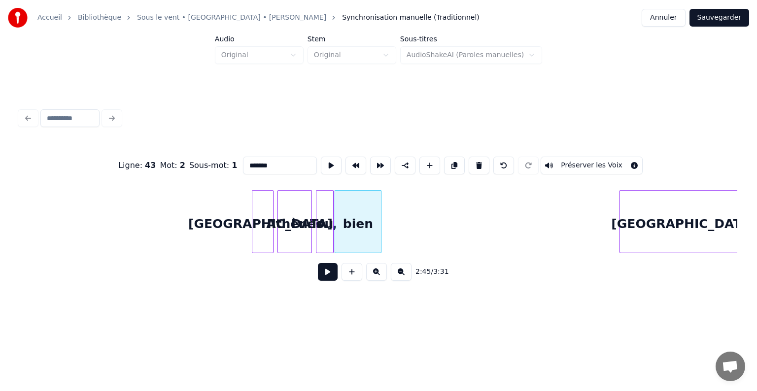
click at [378, 211] on div at bounding box center [379, 222] width 3 height 62
click at [691, 203] on div "[GEOGRAPHIC_DATA]" at bounding box center [683, 224] width 127 height 67
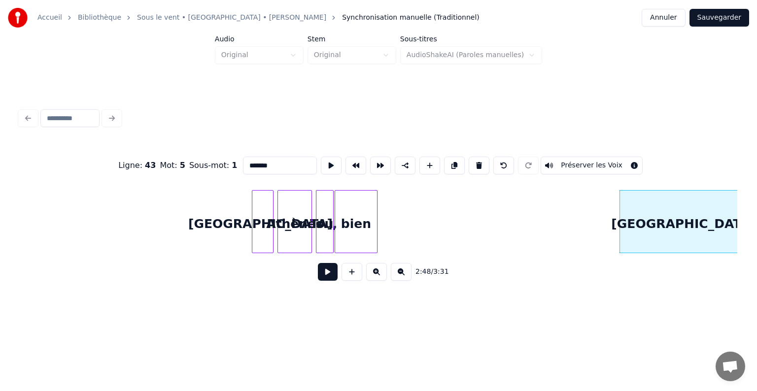
type input "*********"
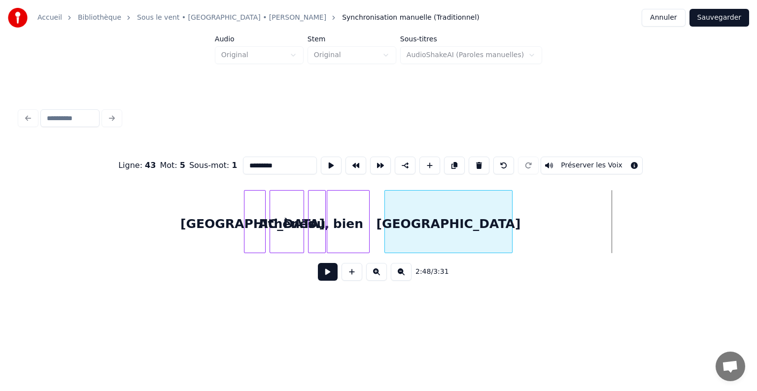
click at [463, 223] on div "[GEOGRAPHIC_DATA]" at bounding box center [448, 224] width 127 height 67
click at [519, 213] on div at bounding box center [517, 222] width 3 height 62
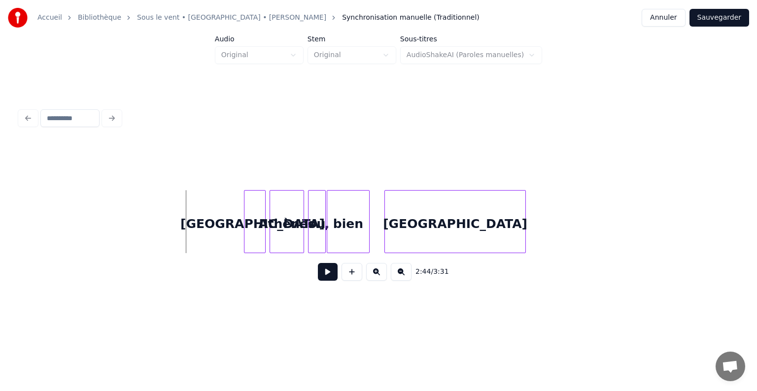
click at [331, 272] on button at bounding box center [328, 272] width 20 height 18
click at [328, 279] on button at bounding box center [328, 272] width 20 height 18
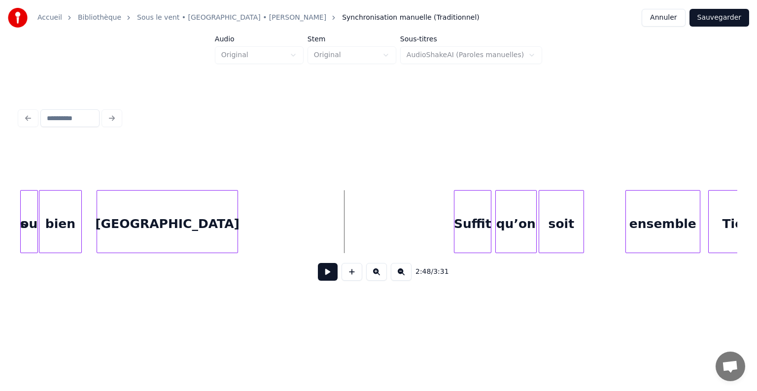
scroll to position [0, 16391]
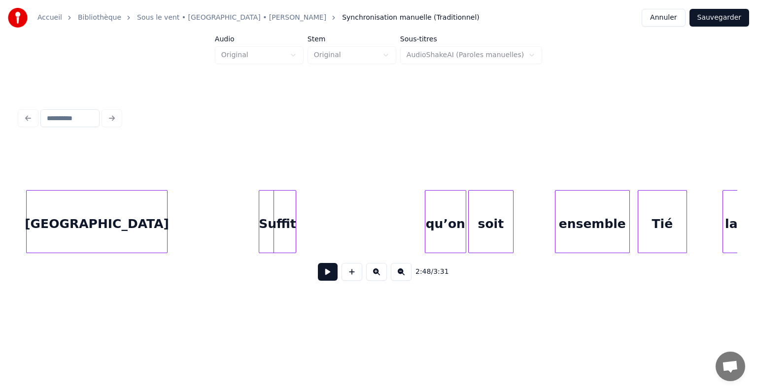
click at [278, 213] on div "Suffit" at bounding box center [277, 224] width 36 height 67
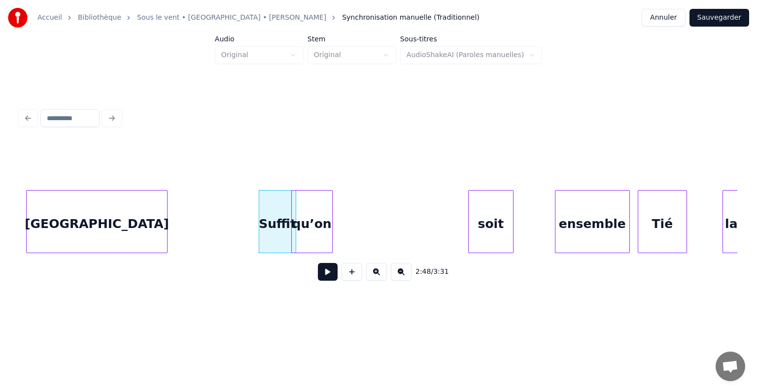
click at [324, 210] on div "qu’on" at bounding box center [312, 224] width 40 height 67
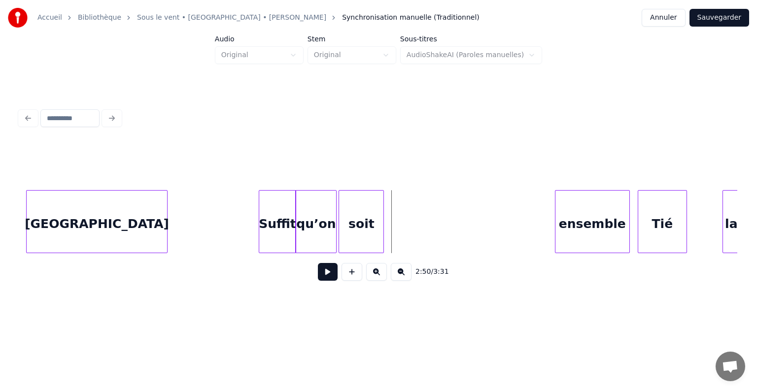
click at [369, 207] on div "soit" at bounding box center [361, 224] width 44 height 67
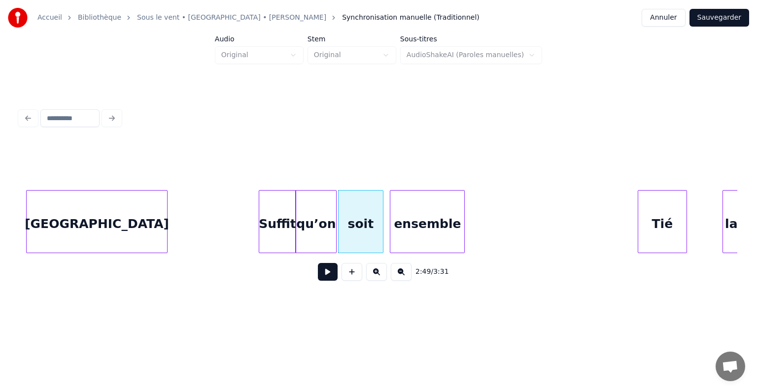
click at [447, 213] on div "ensemble" at bounding box center [427, 224] width 74 height 67
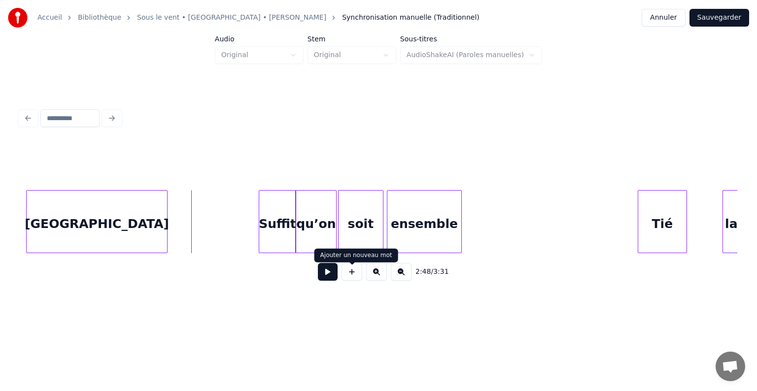
click at [328, 277] on button at bounding box center [328, 272] width 20 height 18
click at [329, 276] on button at bounding box center [328, 272] width 20 height 18
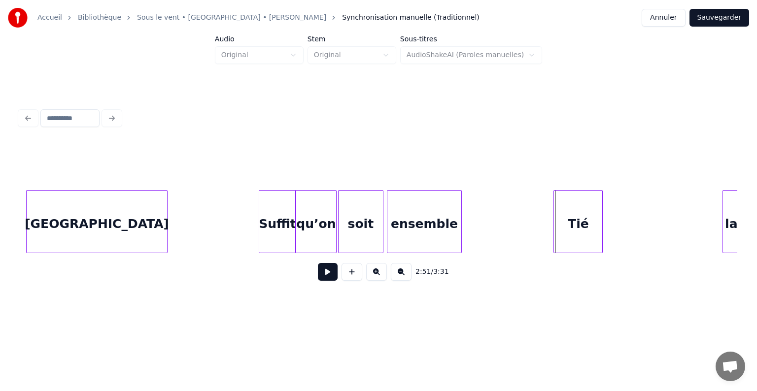
click at [577, 198] on div "Tié" at bounding box center [578, 224] width 48 height 67
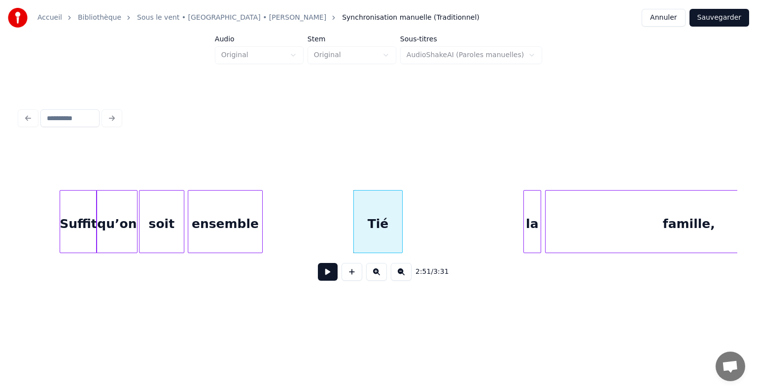
scroll to position [0, 16671]
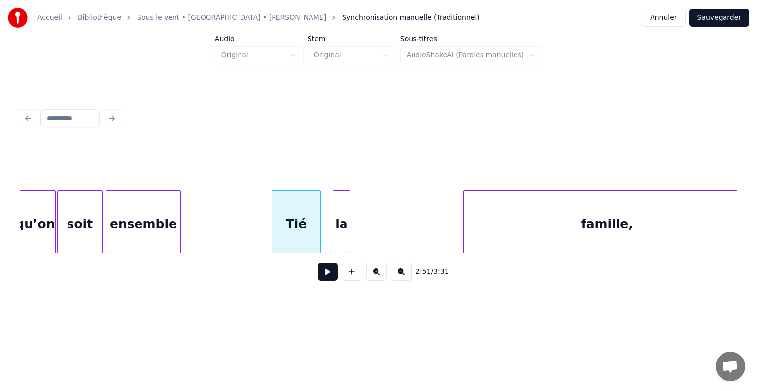
click at [339, 206] on div "la" at bounding box center [341, 224] width 17 height 67
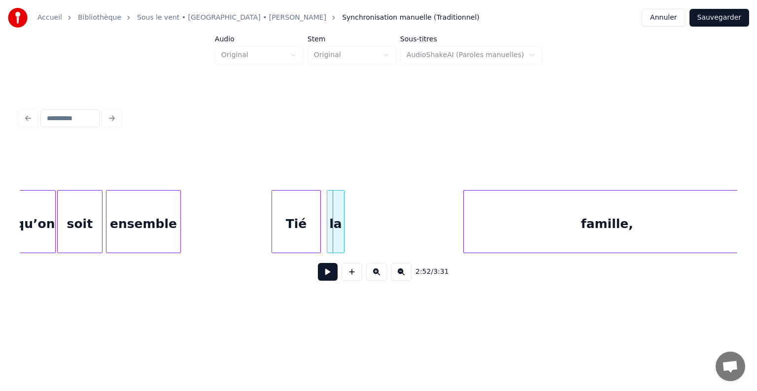
click at [335, 204] on div "la" at bounding box center [335, 224] width 17 height 67
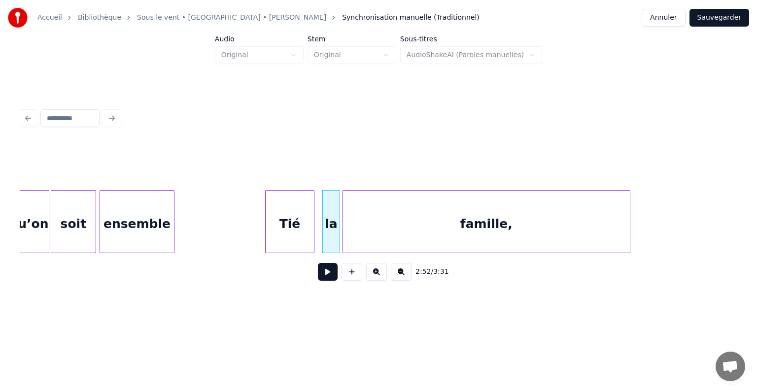
click at [423, 197] on div "famille," at bounding box center [486, 224] width 287 height 67
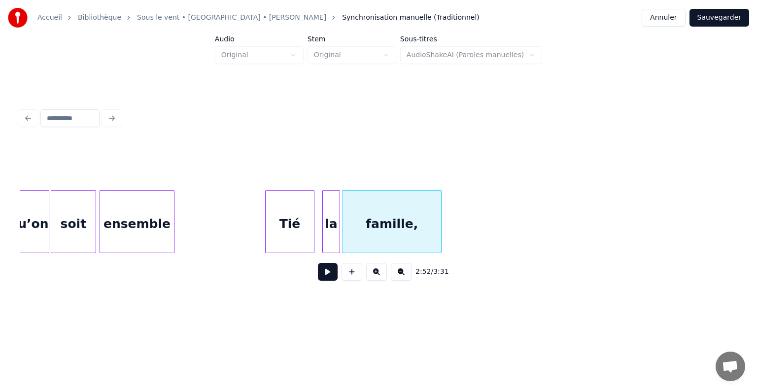
click at [440, 202] on div at bounding box center [439, 222] width 3 height 62
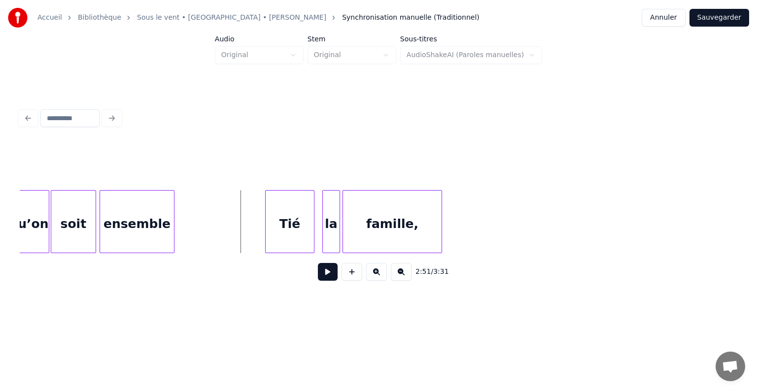
click at [321, 278] on button at bounding box center [328, 272] width 20 height 18
click at [335, 281] on button at bounding box center [328, 272] width 20 height 18
click at [406, 277] on button at bounding box center [401, 272] width 21 height 18
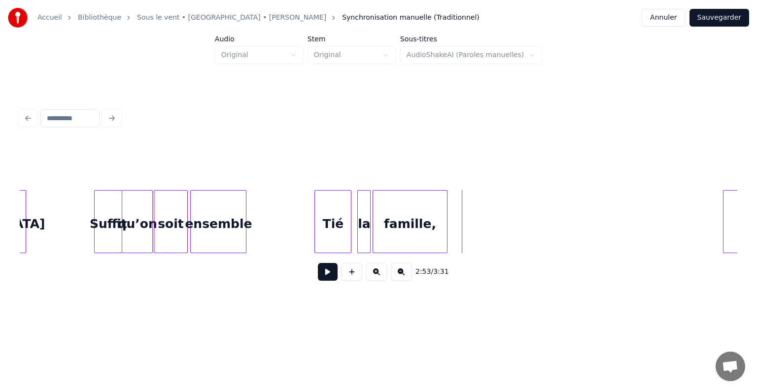
click at [406, 277] on button at bounding box center [401, 272] width 21 height 18
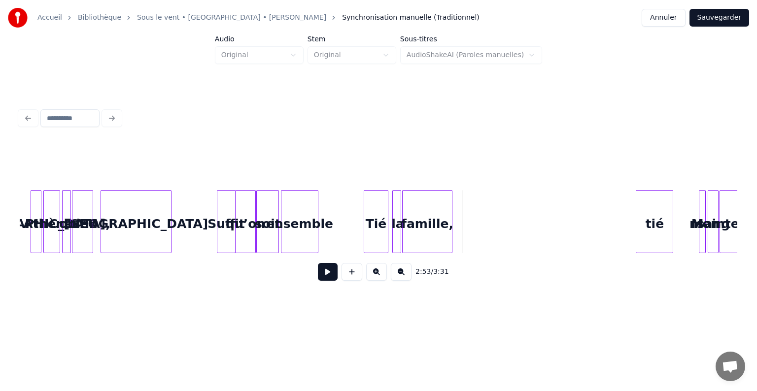
click at [406, 277] on button at bounding box center [401, 272] width 21 height 18
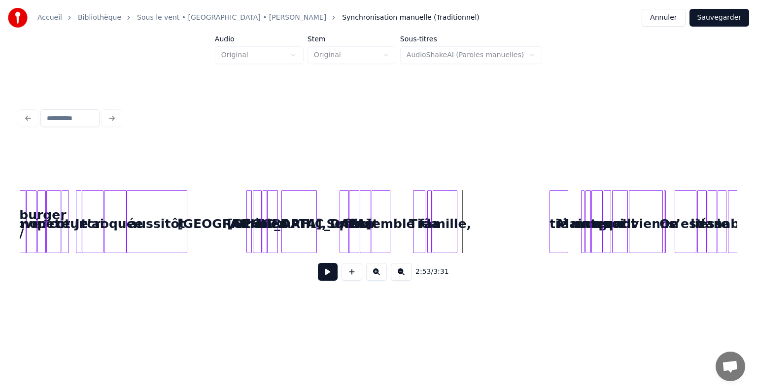
click at [555, 203] on div "tié" at bounding box center [559, 224] width 18 height 67
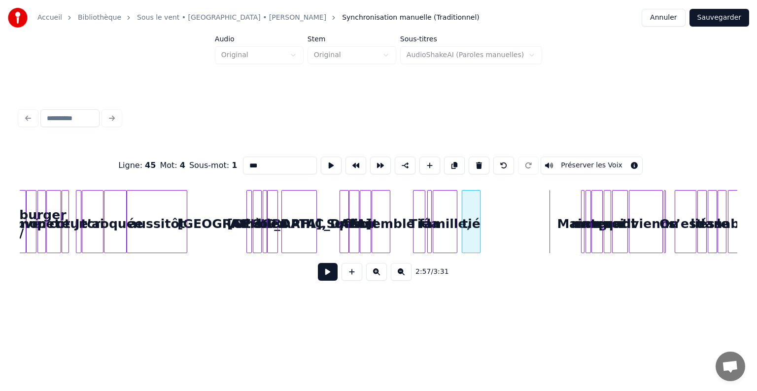
click at [472, 204] on div "tié" at bounding box center [471, 224] width 18 height 67
click at [375, 276] on button at bounding box center [376, 272] width 21 height 18
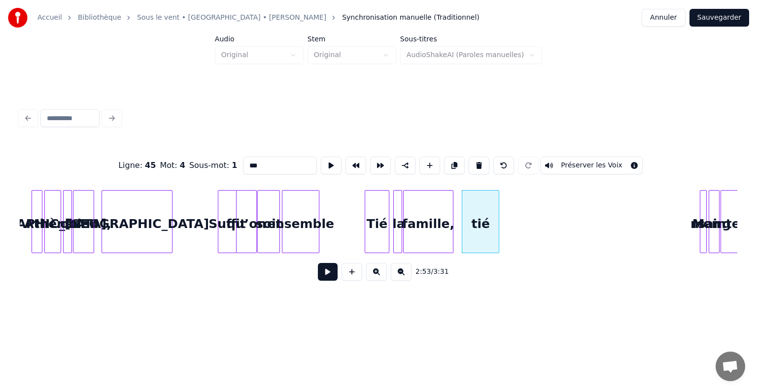
click at [378, 276] on button at bounding box center [376, 272] width 21 height 18
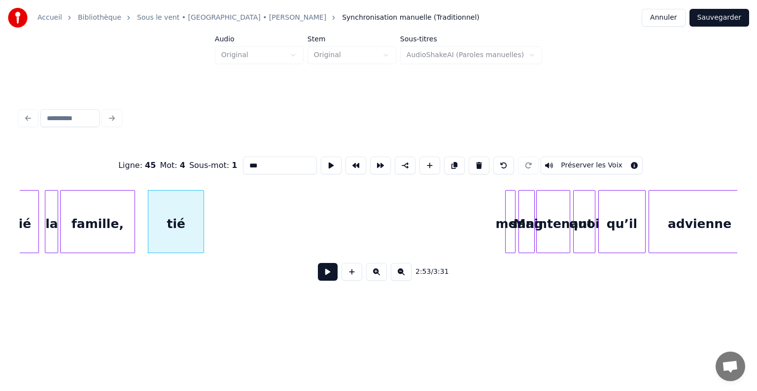
scroll to position [0, 12719]
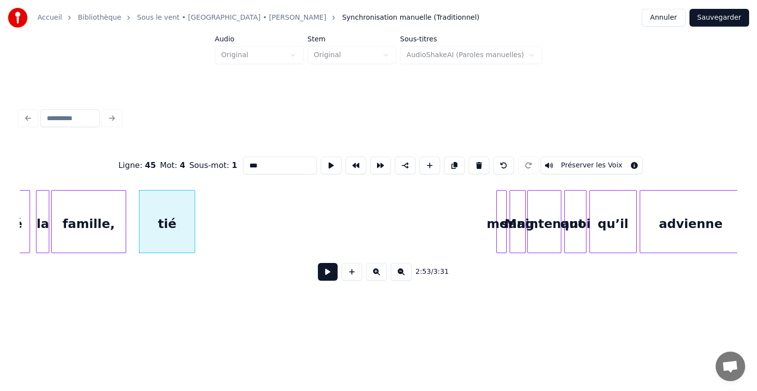
click at [501, 201] on div "mon" at bounding box center [501, 224] width 10 height 67
type input "***"
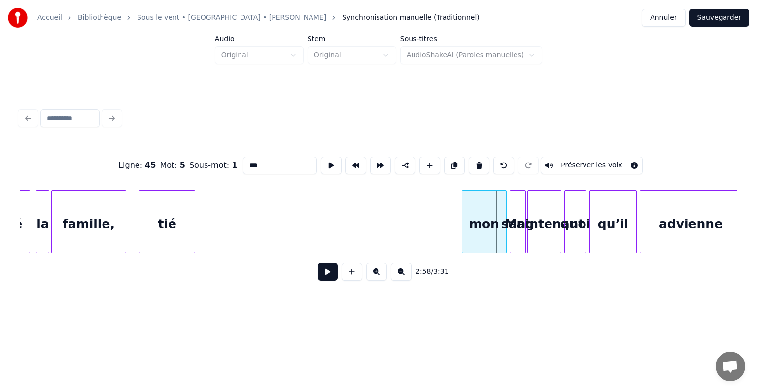
click at [462, 203] on div at bounding box center [463, 222] width 3 height 62
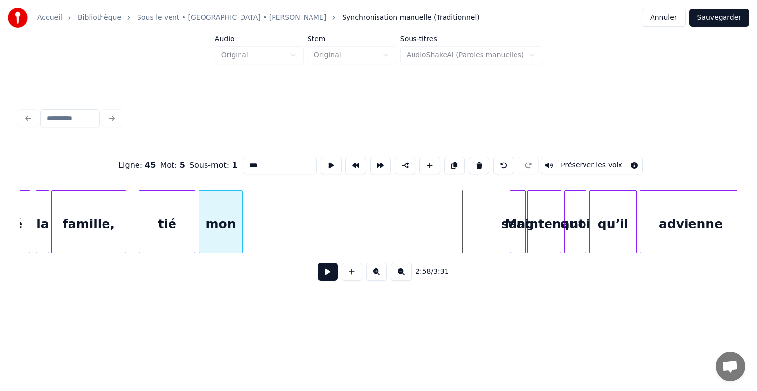
click at [215, 211] on div "mon" at bounding box center [220, 224] width 43 height 67
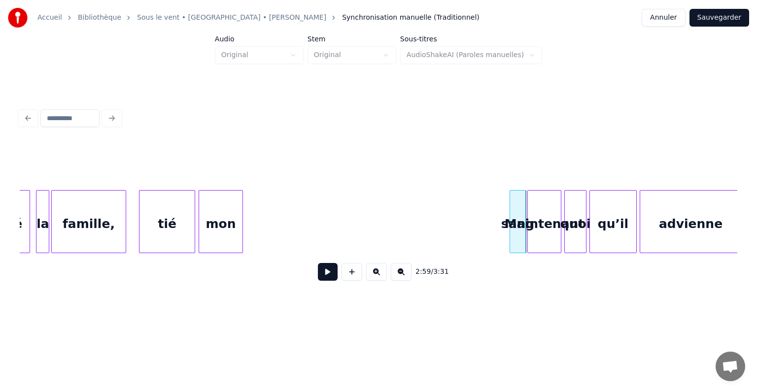
click at [518, 198] on div "sang" at bounding box center [517, 224] width 15 height 67
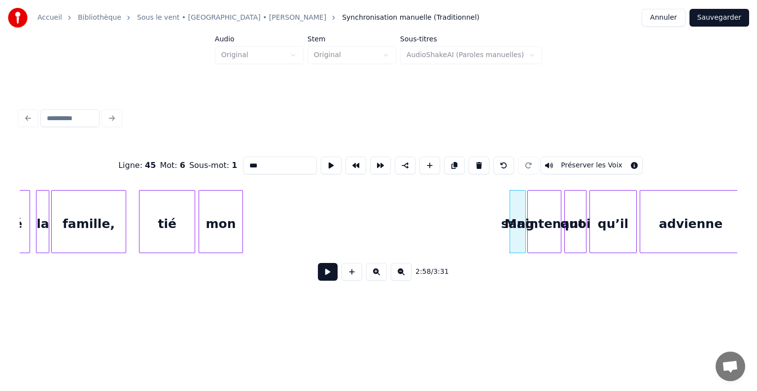
type input "****"
click at [257, 207] on div "sang" at bounding box center [258, 224] width 15 height 67
click at [264, 210] on div "sang" at bounding box center [256, 221] width 16 height 63
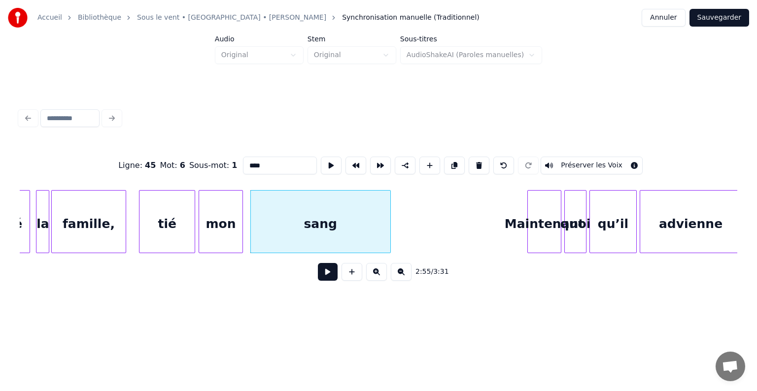
click at [390, 213] on div at bounding box center [388, 222] width 3 height 62
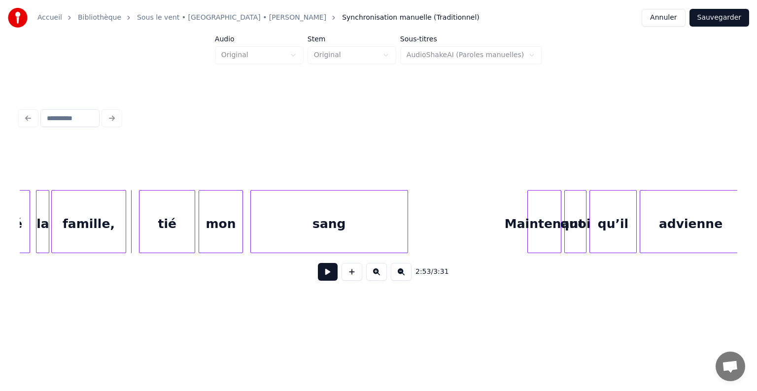
click at [331, 281] on button at bounding box center [328, 272] width 20 height 18
click at [322, 274] on button at bounding box center [328, 272] width 20 height 18
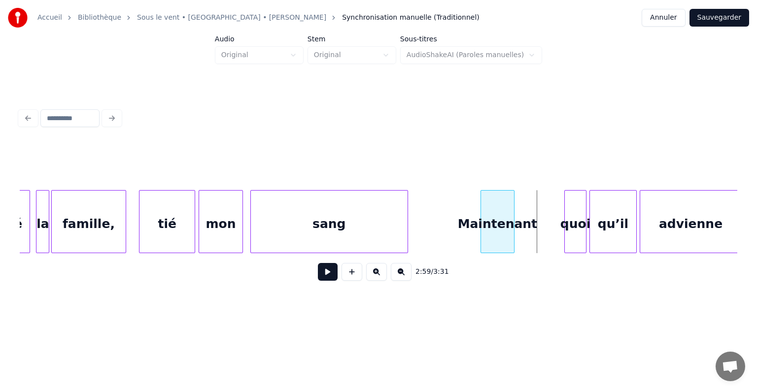
click at [497, 202] on div "Maintenant" at bounding box center [497, 224] width 33 height 67
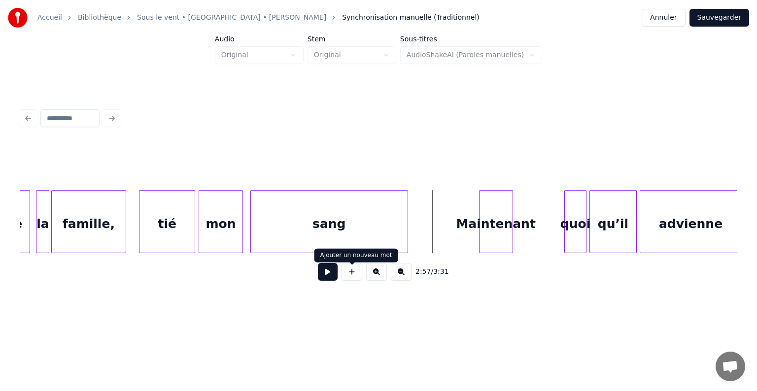
click at [337, 280] on button at bounding box center [328, 272] width 20 height 18
click at [330, 280] on button at bounding box center [328, 272] width 20 height 18
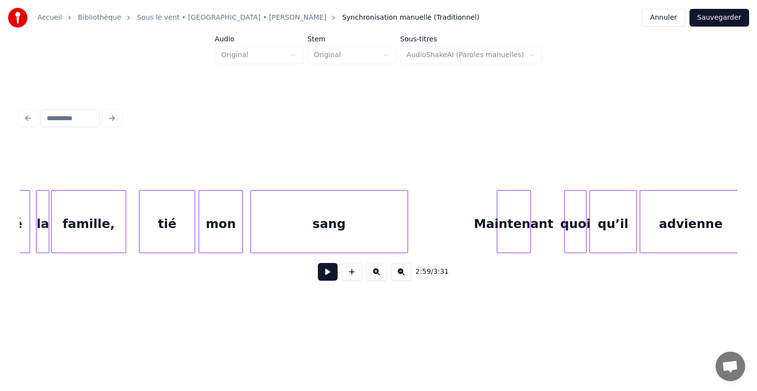
click at [513, 205] on div "Maintenant" at bounding box center [513, 224] width 33 height 67
click at [330, 273] on button at bounding box center [328, 272] width 20 height 18
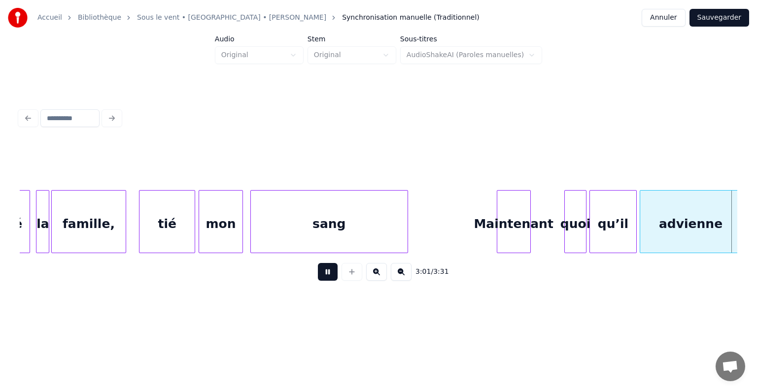
scroll to position [0, 13437]
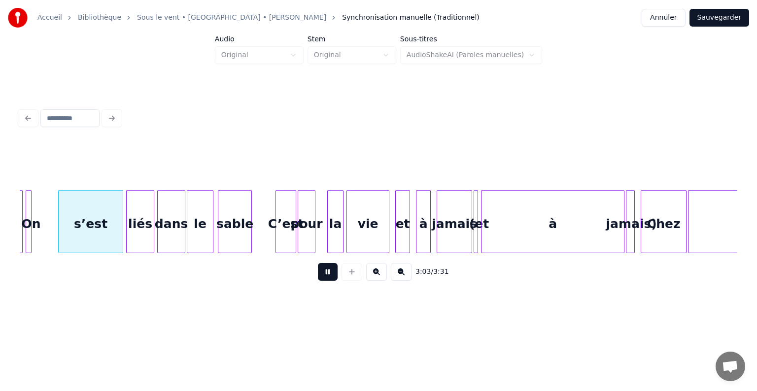
click at [330, 273] on button at bounding box center [328, 272] width 20 height 18
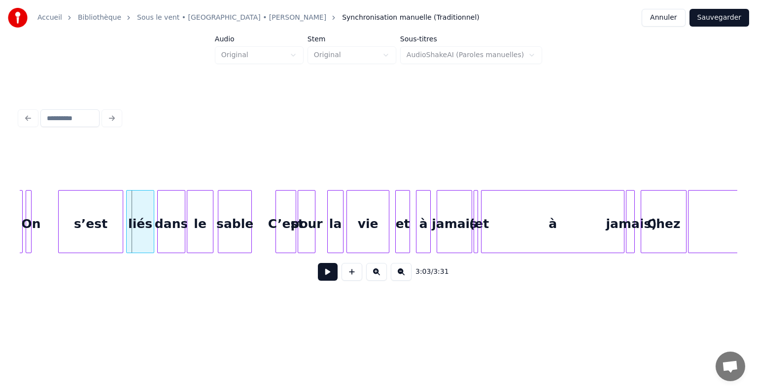
click at [69, 207] on div "s’est" at bounding box center [91, 224] width 64 height 67
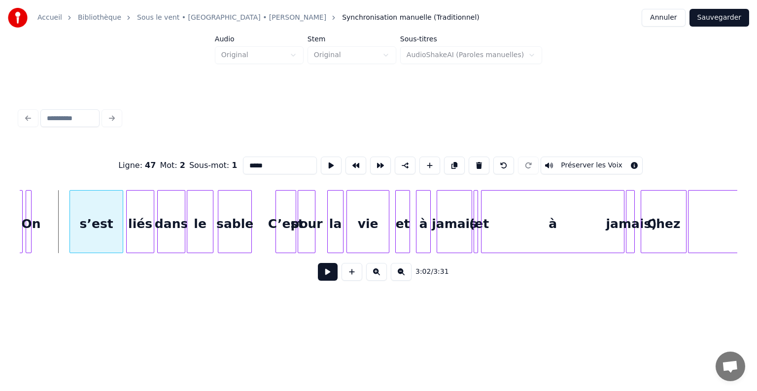
click at [73, 209] on div at bounding box center [71, 222] width 3 height 62
click at [30, 210] on div at bounding box center [29, 222] width 3 height 62
type input "**"
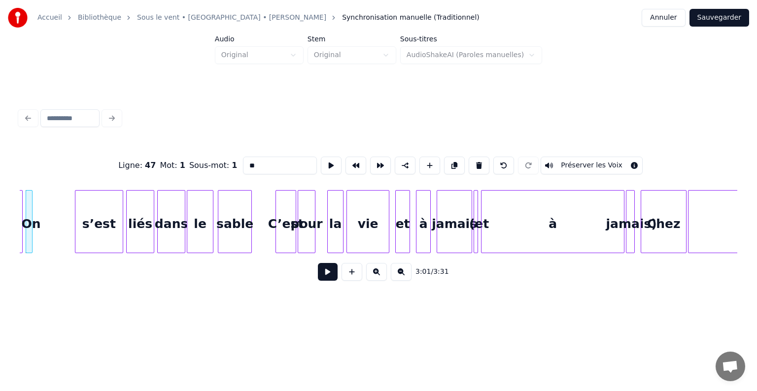
click at [32, 205] on div at bounding box center [30, 222] width 3 height 62
click at [61, 201] on div "On" at bounding box center [63, 224] width 20 height 67
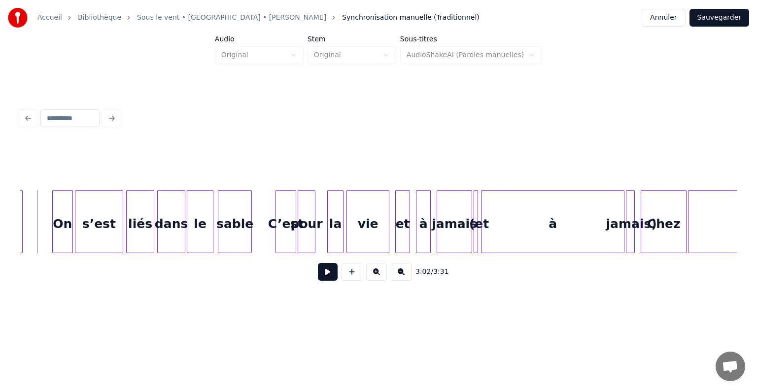
click at [336, 274] on button at bounding box center [328, 272] width 20 height 18
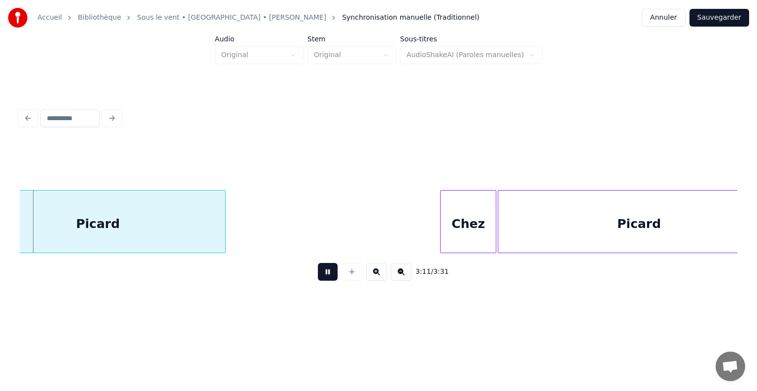
click at [332, 270] on button at bounding box center [328, 272] width 20 height 18
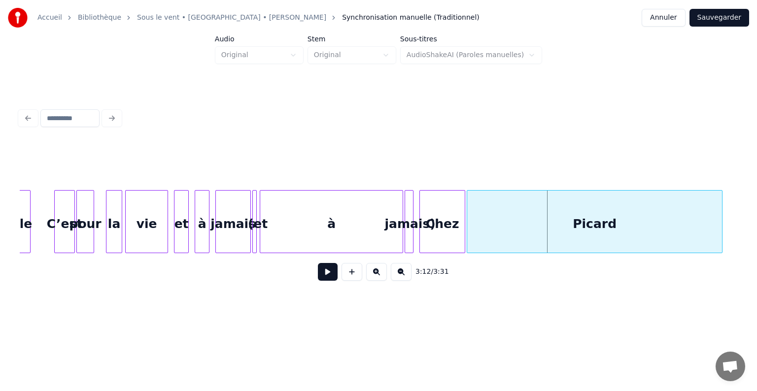
scroll to position [0, 13659]
click at [276, 208] on div "à" at bounding box center [331, 224] width 142 height 67
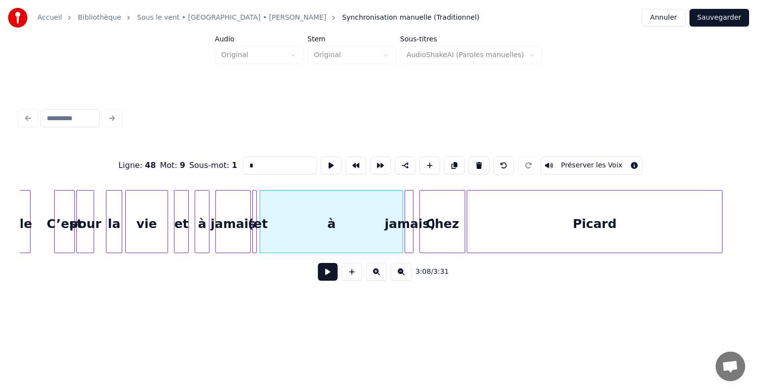
click at [410, 220] on div at bounding box center [411, 222] width 3 height 62
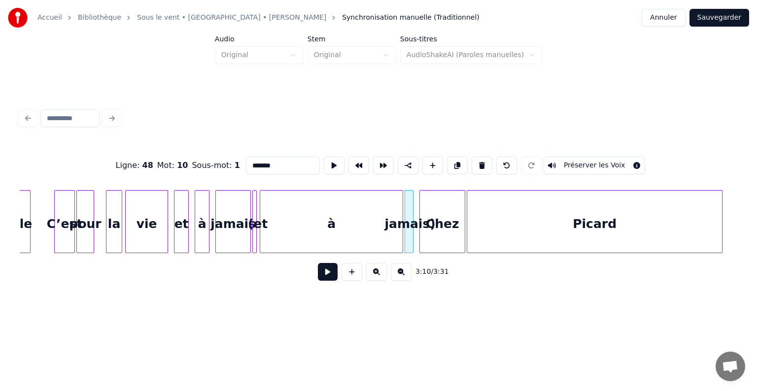
click at [407, 214] on div at bounding box center [406, 222] width 3 height 62
click at [409, 207] on div "jamais)" at bounding box center [410, 224] width 10 height 67
click at [476, 161] on button at bounding box center [481, 166] width 21 height 18
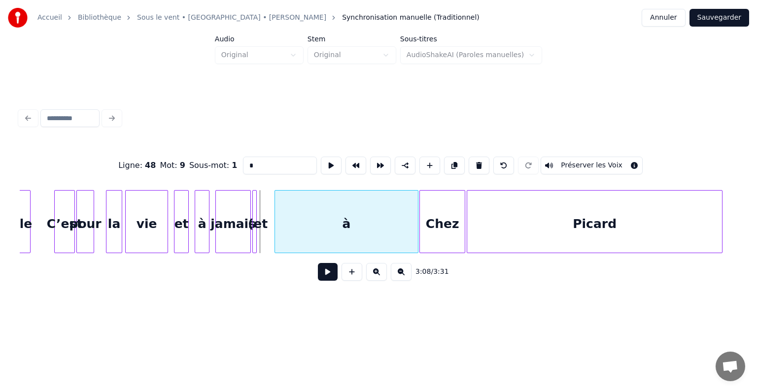
click at [330, 213] on div "à" at bounding box center [346, 224] width 142 height 67
click at [470, 163] on button at bounding box center [478, 166] width 21 height 18
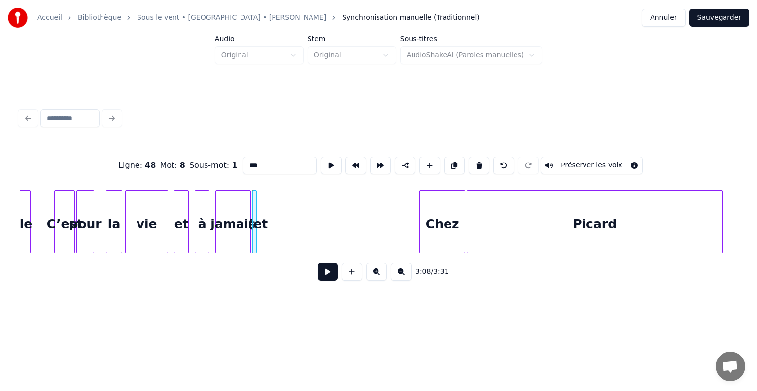
click at [255, 206] on div at bounding box center [254, 222] width 3 height 62
click at [480, 158] on button at bounding box center [478, 166] width 21 height 18
type input "******"
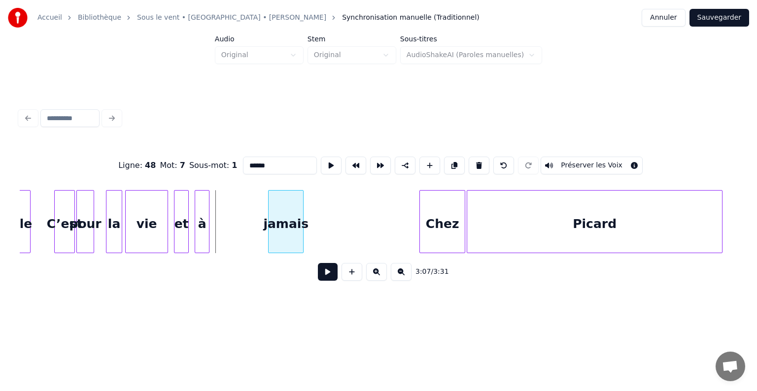
click at [284, 205] on div "jamais" at bounding box center [285, 224] width 34 height 67
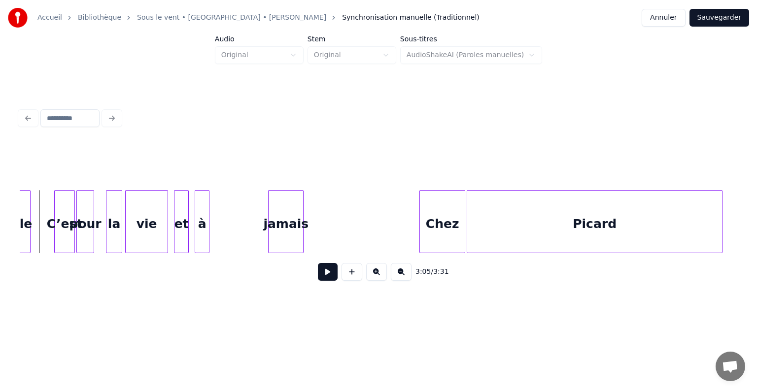
click at [330, 275] on button at bounding box center [328, 272] width 20 height 18
click at [330, 274] on button at bounding box center [328, 272] width 20 height 18
click at [270, 201] on div at bounding box center [269, 222] width 3 height 62
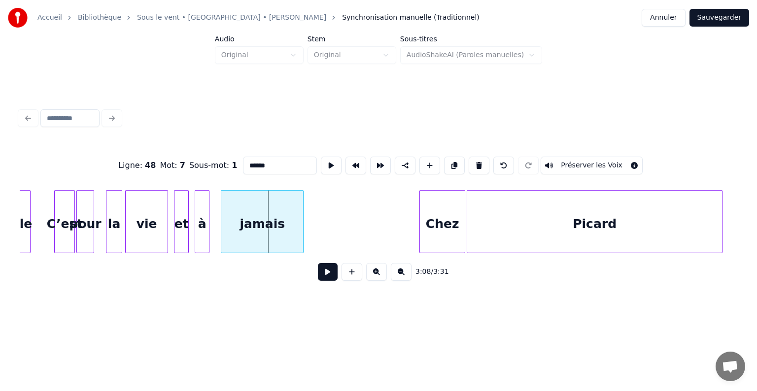
click at [221, 209] on div at bounding box center [222, 222] width 3 height 62
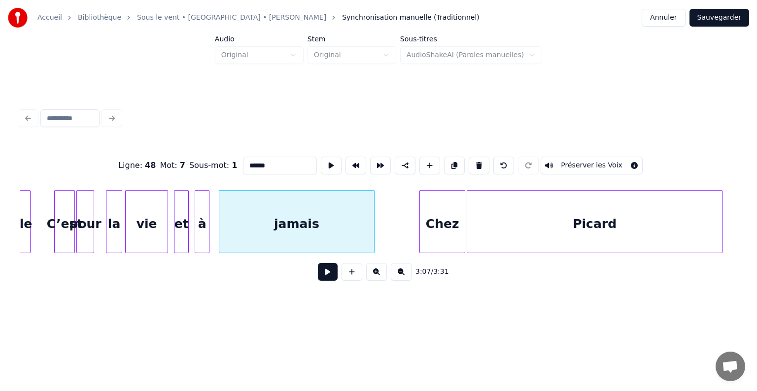
click at [372, 214] on div at bounding box center [372, 222] width 3 height 62
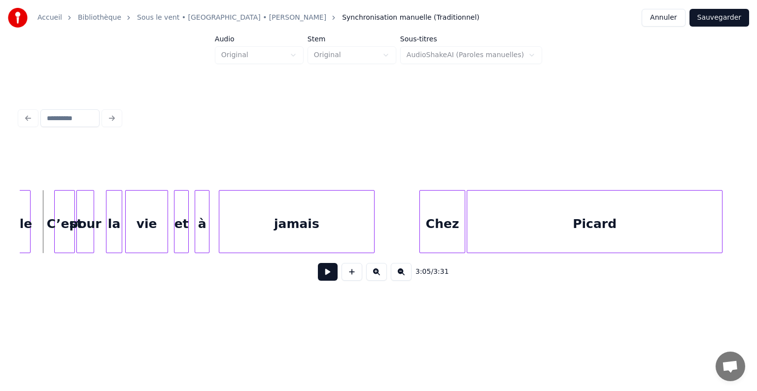
click at [330, 281] on button at bounding box center [328, 272] width 20 height 18
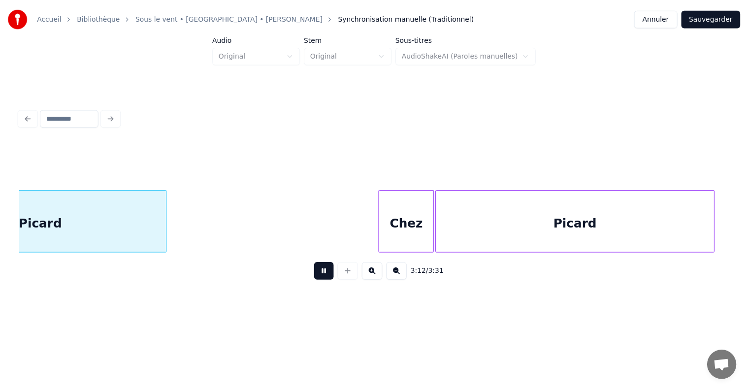
scroll to position [0, 14217]
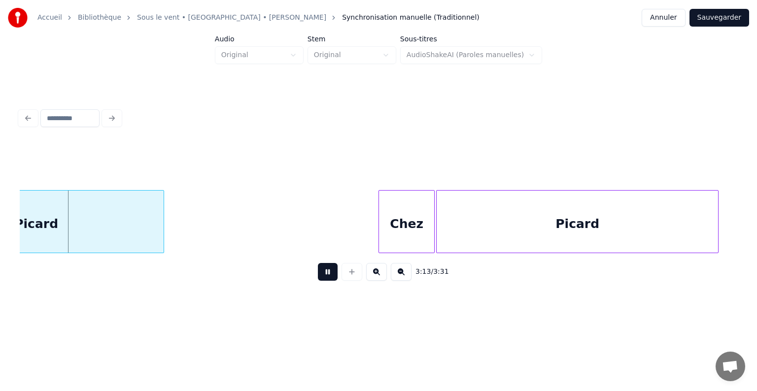
click at [728, 18] on button "Sauvegarder" at bounding box center [719, 18] width 60 height 18
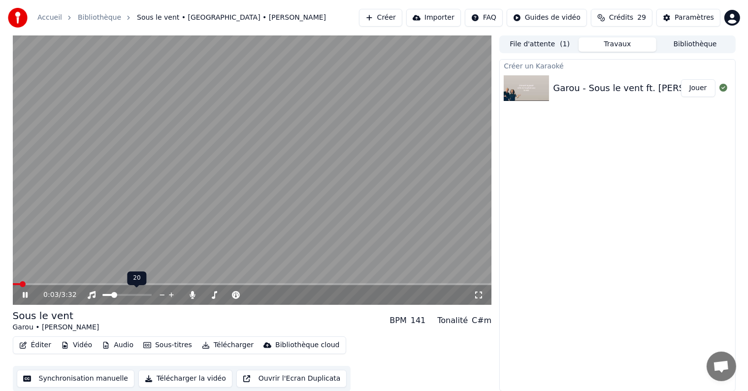
click at [112, 295] on span at bounding box center [114, 295] width 6 height 6
click at [192, 293] on icon at bounding box center [192, 295] width 5 height 8
click at [211, 295] on span at bounding box center [227, 295] width 49 height 2
click at [221, 295] on span at bounding box center [222, 295] width 6 height 6
click at [26, 294] on icon at bounding box center [25, 295] width 5 height 6
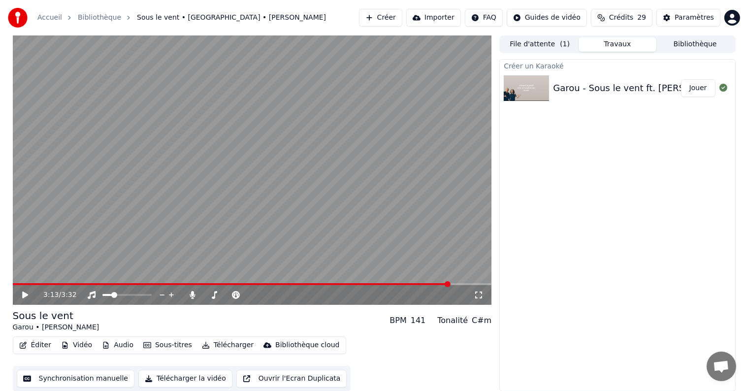
click at [89, 376] on button "Synchronisation manuelle" at bounding box center [76, 379] width 118 height 18
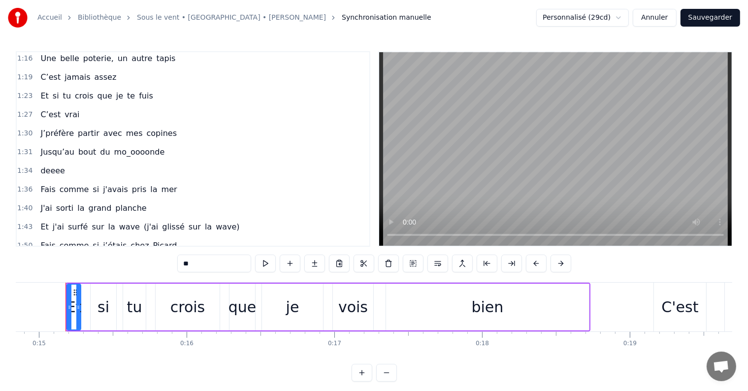
scroll to position [342, 0]
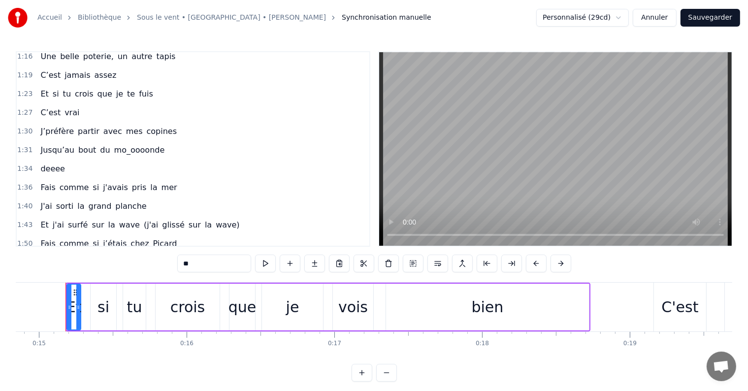
click at [49, 163] on span "deeee" at bounding box center [52, 168] width 27 height 11
type input "*****"
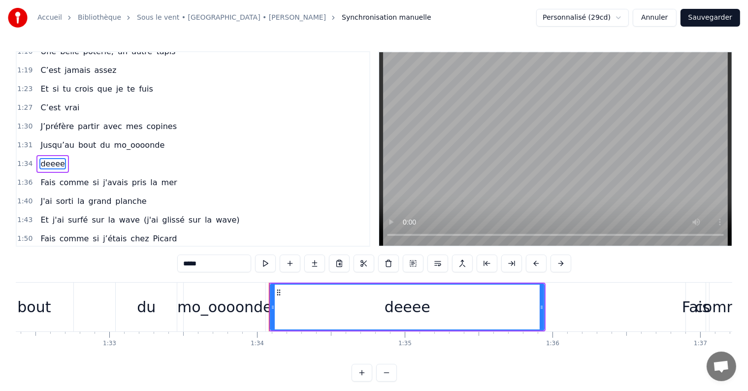
scroll to position [0, 13852]
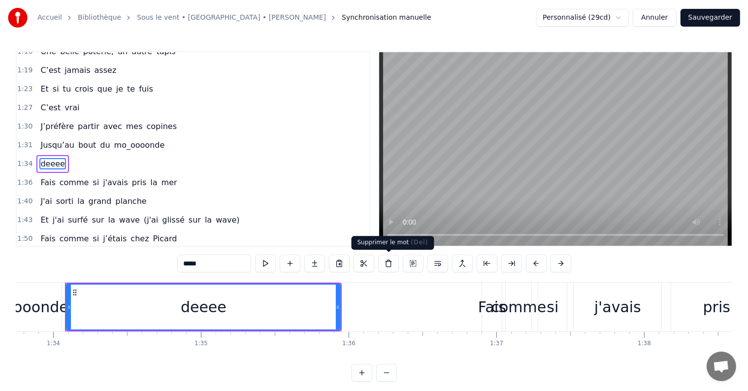
click at [388, 264] on button at bounding box center [388, 264] width 21 height 18
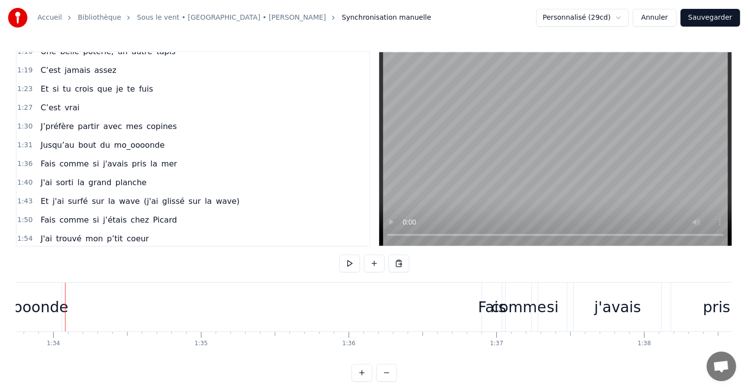
click at [33, 317] on div "mo_oooonde" at bounding box center [20, 307] width 95 height 22
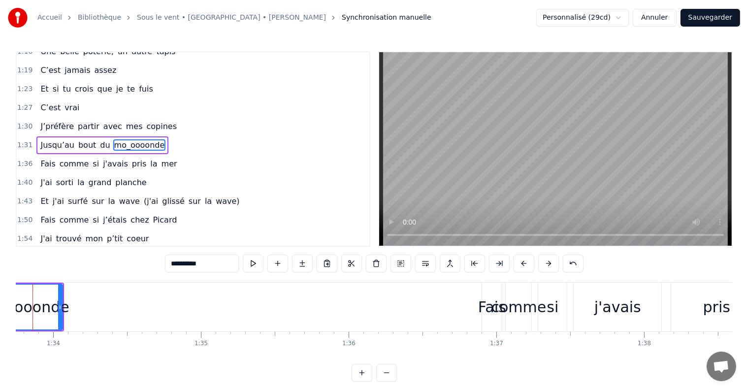
scroll to position [329, 0]
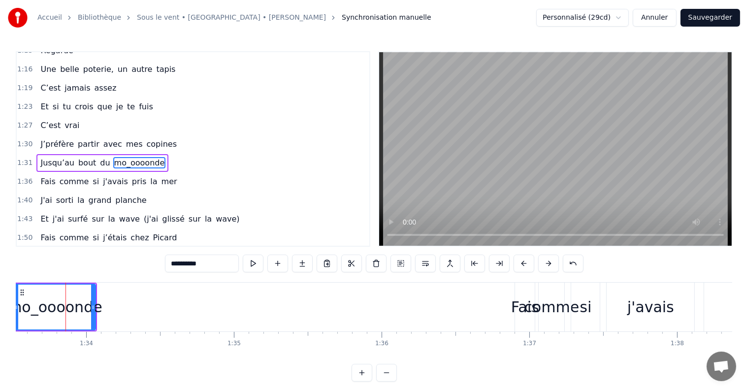
click at [61, 309] on div "mo_oooonde" at bounding box center [54, 307] width 95 height 22
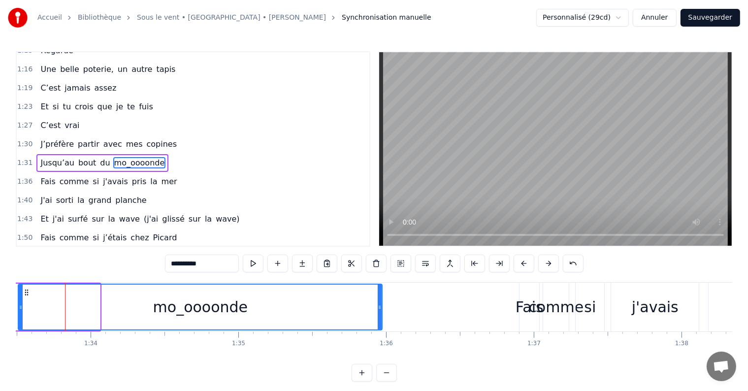
drag, startPoint x: 98, startPoint y: 306, endPoint x: 380, endPoint y: 302, distance: 282.2
click at [380, 302] on div at bounding box center [380, 307] width 4 height 45
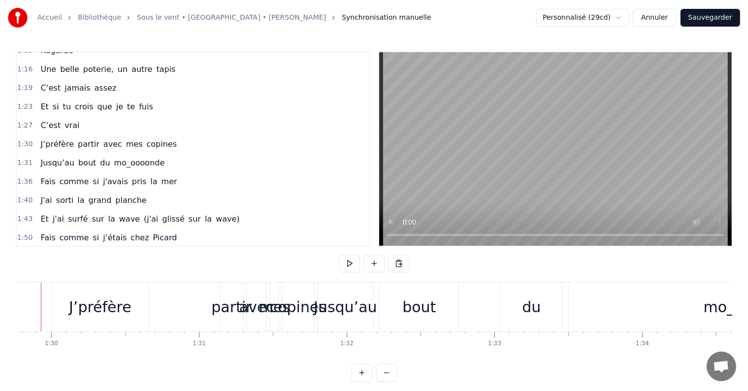
scroll to position [0, 13238]
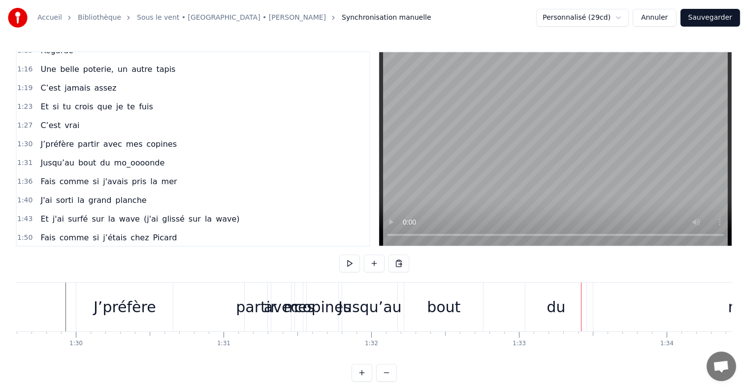
click at [392, 307] on div "Jusqu’au" at bounding box center [369, 307] width 63 height 22
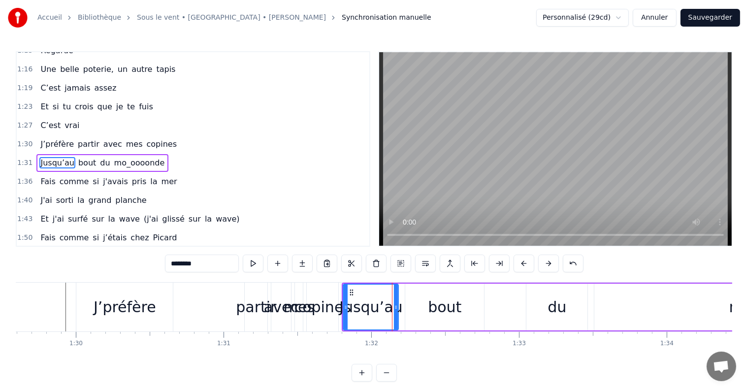
click at [546, 305] on div "du" at bounding box center [557, 307] width 61 height 47
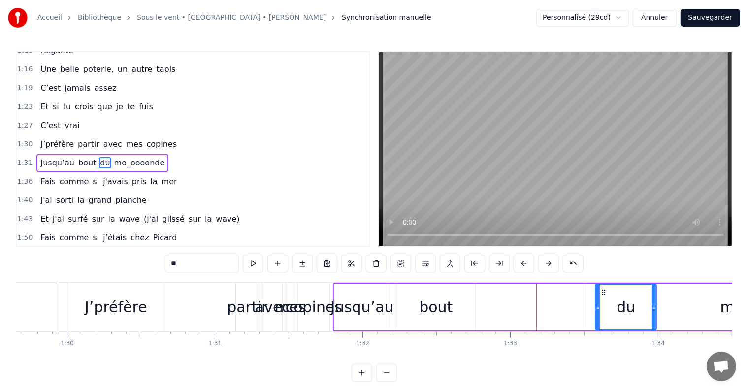
scroll to position [0, 13259]
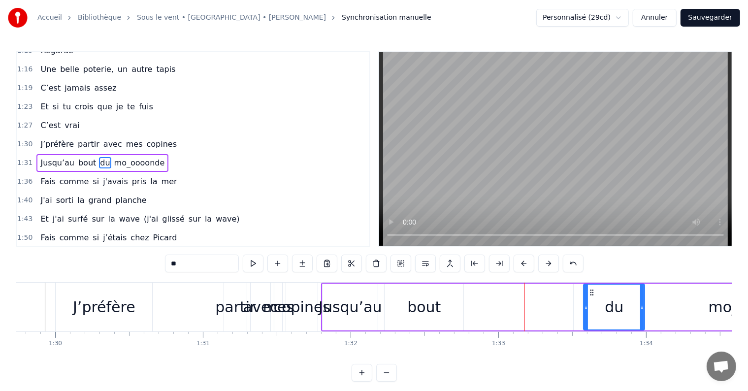
drag, startPoint x: 561, startPoint y: 291, endPoint x: 632, endPoint y: 305, distance: 72.3
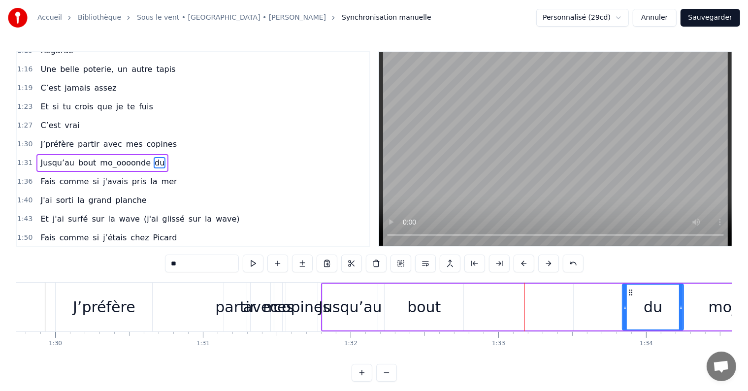
click at [430, 307] on div "bout" at bounding box center [423, 307] width 33 height 22
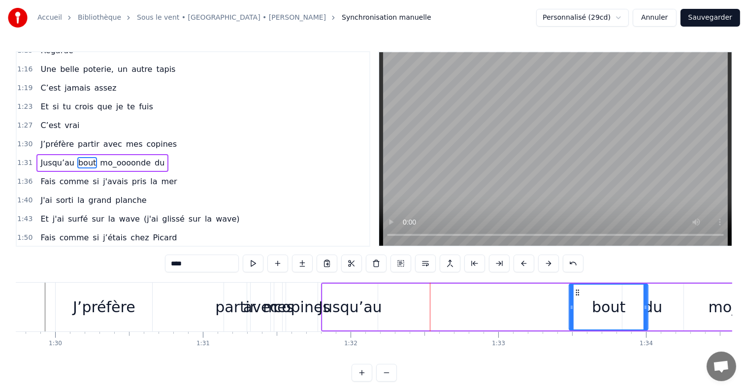
drag, startPoint x: 391, startPoint y: 290, endPoint x: 575, endPoint y: 299, distance: 184.9
click at [575, 299] on div "bout" at bounding box center [609, 307] width 78 height 45
click at [350, 302] on div "Jusqu’au" at bounding box center [350, 307] width 63 height 22
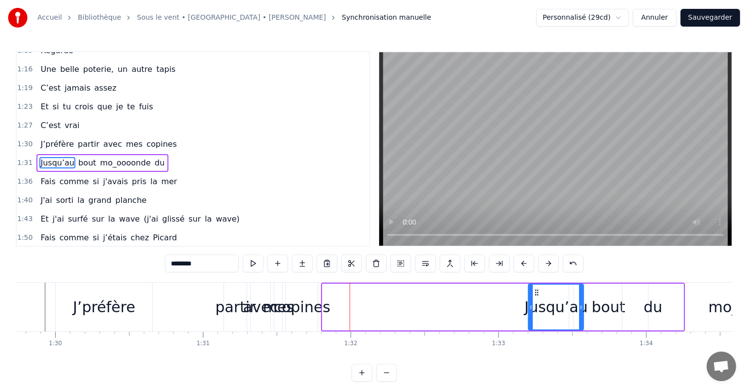
drag, startPoint x: 331, startPoint y: 291, endPoint x: 537, endPoint y: 291, distance: 205.9
click at [537, 291] on icon at bounding box center [537, 293] width 8 height 8
click at [322, 309] on div "copines" at bounding box center [302, 307] width 57 height 22
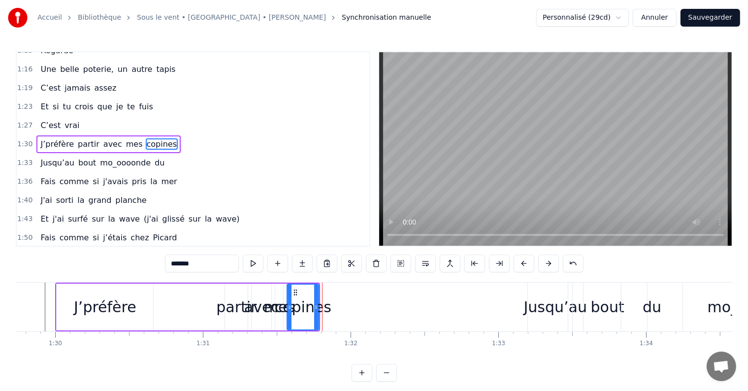
scroll to position [311, 0]
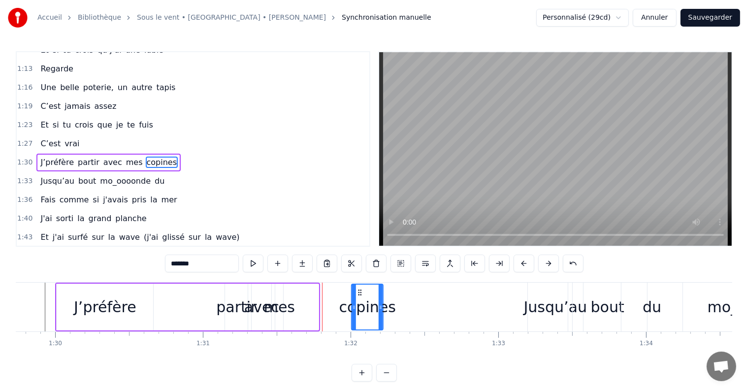
drag, startPoint x: 295, startPoint y: 290, endPoint x: 359, endPoint y: 298, distance: 64.6
click at [359, 298] on div "copines" at bounding box center [367, 307] width 31 height 45
click at [280, 306] on div "mes" at bounding box center [279, 307] width 31 height 22
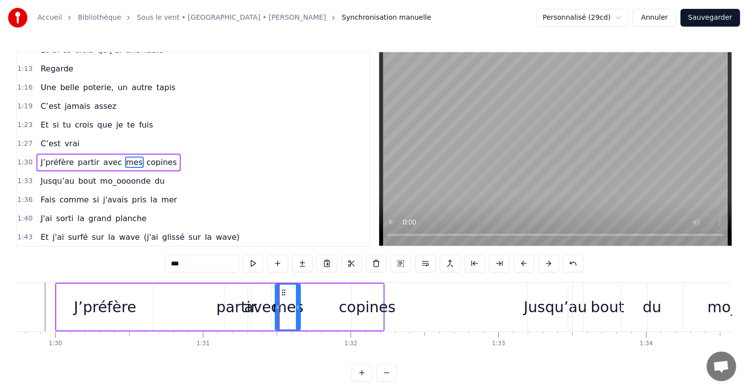
drag, startPoint x: 282, startPoint y: 294, endPoint x: 299, endPoint y: 296, distance: 17.4
click at [299, 296] on div at bounding box center [298, 307] width 4 height 45
click at [308, 293] on icon at bounding box center [310, 293] width 8 height 8
click at [261, 307] on div "avec" at bounding box center [261, 307] width 35 height 22
type input "****"
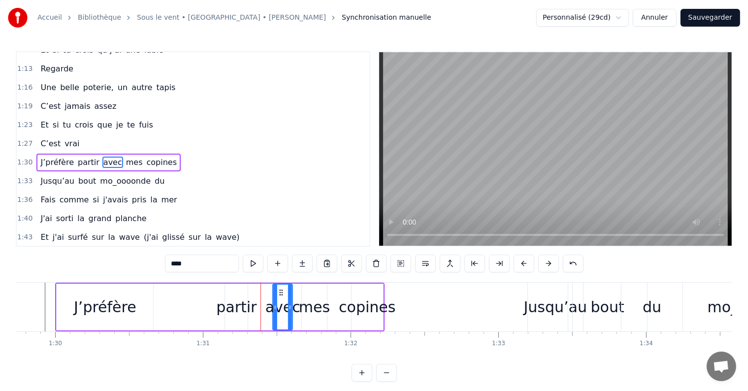
drag, startPoint x: 258, startPoint y: 290, endPoint x: 278, endPoint y: 294, distance: 21.2
click at [278, 294] on icon at bounding box center [281, 293] width 8 height 8
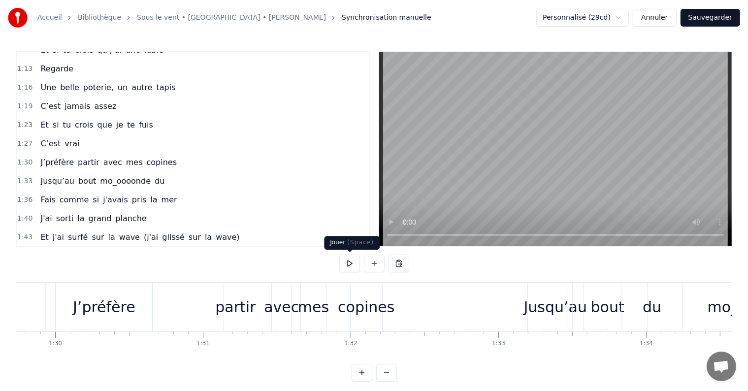
scroll to position [0, 13238]
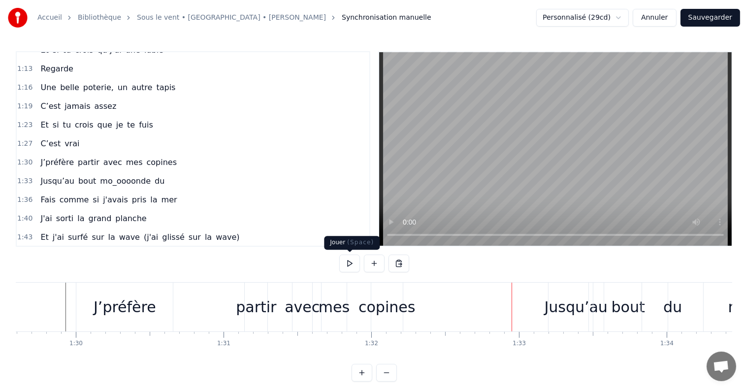
click at [224, 313] on div "J’préfère partir avec mes copines" at bounding box center [240, 307] width 329 height 49
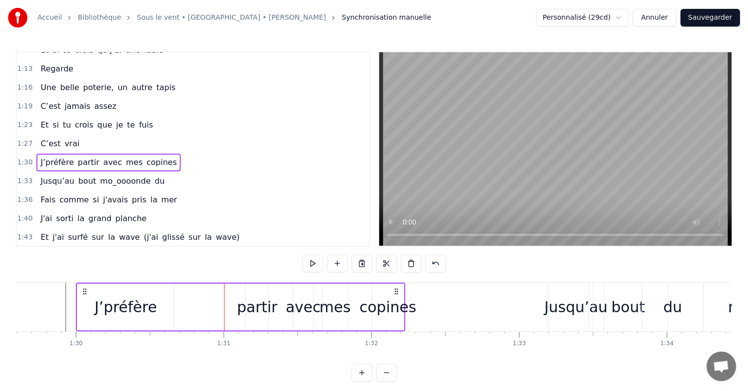
click at [251, 303] on div "partir" at bounding box center [257, 307] width 40 height 22
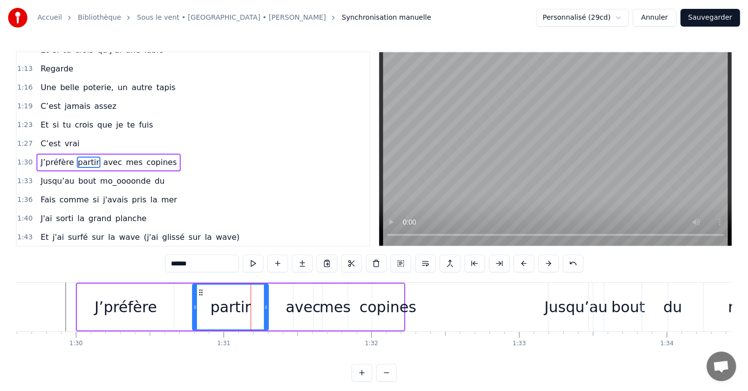
drag, startPoint x: 248, startPoint y: 305, endPoint x: 179, endPoint y: 307, distance: 69.0
click at [193, 307] on icon at bounding box center [195, 307] width 4 height 8
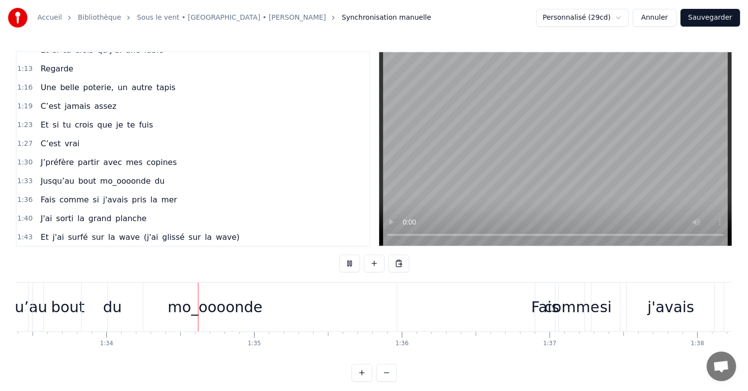
scroll to position [0, 13860]
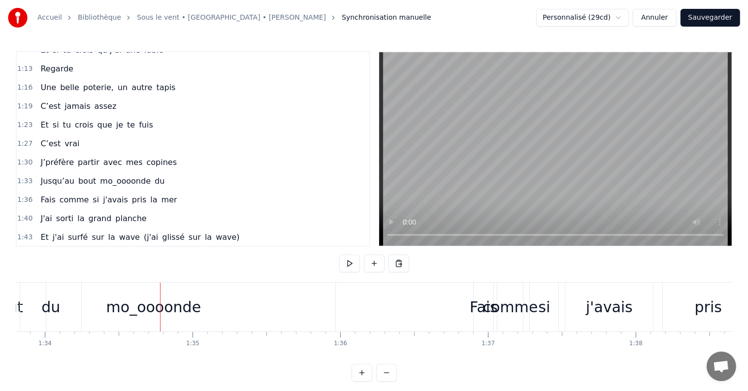
click at [489, 304] on div "comme" at bounding box center [510, 307] width 55 height 22
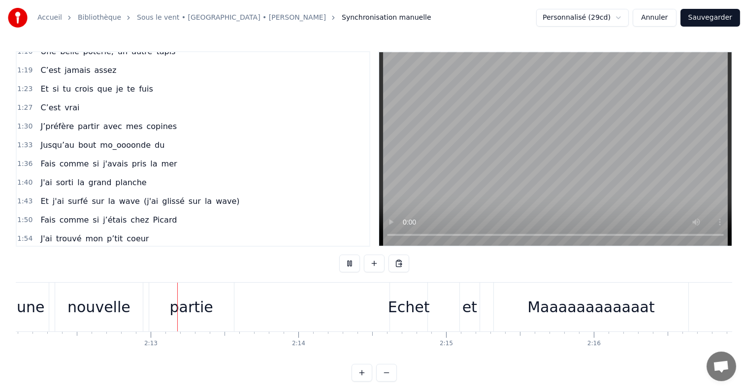
scroll to position [0, 19520]
click at [398, 302] on div "Echet" at bounding box center [406, 307] width 42 height 22
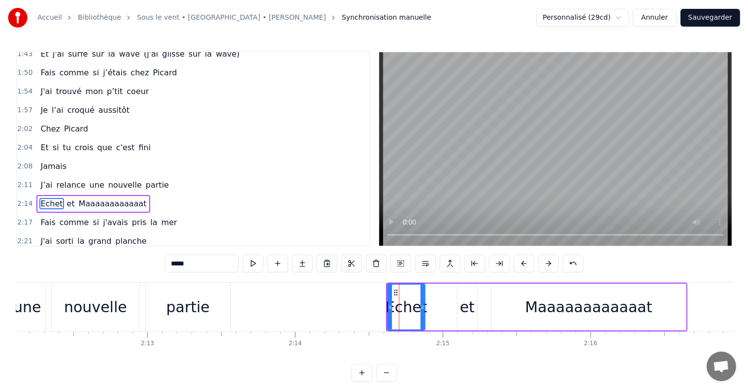
scroll to position [528, 0]
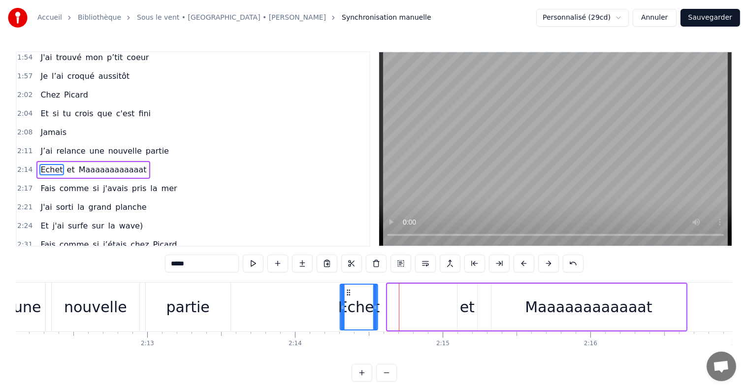
drag, startPoint x: 393, startPoint y: 289, endPoint x: 205, endPoint y: 232, distance: 195.5
click at [348, 290] on circle at bounding box center [348, 290] width 0 height 0
click at [51, 164] on span "Echet" at bounding box center [51, 169] width 24 height 11
click at [53, 164] on span "Echet" at bounding box center [51, 169] width 24 height 11
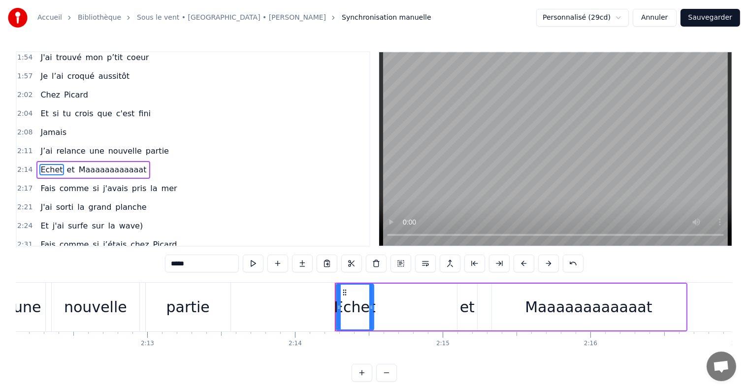
click at [202, 269] on input "*****" at bounding box center [202, 264] width 74 height 18
type input "*****"
click at [131, 266] on div "0:15 Et si tu crois que je vois bien 0:19 C'est faux 0:21 Ces couleurs, j’y com…" at bounding box center [374, 216] width 717 height 330
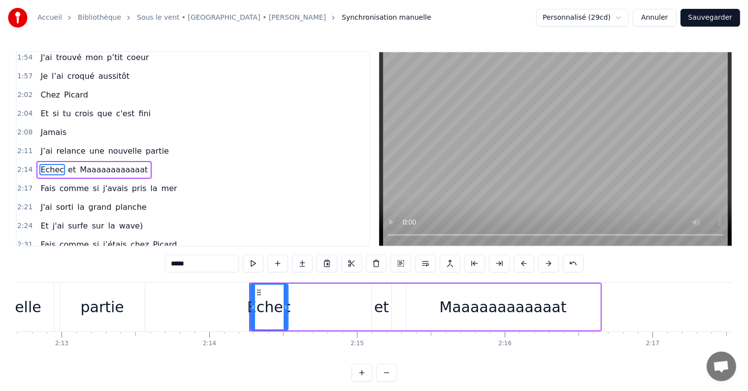
scroll to position [0, 19623]
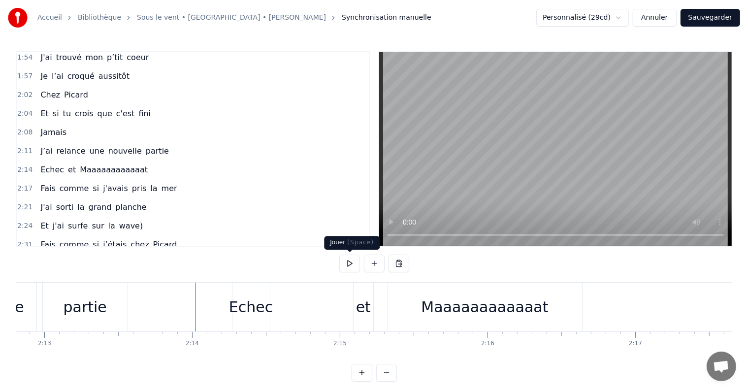
click at [341, 263] on button at bounding box center [349, 264] width 21 height 18
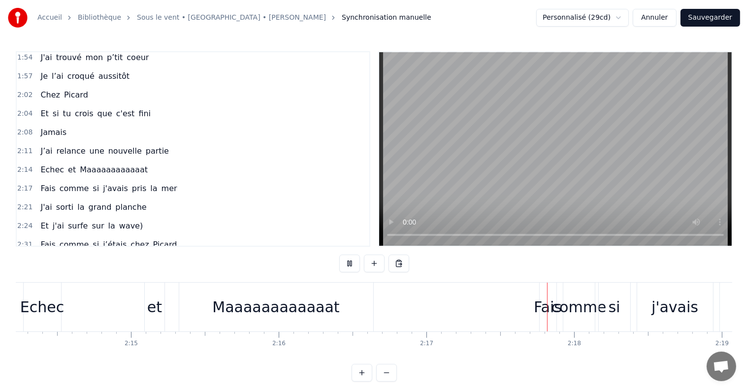
click at [353, 264] on button at bounding box center [349, 264] width 21 height 18
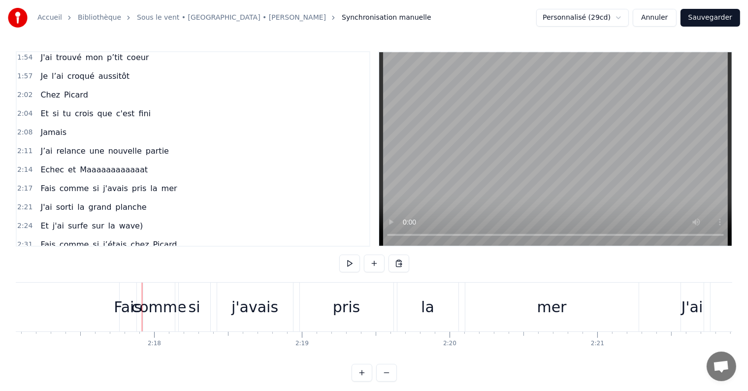
scroll to position [0, 20255]
click at [725, 17] on button "Sauvegarder" at bounding box center [711, 18] width 60 height 18
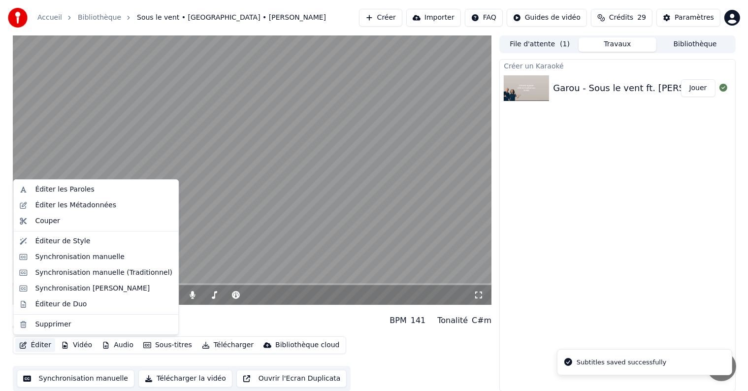
click at [33, 344] on button "Éditer" at bounding box center [35, 345] width 40 height 14
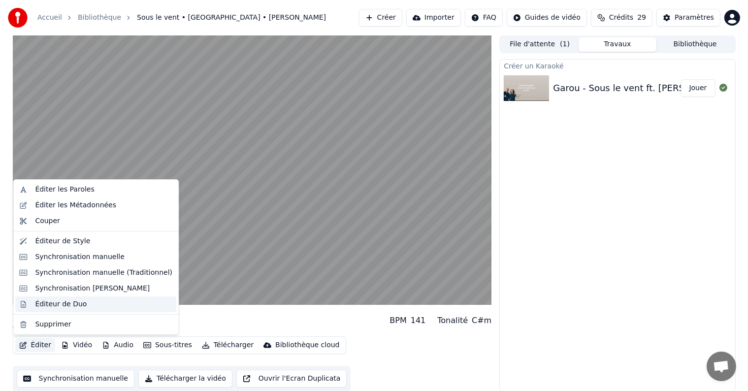
click at [79, 304] on div "Éditeur de Duo" at bounding box center [61, 304] width 52 height 10
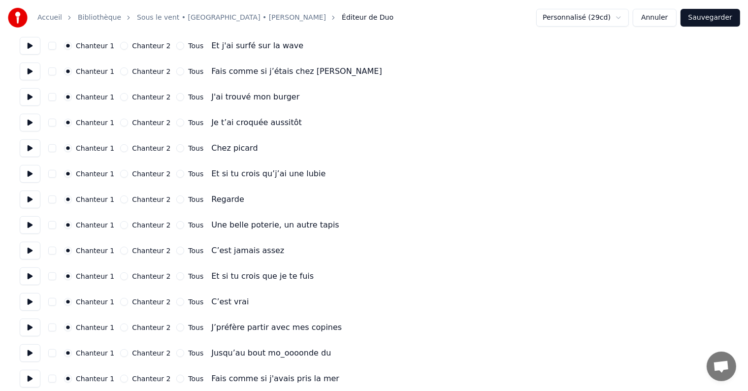
scroll to position [345, 0]
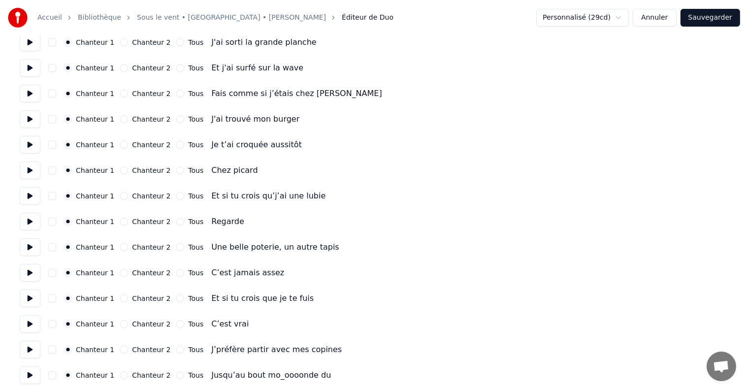
click at [124, 172] on div "Chanteur 2" at bounding box center [145, 170] width 50 height 8
click at [120, 169] on button "Chanteur 2" at bounding box center [124, 170] width 8 height 8
click at [120, 195] on button "Chanteur 2" at bounding box center [124, 196] width 8 height 8
click at [120, 222] on button "Chanteur 2" at bounding box center [124, 222] width 8 height 8
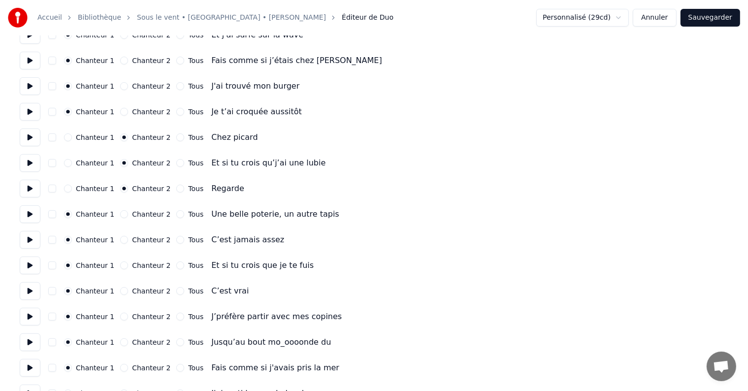
scroll to position [443, 0]
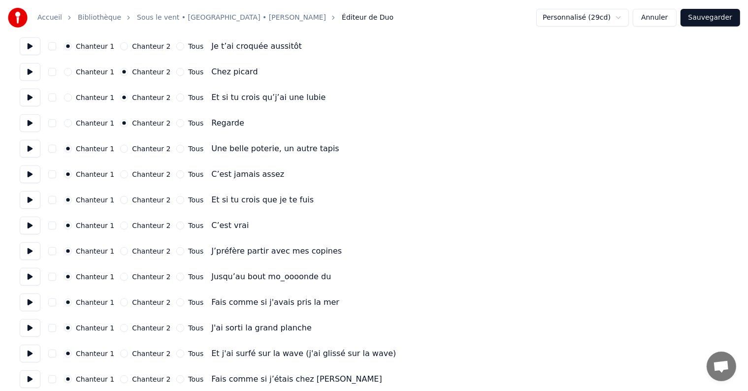
drag, startPoint x: 120, startPoint y: 147, endPoint x: 118, endPoint y: 169, distance: 22.2
click at [120, 147] on button "Chanteur 2" at bounding box center [124, 149] width 8 height 8
click at [120, 174] on button "Chanteur 2" at bounding box center [124, 174] width 8 height 8
click at [120, 199] on button "Chanteur 2" at bounding box center [124, 200] width 8 height 8
click at [120, 226] on button "Chanteur 2" at bounding box center [124, 226] width 8 height 8
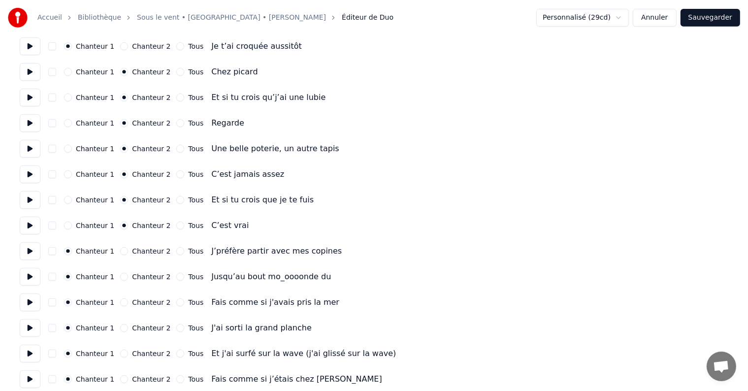
click at [120, 251] on button "Chanteur 2" at bounding box center [124, 251] width 8 height 8
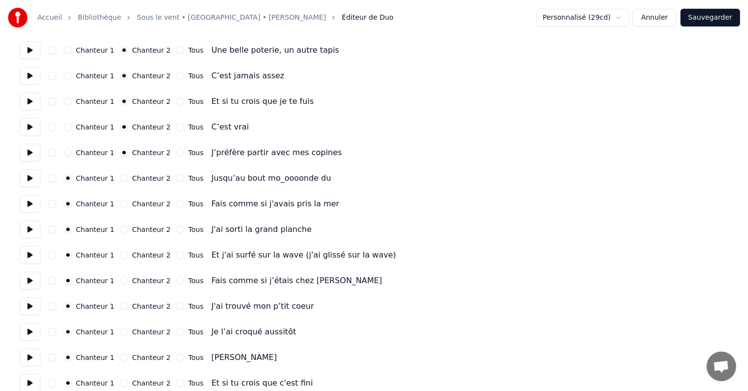
click at [120, 179] on button "Chanteur 2" at bounding box center [124, 178] width 8 height 8
click at [120, 202] on button "Chanteur 2" at bounding box center [124, 204] width 8 height 8
click at [120, 232] on button "Chanteur 2" at bounding box center [124, 230] width 8 height 8
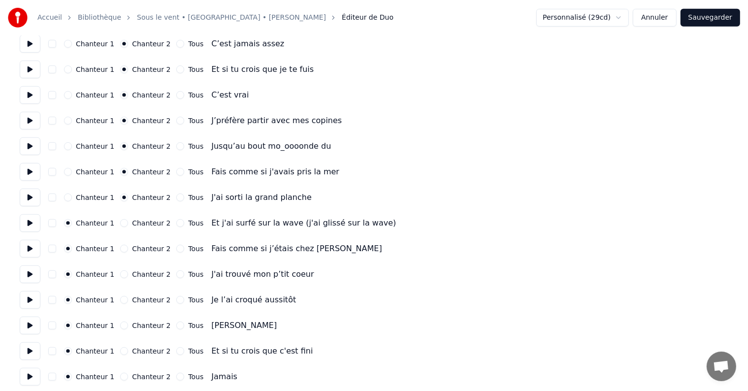
scroll to position [591, 0]
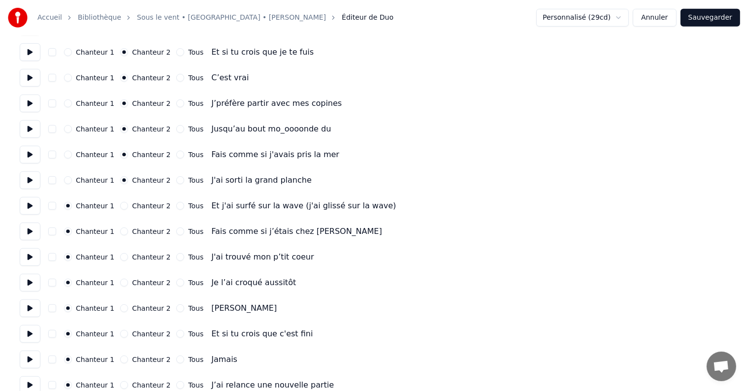
drag, startPoint x: 119, startPoint y: 204, endPoint x: 120, endPoint y: 229, distance: 24.7
click at [120, 205] on button "Chanteur 2" at bounding box center [124, 206] width 8 height 8
click at [120, 233] on button "Chanteur 2" at bounding box center [124, 232] width 8 height 8
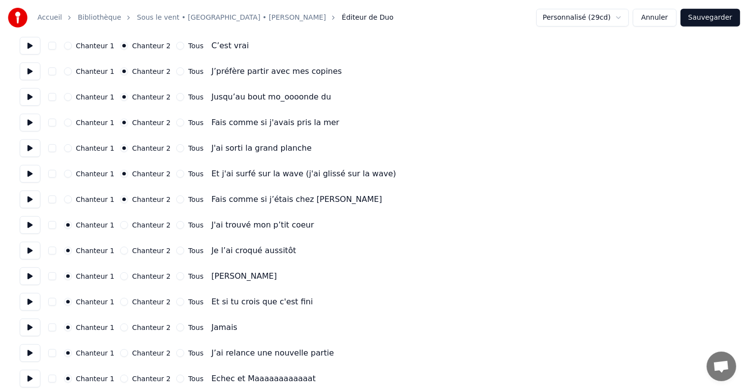
scroll to position [640, 0]
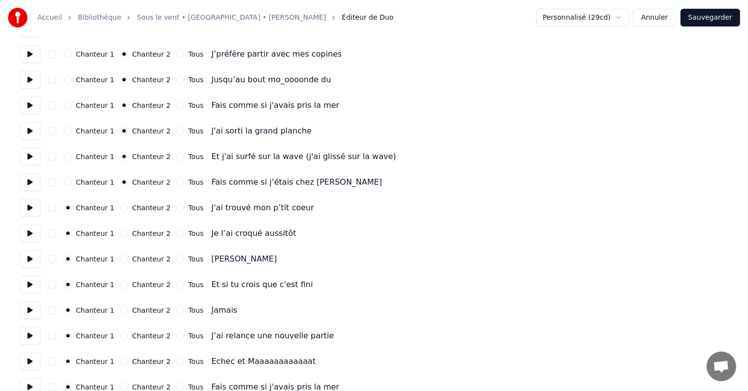
click at [120, 210] on button "Chanteur 2" at bounding box center [124, 208] width 8 height 8
click at [120, 232] on button "Chanteur 2" at bounding box center [124, 234] width 8 height 8
click at [121, 257] on button "Chanteur 2" at bounding box center [124, 259] width 8 height 8
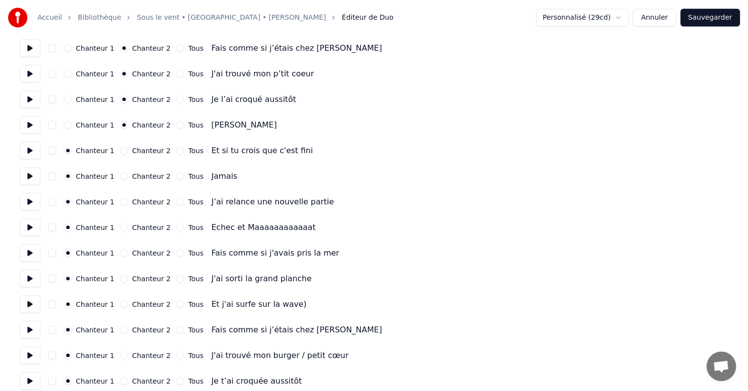
scroll to position [837, 0]
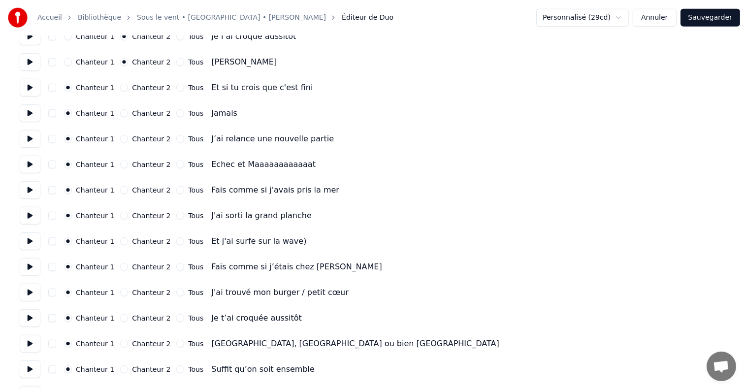
drag, startPoint x: 165, startPoint y: 191, endPoint x: 171, endPoint y: 195, distance: 7.3
click at [165, 191] on div "Chanteur 1 Chanteur 2 Tous" at bounding box center [133, 190] width 139 height 8
click at [172, 195] on div "Chanteur 1 Chanteur 2 Tous Fais comme si j'avais pris la mer" at bounding box center [374, 190] width 709 height 18
click at [176, 188] on button "Tous" at bounding box center [180, 190] width 8 height 8
click at [176, 216] on button "Tous" at bounding box center [180, 216] width 8 height 8
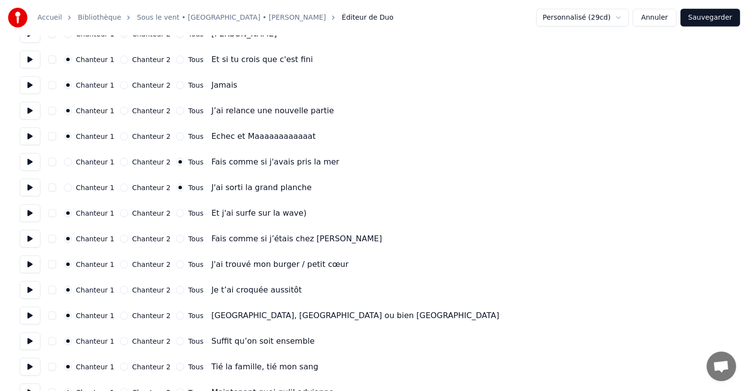
scroll to position [887, 0]
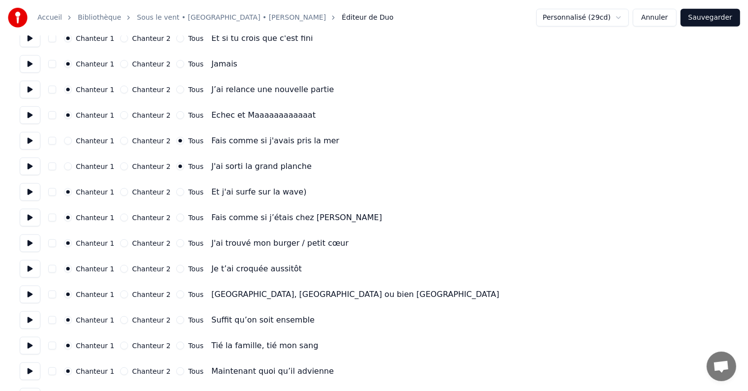
click at [172, 196] on div "Chanteur 1 Chanteur 2 Tous Et j'ai surfe sur la wave)" at bounding box center [374, 192] width 709 height 18
click at [176, 218] on button "Tous" at bounding box center [180, 218] width 8 height 8
click at [176, 193] on button "Tous" at bounding box center [180, 192] width 8 height 8
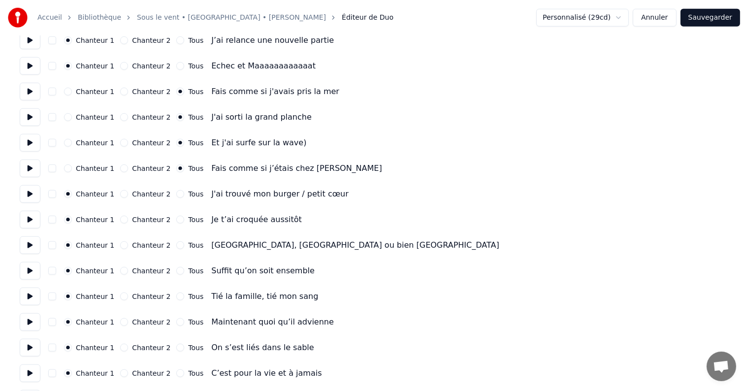
click at [176, 195] on button "Tous" at bounding box center [180, 194] width 8 height 8
click at [176, 223] on button "Tous" at bounding box center [180, 220] width 8 height 8
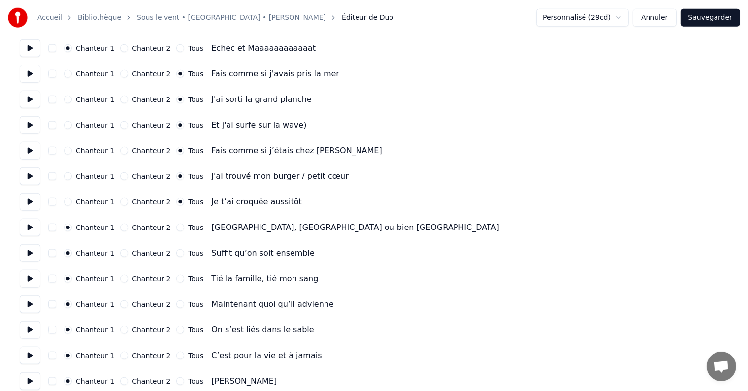
scroll to position [985, 0]
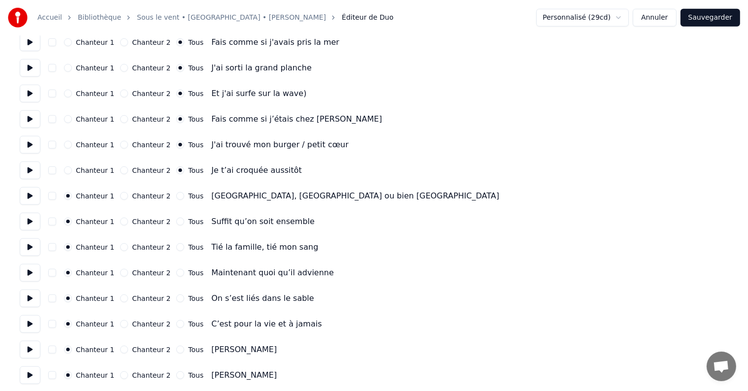
click at [176, 196] on button "Tous" at bounding box center [180, 196] width 8 height 8
click at [176, 221] on button "Tous" at bounding box center [180, 222] width 8 height 8
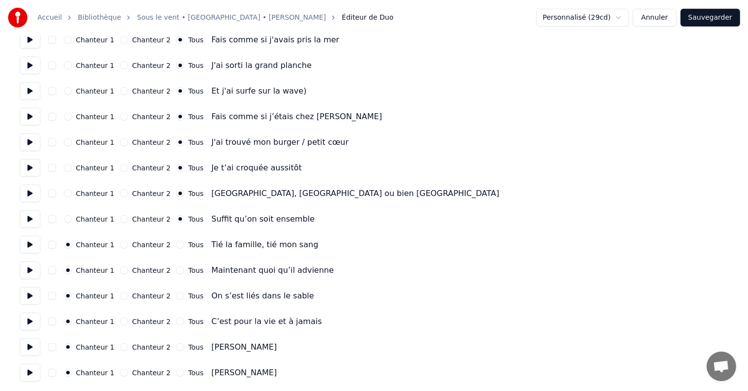
scroll to position [988, 0]
click at [176, 246] on button "Tous" at bounding box center [180, 244] width 8 height 8
click at [176, 271] on button "Tous" at bounding box center [180, 270] width 8 height 8
click at [176, 294] on button "Tous" at bounding box center [180, 296] width 8 height 8
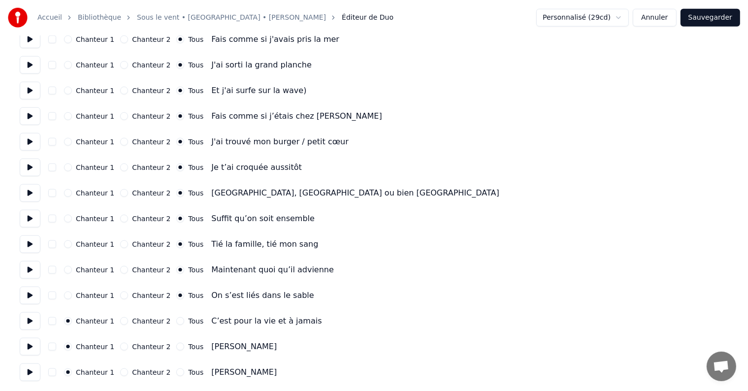
click at [171, 328] on div "Chanteur 1 Chanteur 2 Tous C’est pour la vie et à jamais" at bounding box center [374, 321] width 709 height 18
click at [176, 323] on button "Tous" at bounding box center [180, 321] width 8 height 8
click at [176, 347] on button "Tous" at bounding box center [180, 347] width 8 height 8
click at [176, 375] on button "Tous" at bounding box center [180, 372] width 8 height 8
click at [728, 20] on button "Sauvegarder" at bounding box center [711, 18] width 60 height 18
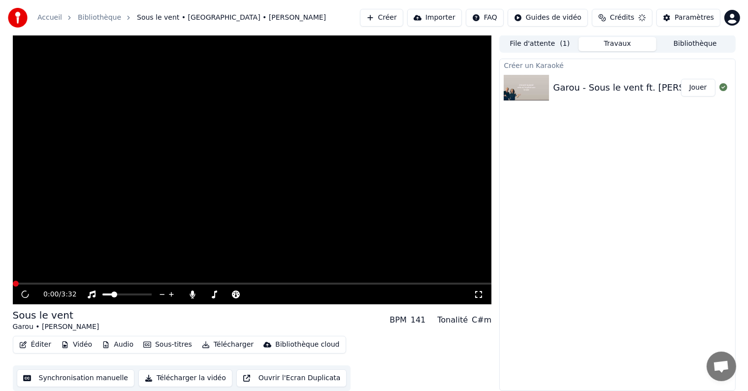
scroll to position [0, 0]
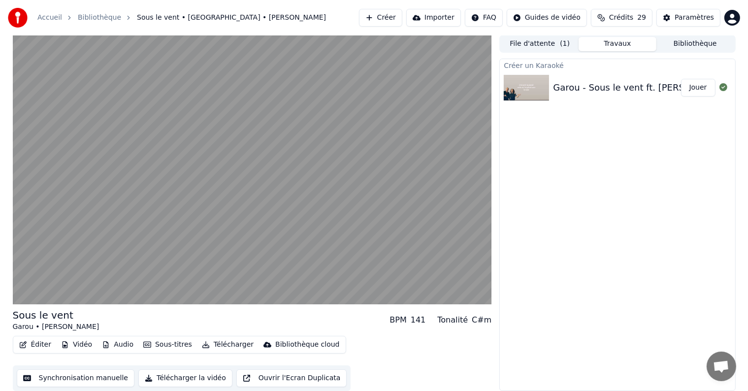
click at [34, 344] on button "Éditer" at bounding box center [35, 345] width 40 height 14
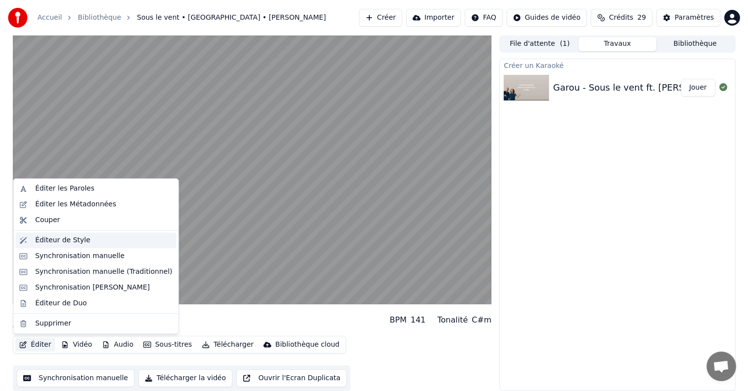
click at [69, 238] on div "Éditeur de Style" at bounding box center [62, 240] width 55 height 10
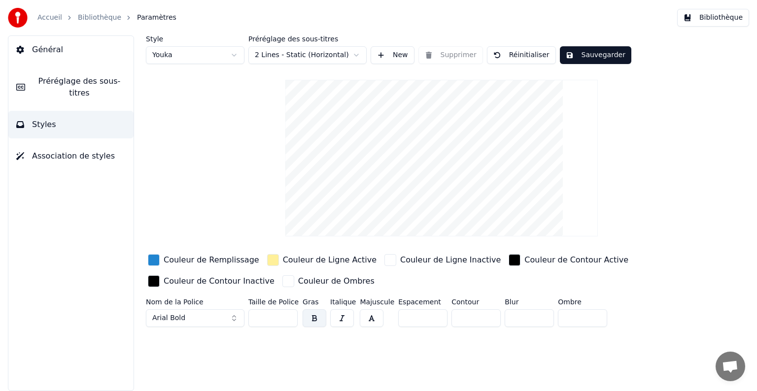
click at [338, 59] on html "Accueil Bibliothèque Paramètres Bibliothèque Général Préréglage des sous-titres…" at bounding box center [378, 195] width 757 height 391
click at [338, 56] on html "Accueil Bibliothèque Paramètres Bibliothèque Général Préréglage des sous-titres…" at bounding box center [378, 195] width 757 height 391
click at [81, 151] on button "Association de styles" at bounding box center [70, 156] width 125 height 28
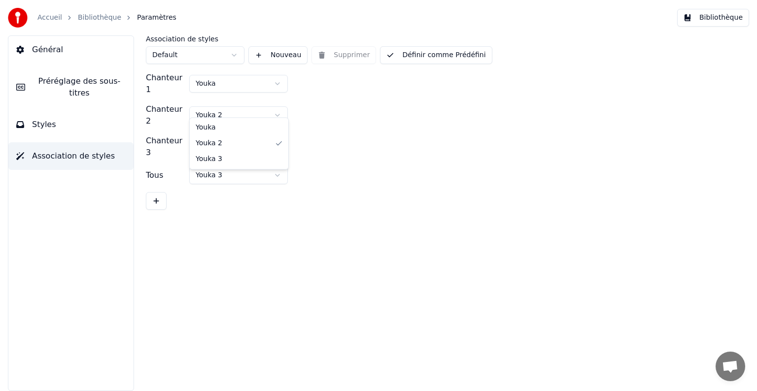
click at [259, 108] on html "Accueil Bibliothèque Paramètres Bibliothèque Général Préréglage des sous-titres…" at bounding box center [378, 195] width 757 height 391
click at [257, 105] on html "Accueil Bibliothèque Paramètres Bibliothèque Général Préréglage des sous-titres…" at bounding box center [378, 195] width 757 height 391
click at [250, 154] on html "Accueil Bibliothèque Paramètres Bibliothèque Général Préréglage des sous-titres…" at bounding box center [378, 195] width 757 height 391
click at [71, 117] on button "Styles" at bounding box center [70, 125] width 125 height 28
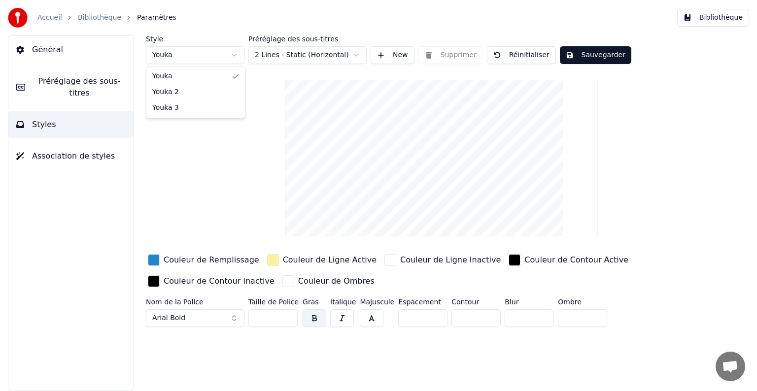
click at [193, 56] on html "Accueil Bibliothèque Paramètres Bibliothèque Général Préréglage des sous-titres…" at bounding box center [378, 195] width 757 height 391
click at [199, 56] on html "Accueil Bibliothèque Paramètres Bibliothèque Général Préréglage des sous-titres…" at bounding box center [378, 195] width 757 height 391
click at [225, 45] on div "Style Youka" at bounding box center [195, 49] width 99 height 29
click at [223, 55] on html "Accueil Bibliothèque Paramètres Bibliothèque Général Préréglage des sous-titres…" at bounding box center [378, 195] width 757 height 391
click at [267, 259] on div "button" at bounding box center [273, 260] width 12 height 12
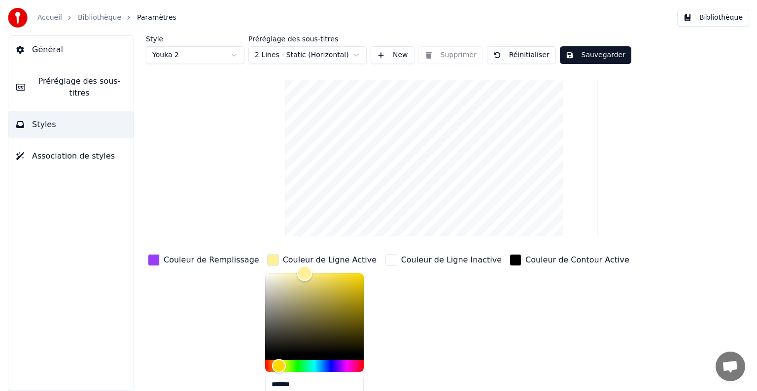
click at [331, 305] on div "Color" at bounding box center [314, 313] width 99 height 81
click at [301, 313] on div "Color" at bounding box center [314, 313] width 99 height 81
click at [286, 366] on div "Hue" at bounding box center [314, 366] width 99 height 12
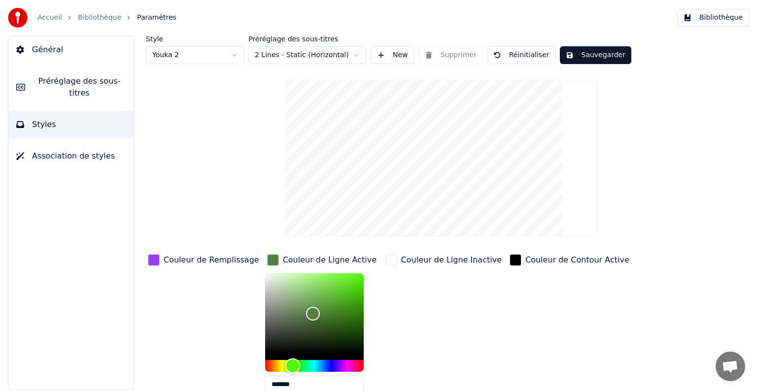
drag, startPoint x: 289, startPoint y: 364, endPoint x: 279, endPoint y: 363, distance: 9.4
click at [285, 363] on div "Hue" at bounding box center [292, 365] width 15 height 15
type input "*******"
drag, startPoint x: 303, startPoint y: 311, endPoint x: 343, endPoint y: 287, distance: 47.0
click at [348, 287] on div "Color" at bounding box center [355, 287] width 15 height 15
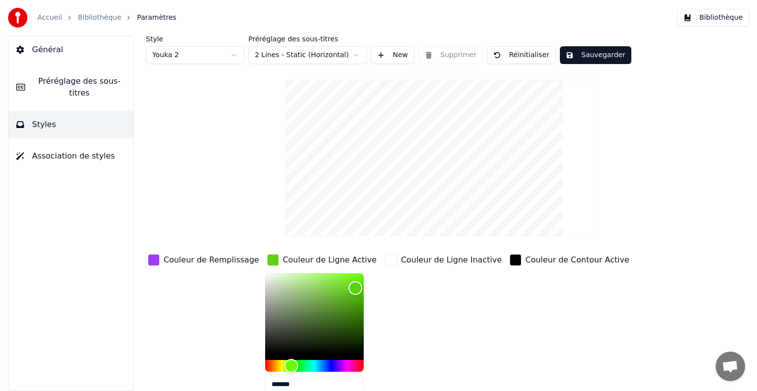
click at [151, 261] on div "button" at bounding box center [154, 260] width 12 height 12
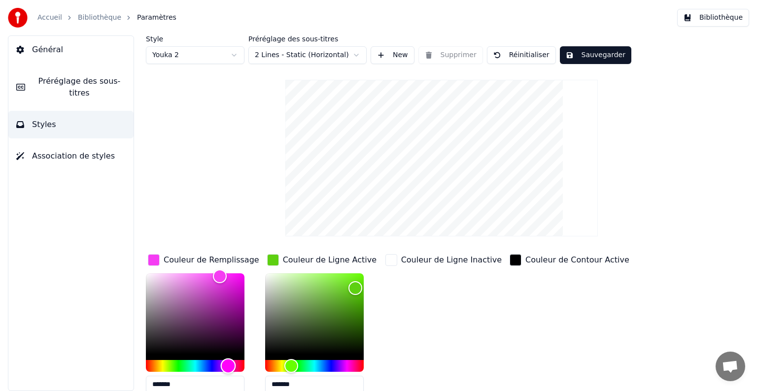
type input "*******"
drag, startPoint x: 219, startPoint y: 362, endPoint x: 229, endPoint y: 363, distance: 9.4
click at [229, 363] on div "Hue" at bounding box center [228, 365] width 15 height 15
click at [225, 56] on html "Accueil Bibliothèque Paramètres Bibliothèque Général Préréglage des sous-titres…" at bounding box center [378, 195] width 757 height 391
type input "*******"
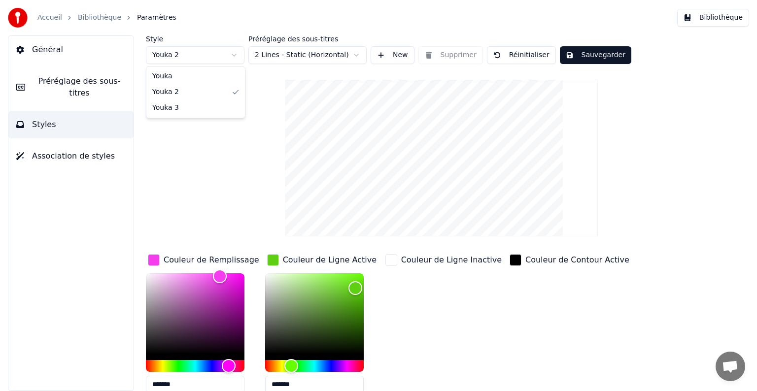
type input "*******"
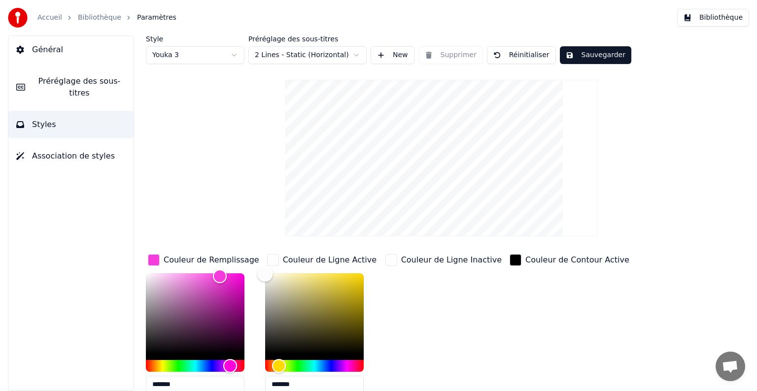
type input "*******"
drag, startPoint x: 301, startPoint y: 274, endPoint x: 263, endPoint y: 273, distance: 37.9
click at [263, 273] on div "Color" at bounding box center [264, 273] width 15 height 15
click at [220, 278] on div "Color" at bounding box center [220, 278] width 15 height 15
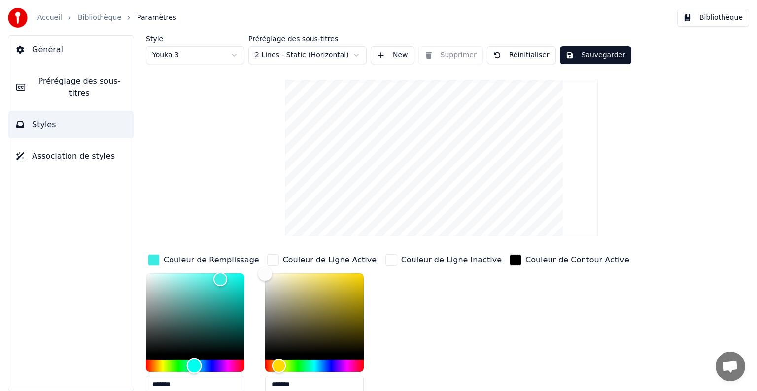
drag, startPoint x: 183, startPoint y: 362, endPoint x: 194, endPoint y: 363, distance: 10.8
click at [194, 363] on div "Hue" at bounding box center [195, 366] width 99 height 12
type input "*******"
drag, startPoint x: 221, startPoint y: 276, endPoint x: 233, endPoint y: 277, distance: 12.4
click at [233, 277] on div "Color" at bounding box center [233, 277] width 15 height 15
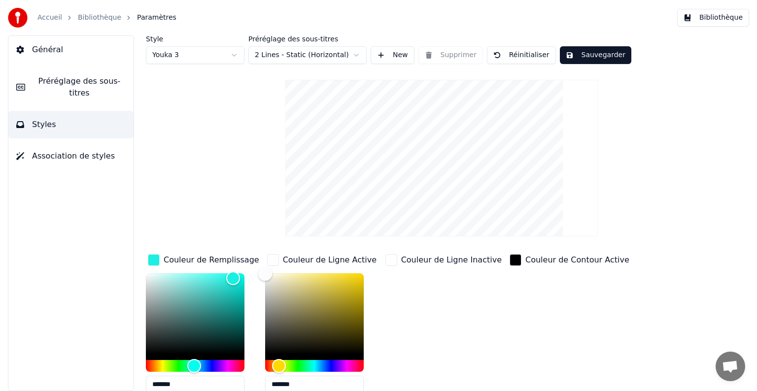
click at [218, 56] on html "Accueil Bibliothèque Paramètres Bibliothèque Général Préréglage des sous-titres…" at bounding box center [378, 195] width 757 height 391
type input "*******"
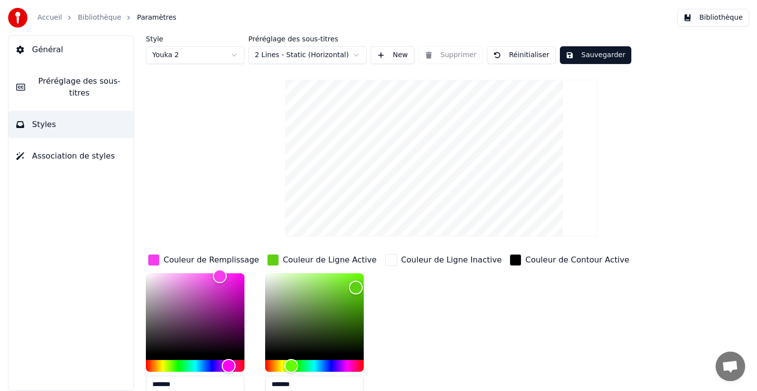
click at [218, 57] on html "Accueil Bibliothèque Paramètres Bibliothèque Général Préréglage des sous-titres…" at bounding box center [378, 195] width 757 height 391
type input "*******"
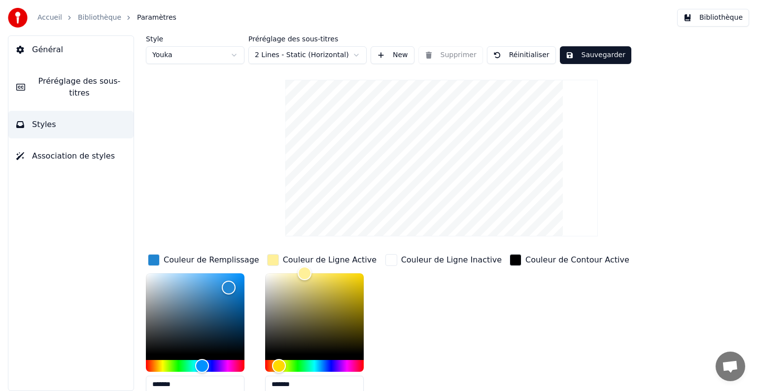
click at [295, 55] on html "Accueil Bibliothèque Paramètres Bibliothèque Général Préréglage des sous-titres…" at bounding box center [378, 195] width 757 height 391
click at [580, 57] on button "Sauvegarder" at bounding box center [595, 55] width 71 height 18
click at [77, 83] on span "Préréglage des sous-titres" at bounding box center [79, 87] width 93 height 24
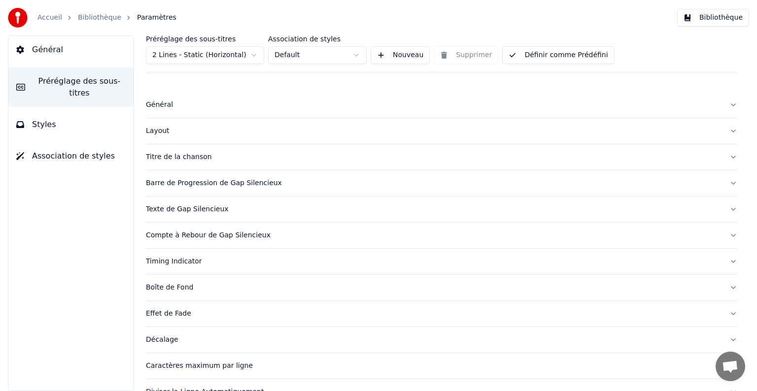
click at [183, 101] on div "Général" at bounding box center [433, 105] width 575 height 10
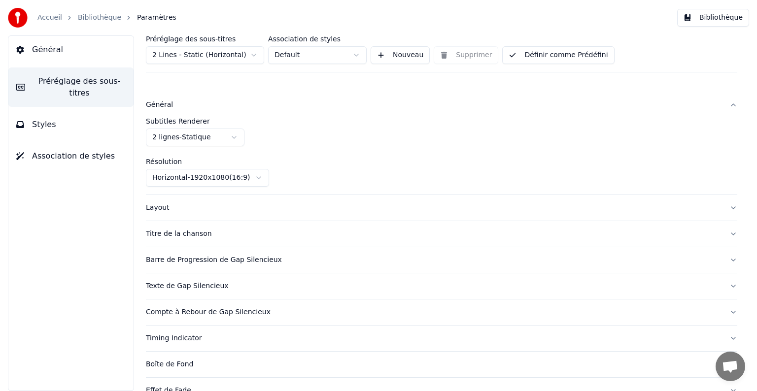
click at [270, 230] on div "Titre de la chanson" at bounding box center [433, 234] width 575 height 10
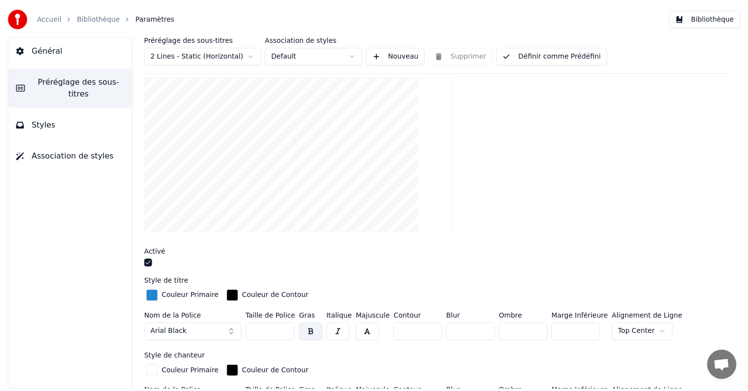
scroll to position [99, 0]
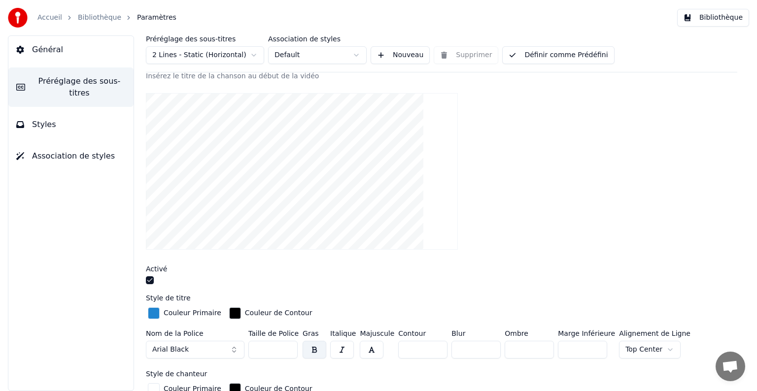
click at [106, 20] on link "Bibliothèque" at bounding box center [99, 18] width 43 height 10
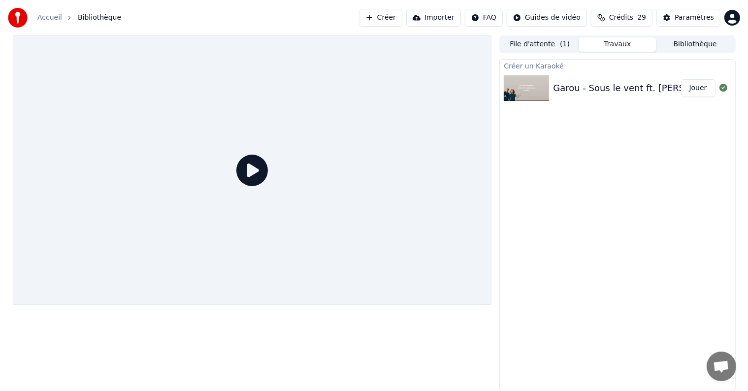
click at [252, 167] on icon at bounding box center [252, 171] width 32 height 32
click at [697, 90] on button "Jouer" at bounding box center [698, 88] width 34 height 18
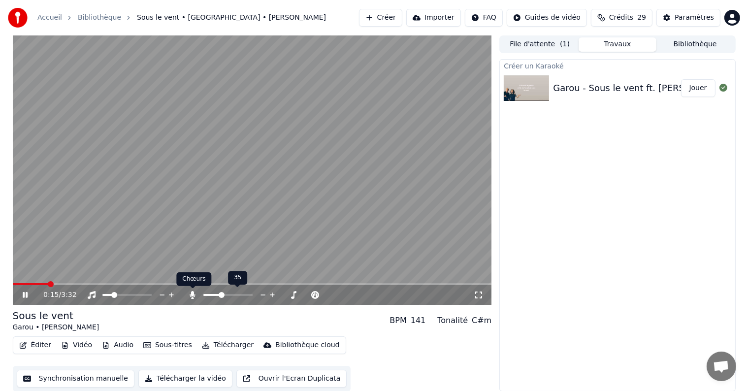
drag, startPoint x: 193, startPoint y: 296, endPoint x: 203, endPoint y: 297, distance: 11.0
click at [193, 296] on icon at bounding box center [192, 295] width 5 height 8
click at [210, 283] on span at bounding box center [252, 284] width 479 height 2
click at [121, 295] on span at bounding box center [122, 295] width 6 height 6
click at [292, 284] on span at bounding box center [252, 284] width 479 height 2
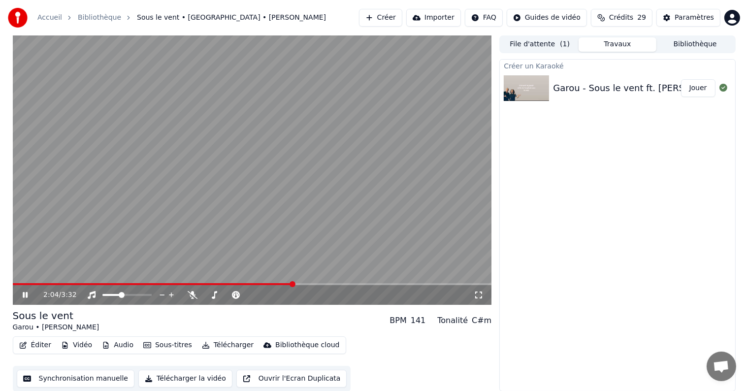
click at [364, 282] on video at bounding box center [252, 169] width 479 height 269
click at [366, 284] on span at bounding box center [252, 284] width 479 height 2
click at [397, 284] on span at bounding box center [252, 284] width 479 height 2
click at [27, 294] on icon at bounding box center [25, 295] width 6 height 7
click at [27, 294] on icon at bounding box center [25, 295] width 5 height 6
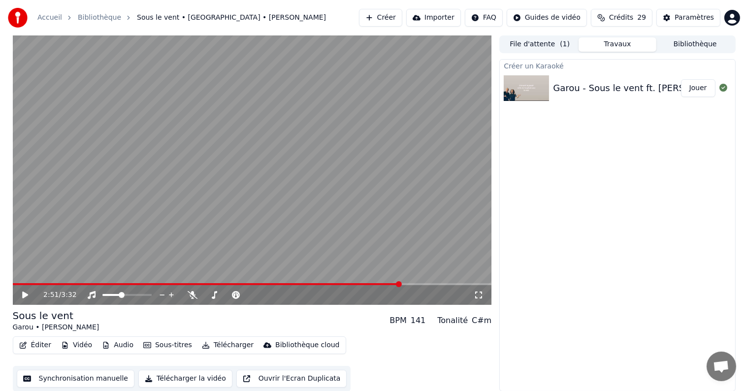
click at [37, 345] on button "Éditer" at bounding box center [35, 345] width 40 height 14
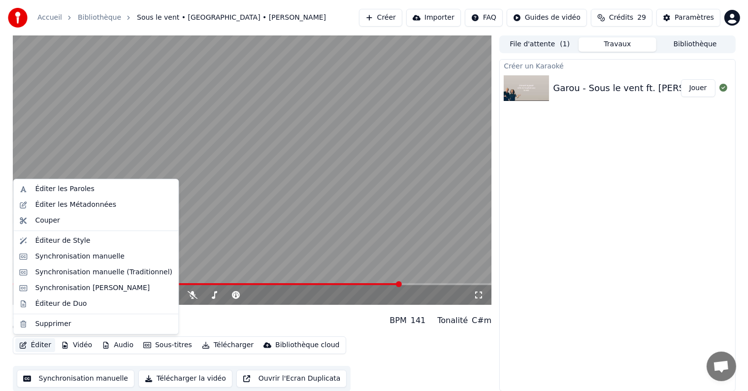
click at [350, 342] on div "Éditer Vidéo Audio Sous-titres Télécharger Bibliothèque cloud Synchronisation m…" at bounding box center [252, 363] width 479 height 55
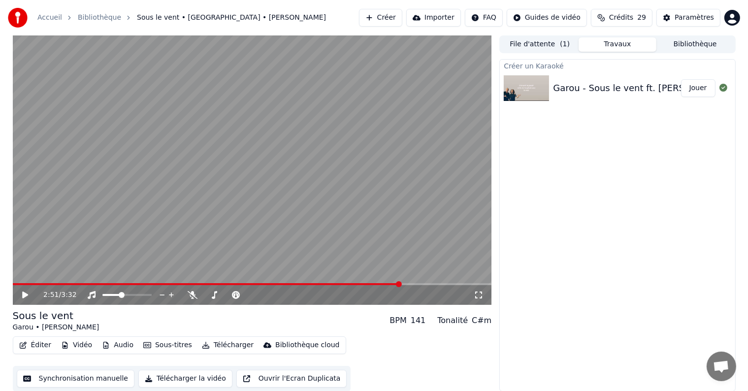
scroll to position [0, 0]
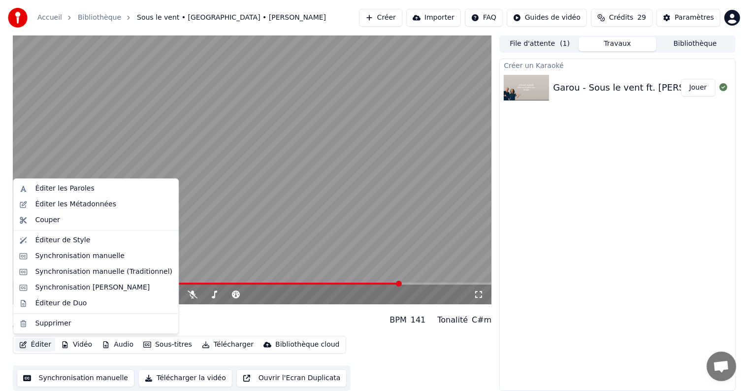
click at [24, 342] on icon "button" at bounding box center [23, 344] width 7 height 7
click at [120, 202] on div "Éditer les Métadonnées" at bounding box center [103, 204] width 137 height 10
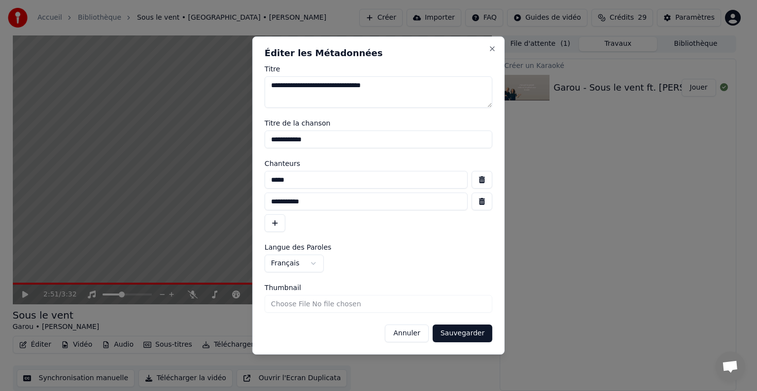
drag, startPoint x: 392, startPoint y: 86, endPoint x: 238, endPoint y: 91, distance: 153.7
click at [238, 90] on body "**********" at bounding box center [374, 195] width 748 height 391
type textarea "**********"
drag, startPoint x: 323, startPoint y: 183, endPoint x: 238, endPoint y: 178, distance: 84.9
click at [238, 178] on body "**********" at bounding box center [374, 195] width 748 height 391
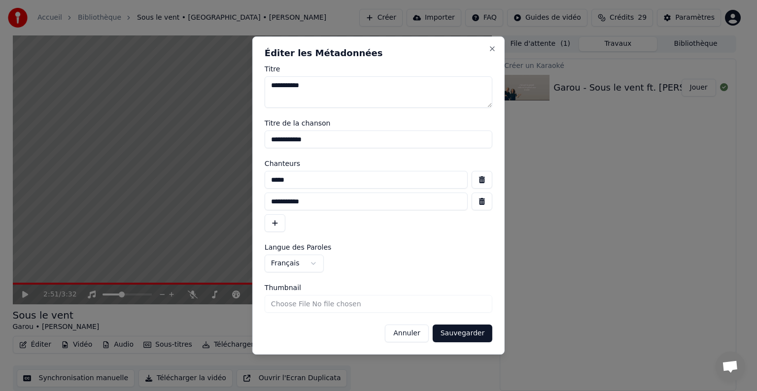
type input "*****"
drag, startPoint x: 317, startPoint y: 204, endPoint x: 205, endPoint y: 201, distance: 112.3
click at [209, 201] on body "**********" at bounding box center [374, 195] width 748 height 391
type input "*******"
drag, startPoint x: 311, startPoint y: 142, endPoint x: 238, endPoint y: 133, distance: 73.9
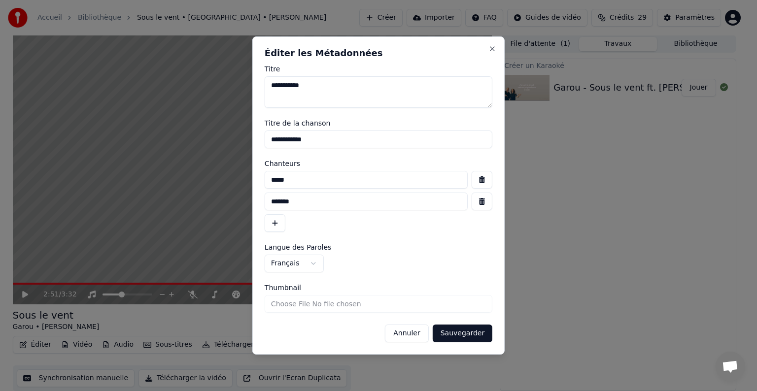
click at [240, 133] on body "**********" at bounding box center [374, 195] width 748 height 391
type input "**********"
click at [466, 333] on button "Sauvegarder" at bounding box center [462, 334] width 60 height 18
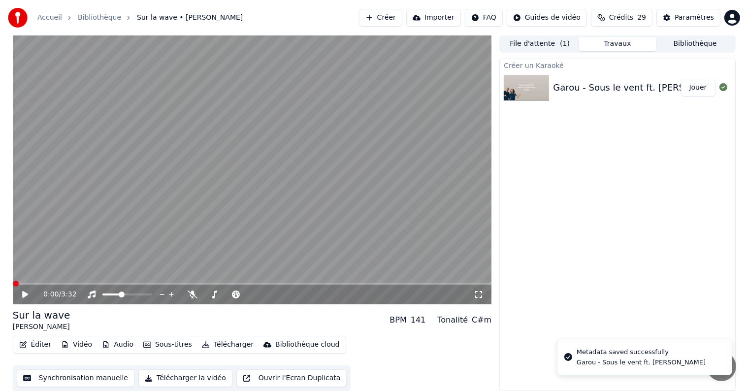
click at [22, 297] on icon at bounding box center [32, 295] width 23 height 8
click at [13, 281] on span at bounding box center [16, 284] width 6 height 6
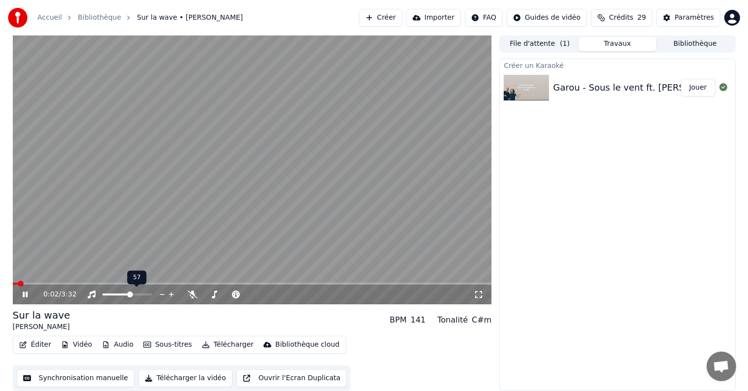
click at [131, 294] on span at bounding box center [126, 295] width 49 height 2
click at [140, 295] on span at bounding box center [126, 295] width 49 height 2
click at [24, 294] on icon at bounding box center [25, 295] width 5 height 6
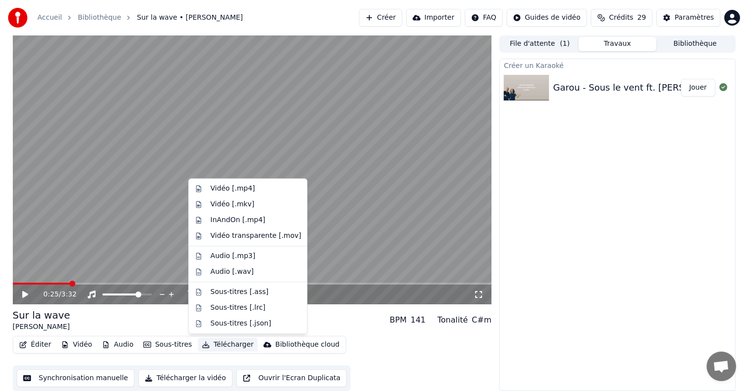
click at [225, 346] on button "Télécharger" at bounding box center [228, 345] width 60 height 14
click at [237, 187] on div "Vidéo [.mp4]" at bounding box center [232, 189] width 44 height 10
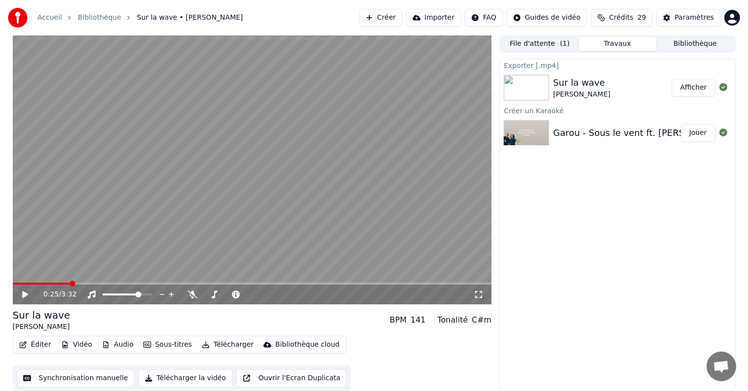
click at [689, 85] on button "Afficher" at bounding box center [693, 88] width 43 height 18
click at [688, 81] on button "Afficher" at bounding box center [693, 88] width 43 height 18
